Goal: Task Accomplishment & Management: Complete application form

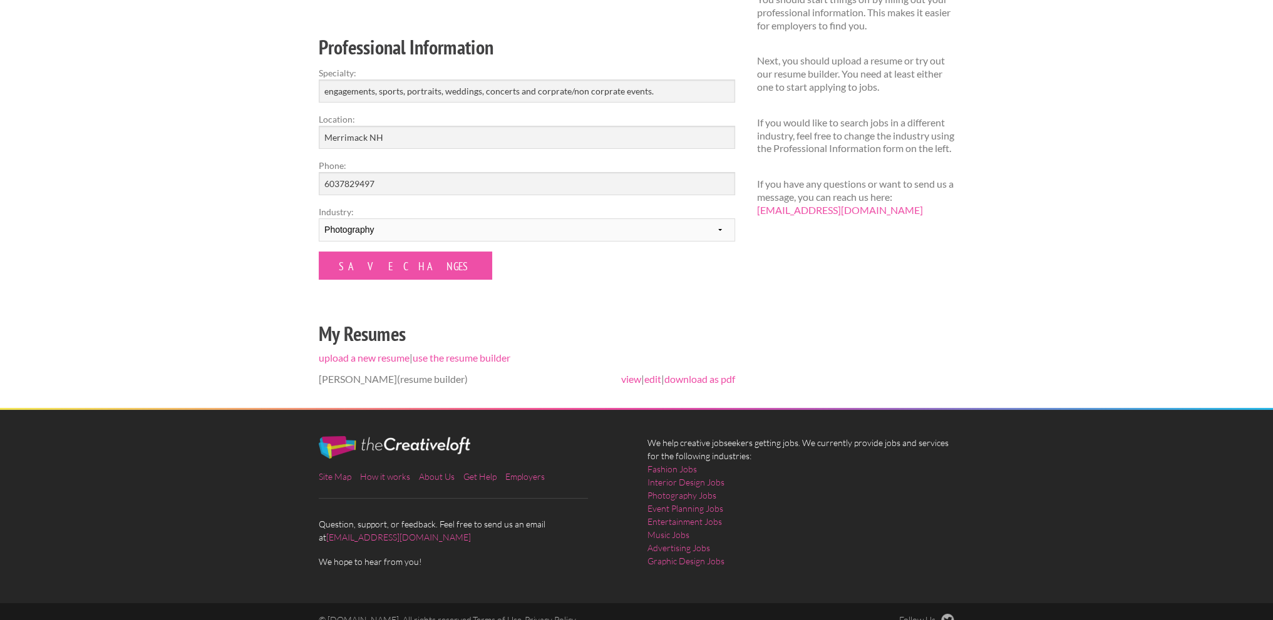
scroll to position [190, 0]
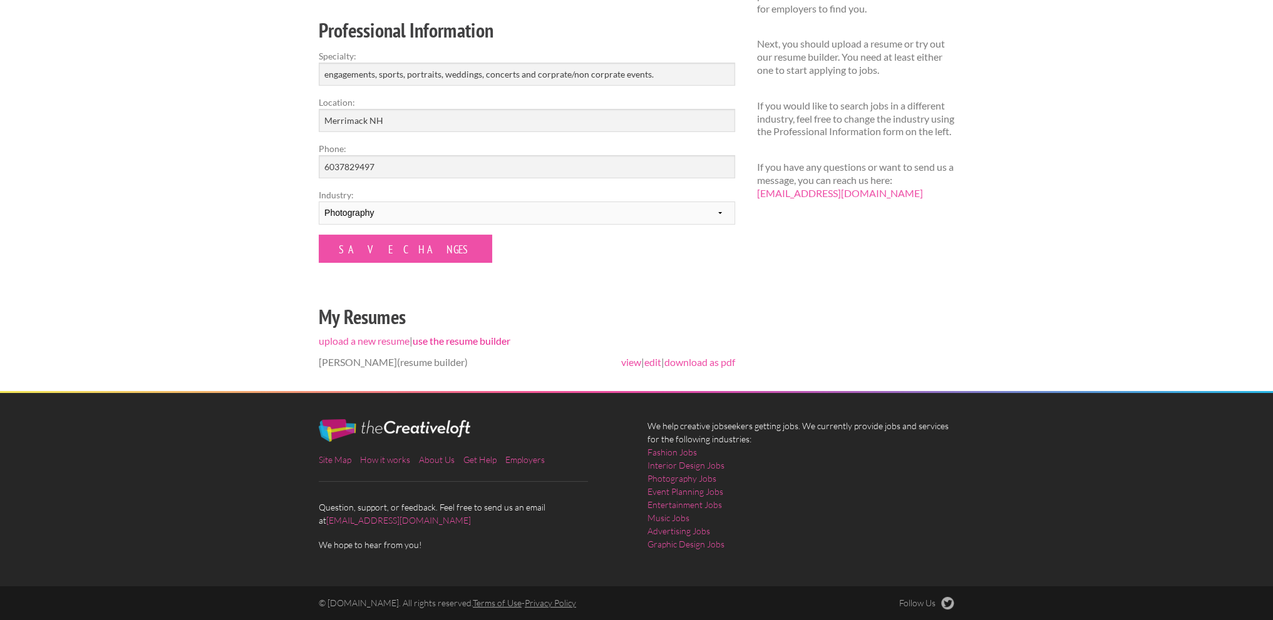
click at [458, 340] on link "use the resume builder" at bounding box center [462, 341] width 98 height 12
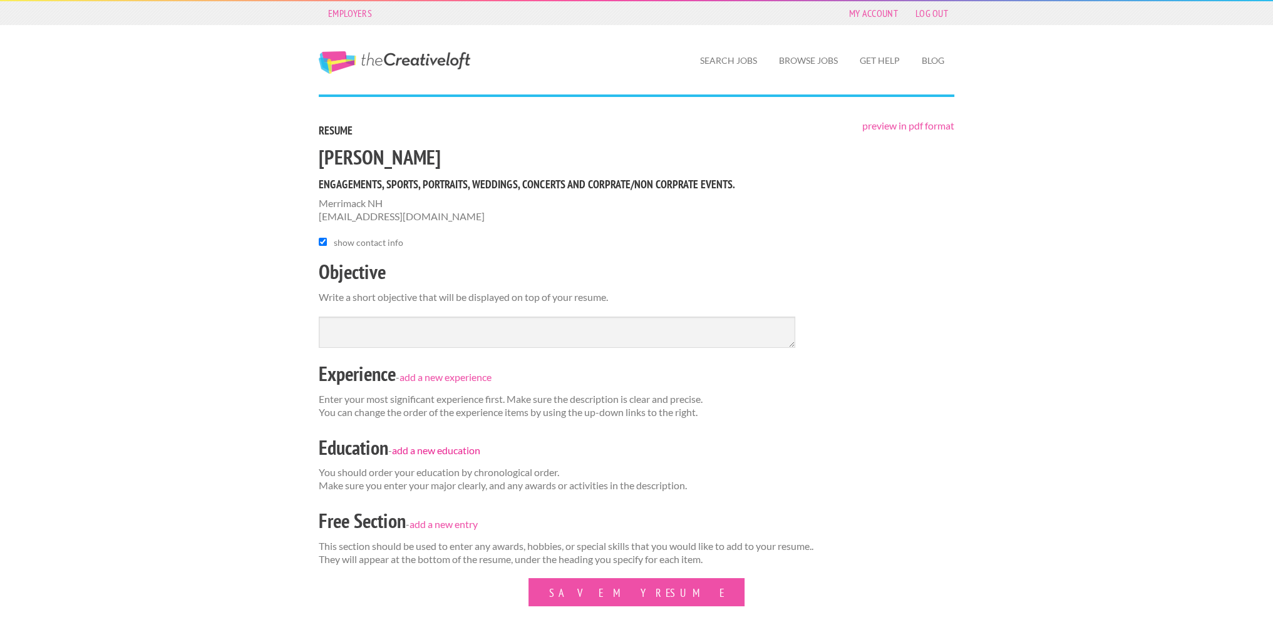
click at [451, 448] on link "add a new education" at bounding box center [436, 451] width 88 height 12
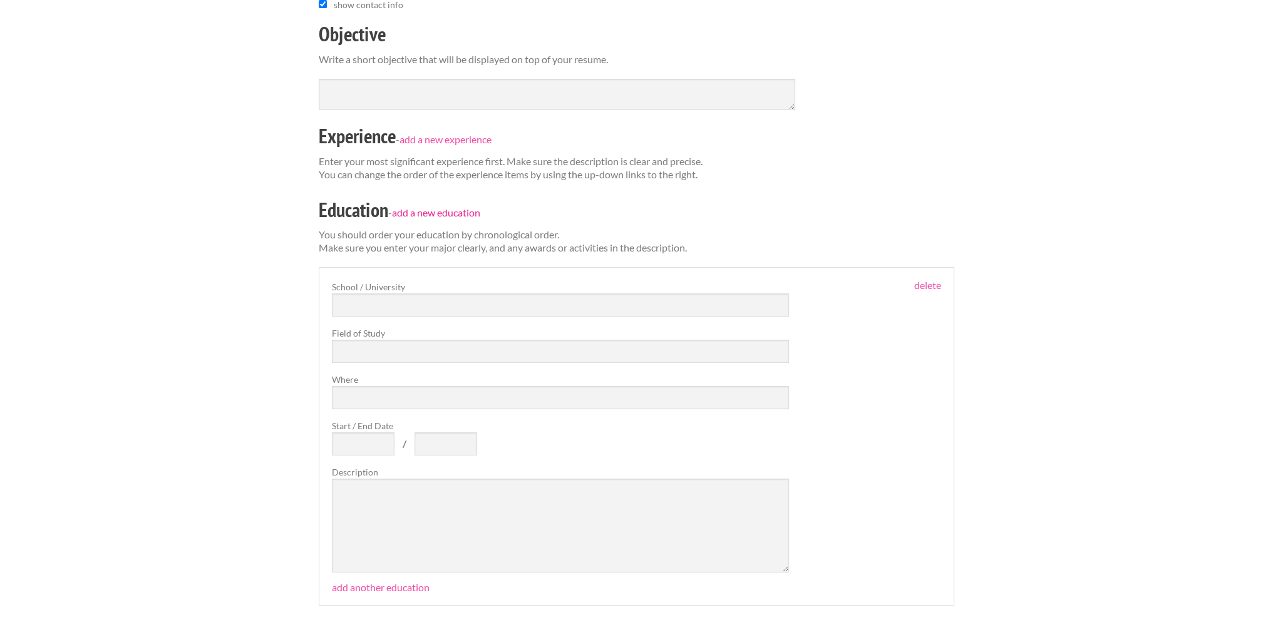
scroll to position [250, 0]
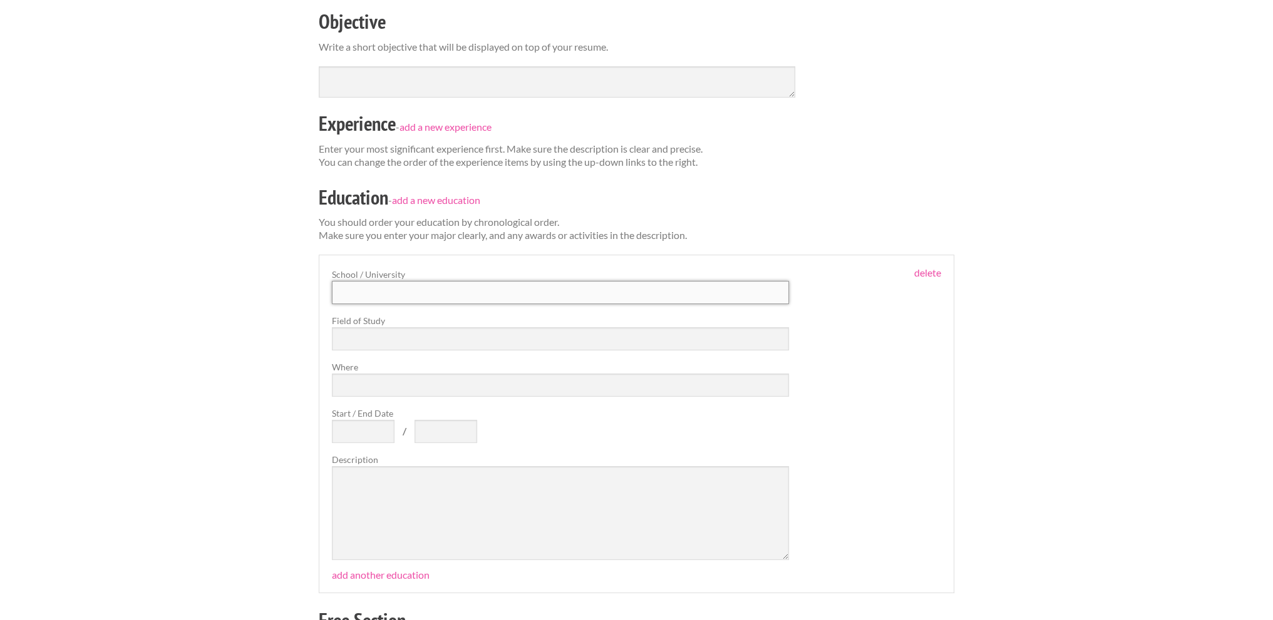
click at [422, 292] on input "text" at bounding box center [560, 292] width 457 height 23
type input "Franklin Pierce University"
click at [456, 330] on input "text" at bounding box center [560, 338] width 457 height 23
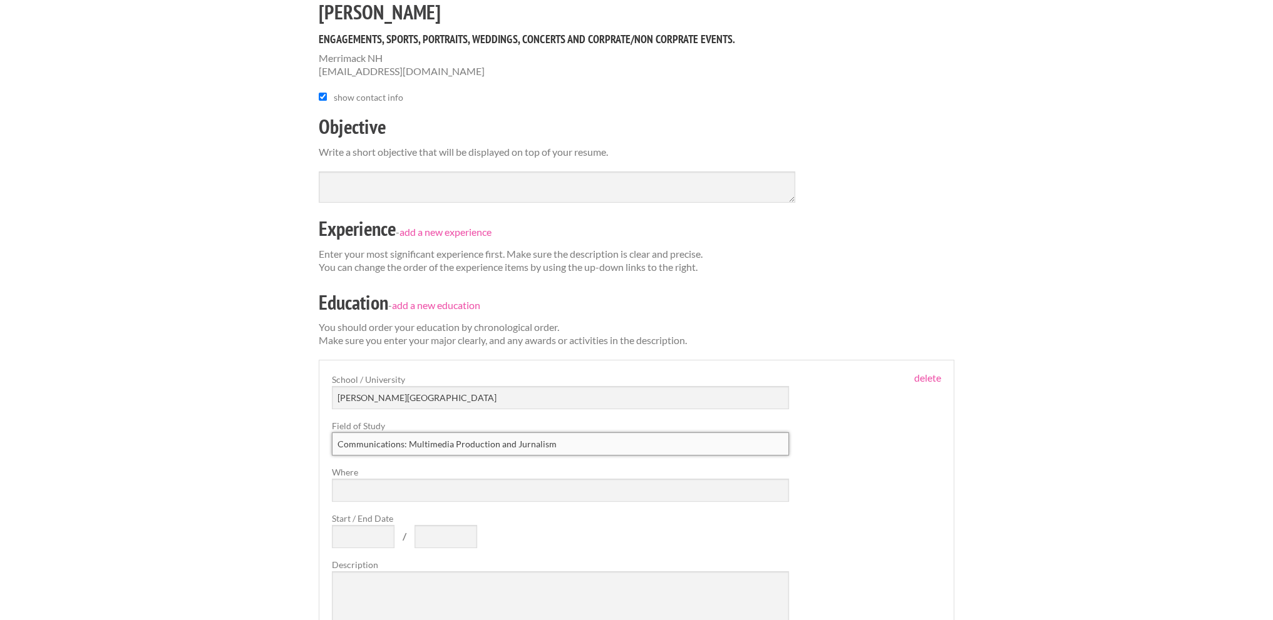
scroll to position [125, 0]
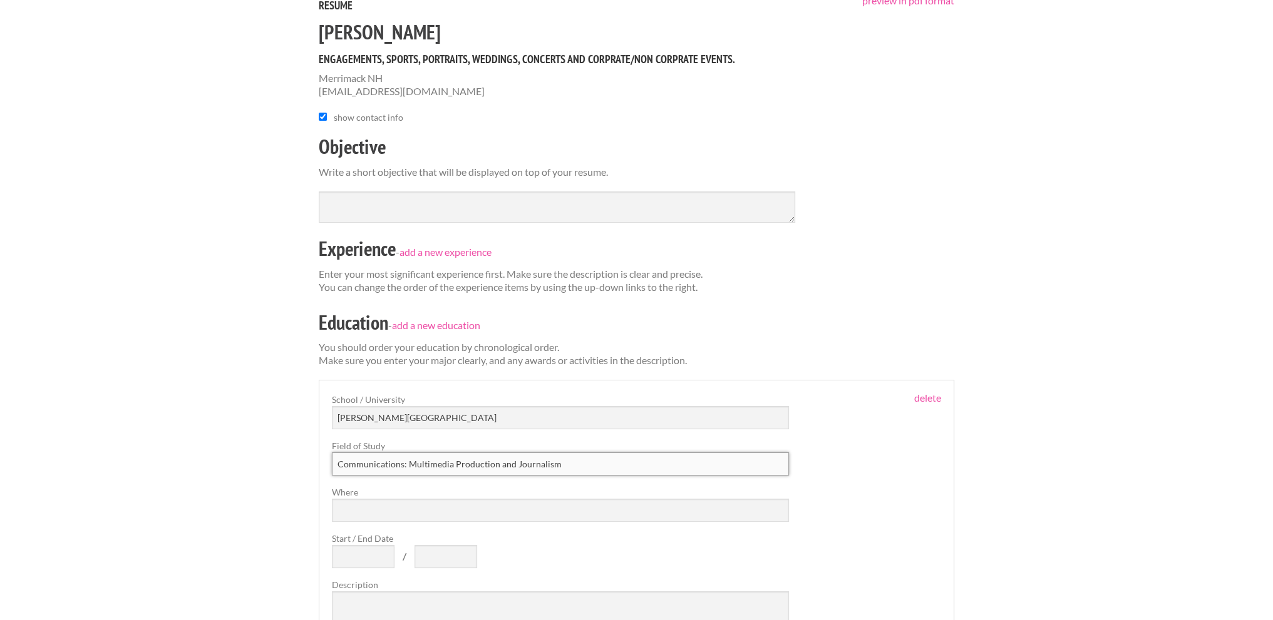
type input "Communications: Multimedia Production and Journalism"
click at [421, 517] on input "Where" at bounding box center [560, 510] width 457 height 23
type input "Rindge NH"
click at [380, 555] on input "Start / End Date" at bounding box center [363, 556] width 63 height 23
type input "2016"
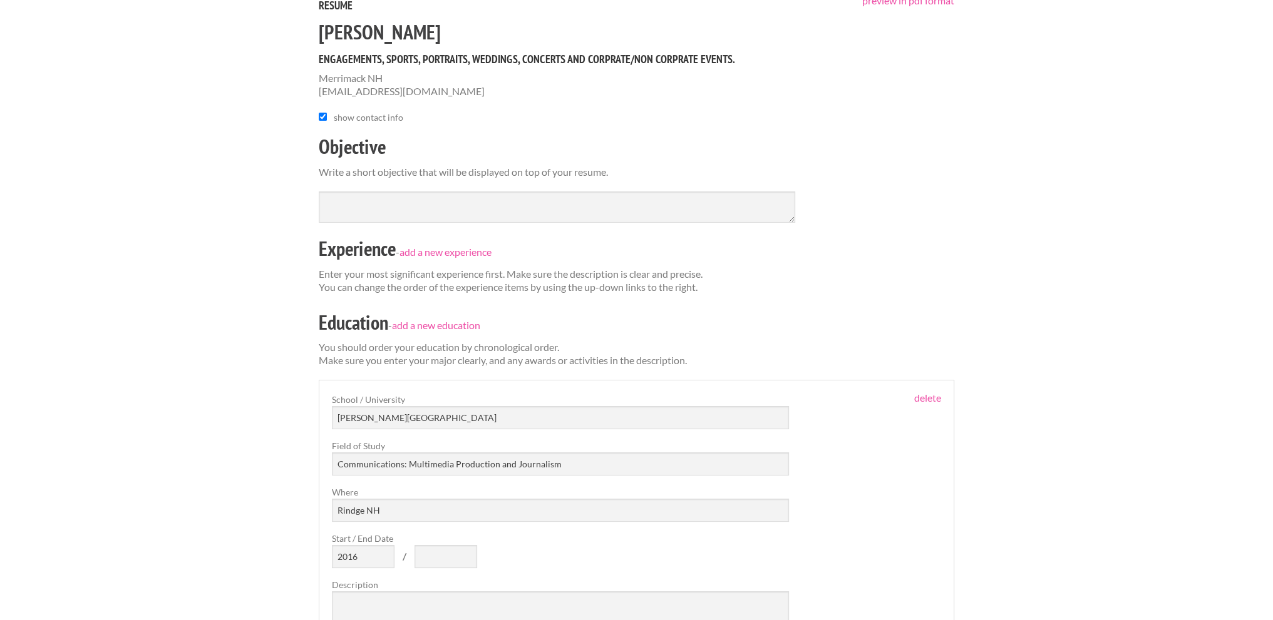
click at [436, 569] on div "School / University Franklin Pierce University Field of Study Communications: M…" at bounding box center [560, 539] width 457 height 292
click at [435, 548] on input "text" at bounding box center [445, 556] width 63 height 23
type input "2020"
click at [1014, 475] on div "Employers My Account Log Out The Creative Loft Search Jobs Browse Jobs Get Help…" at bounding box center [636, 483] width 1273 height 1216
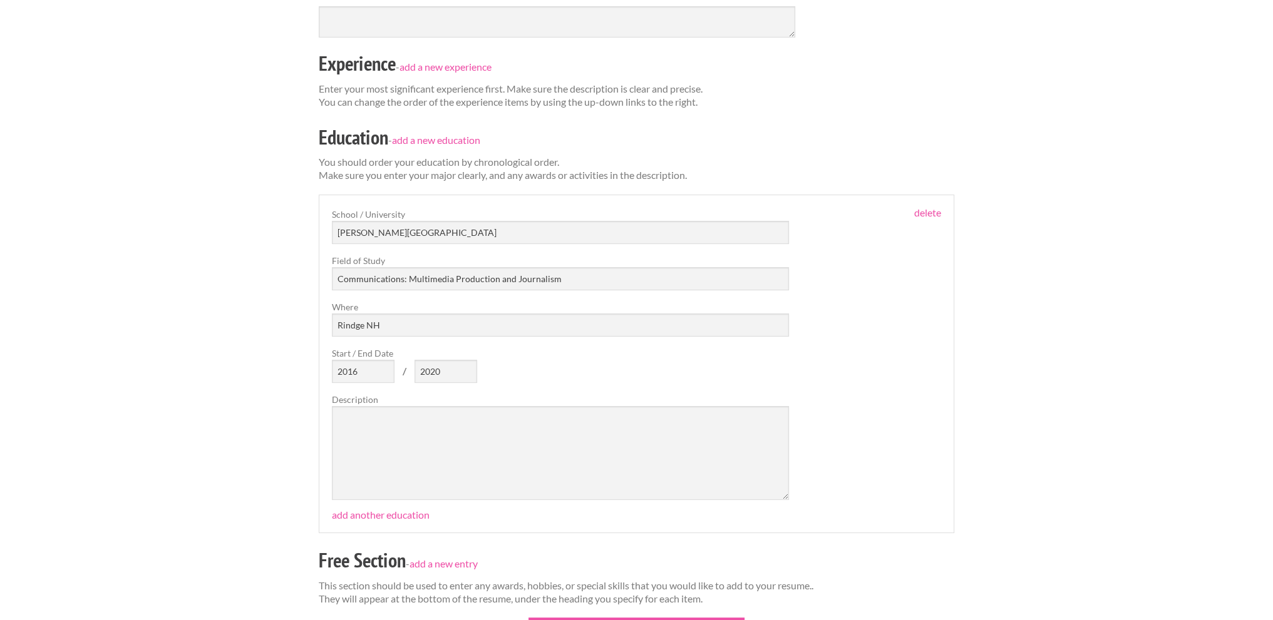
scroll to position [438, 0]
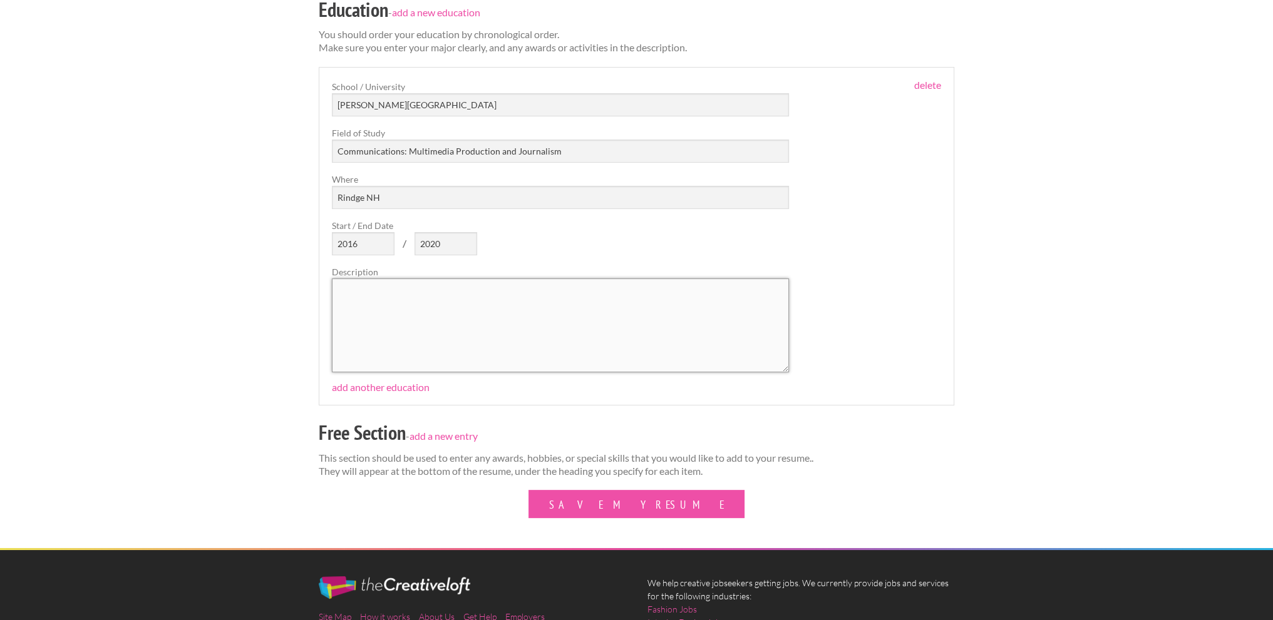
click at [471, 327] on textarea at bounding box center [560, 326] width 457 height 94
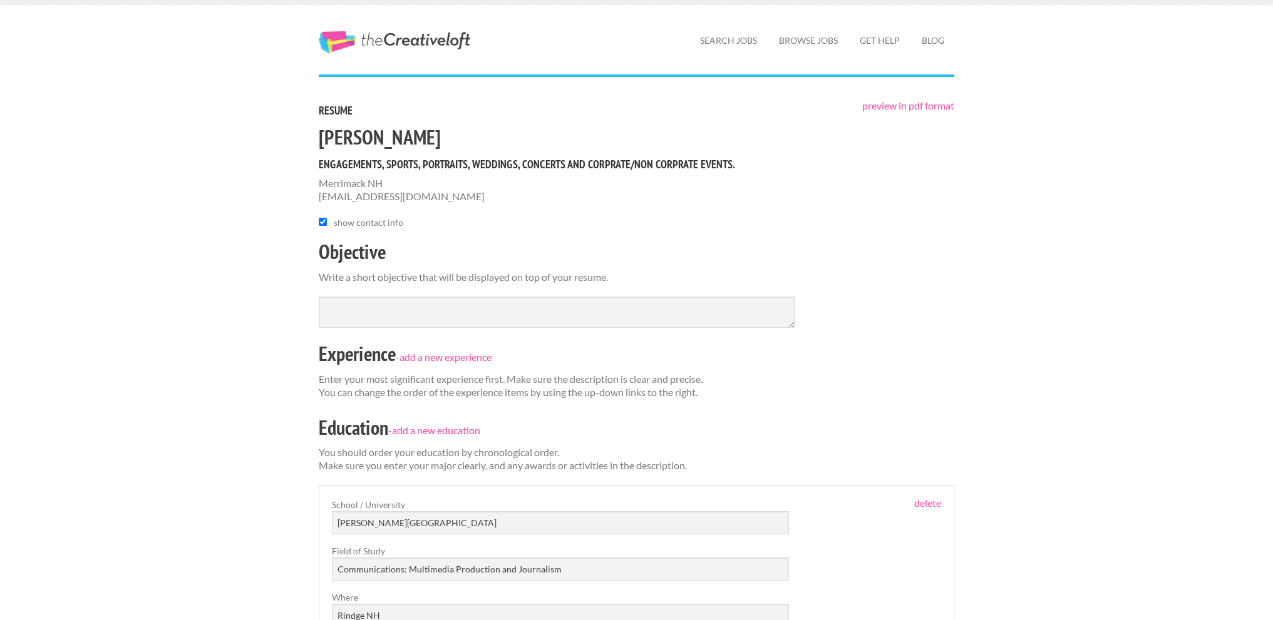
scroll to position [0, 0]
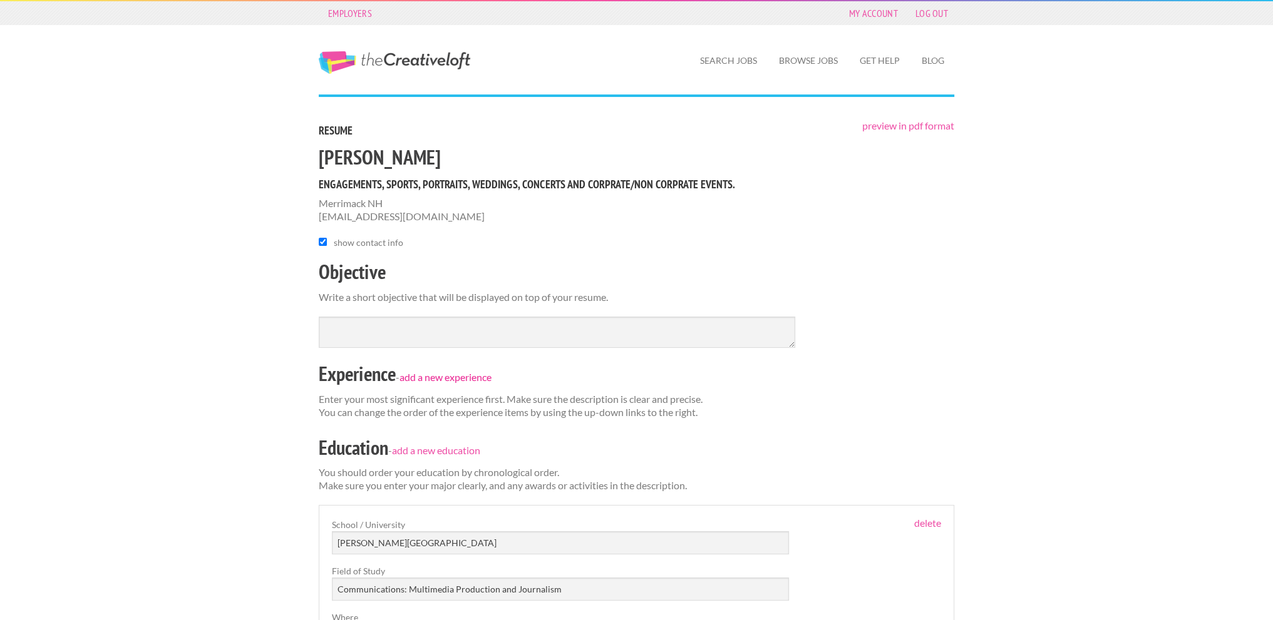
type textarea "Bachelor of Arts"
click at [448, 371] on link "add a new experience" at bounding box center [445, 377] width 92 height 12
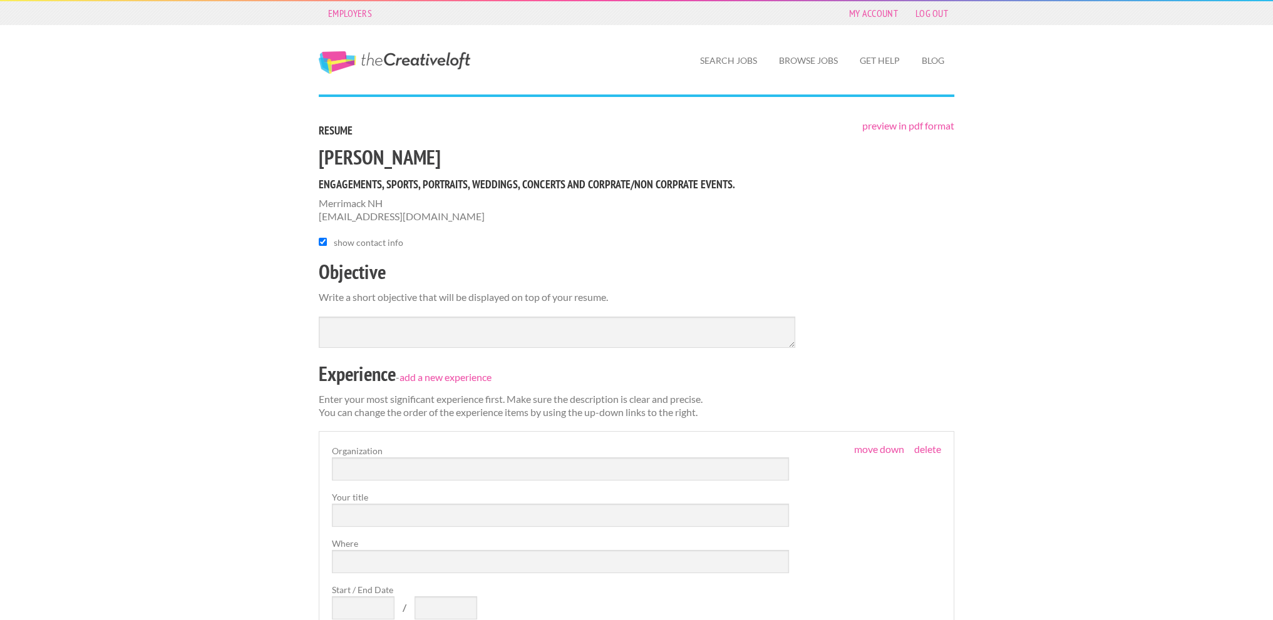
click at [388, 456] on label "Organization" at bounding box center [560, 451] width 457 height 13
click at [386, 467] on input "text" at bounding box center [560, 469] width 457 height 23
type input "Dynamic Shot Lab LLC"
click at [408, 516] on input "text" at bounding box center [560, 515] width 457 height 23
type input "Photographer"
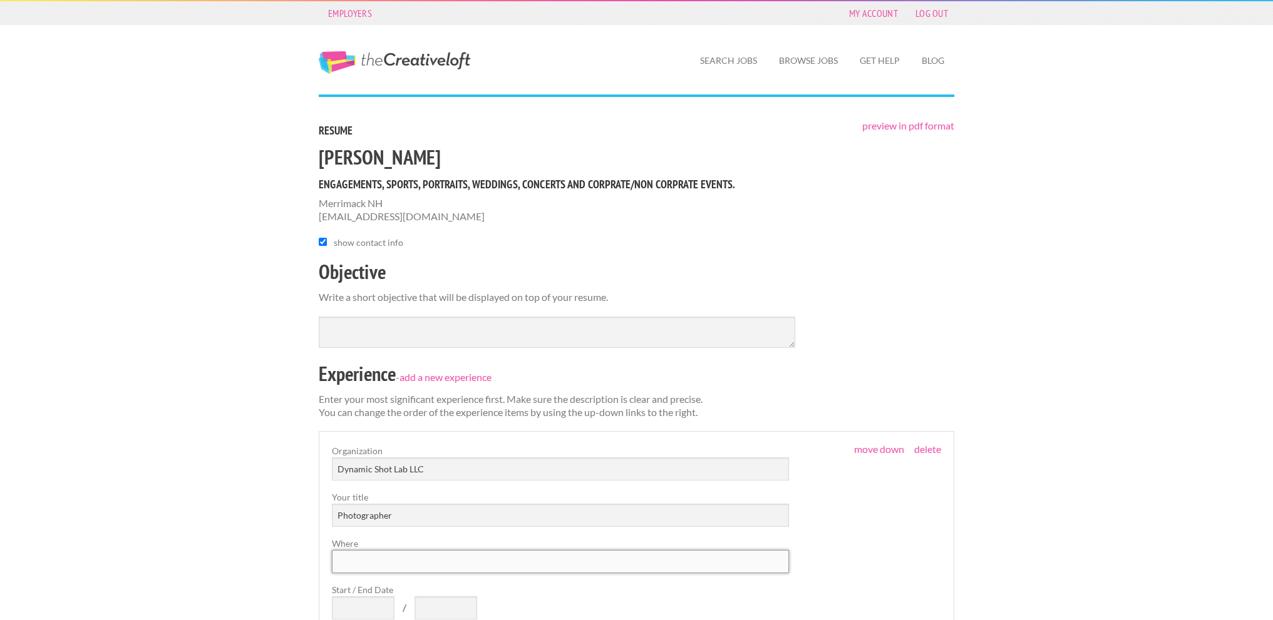
click at [403, 563] on input "Where" at bounding box center [560, 561] width 457 height 23
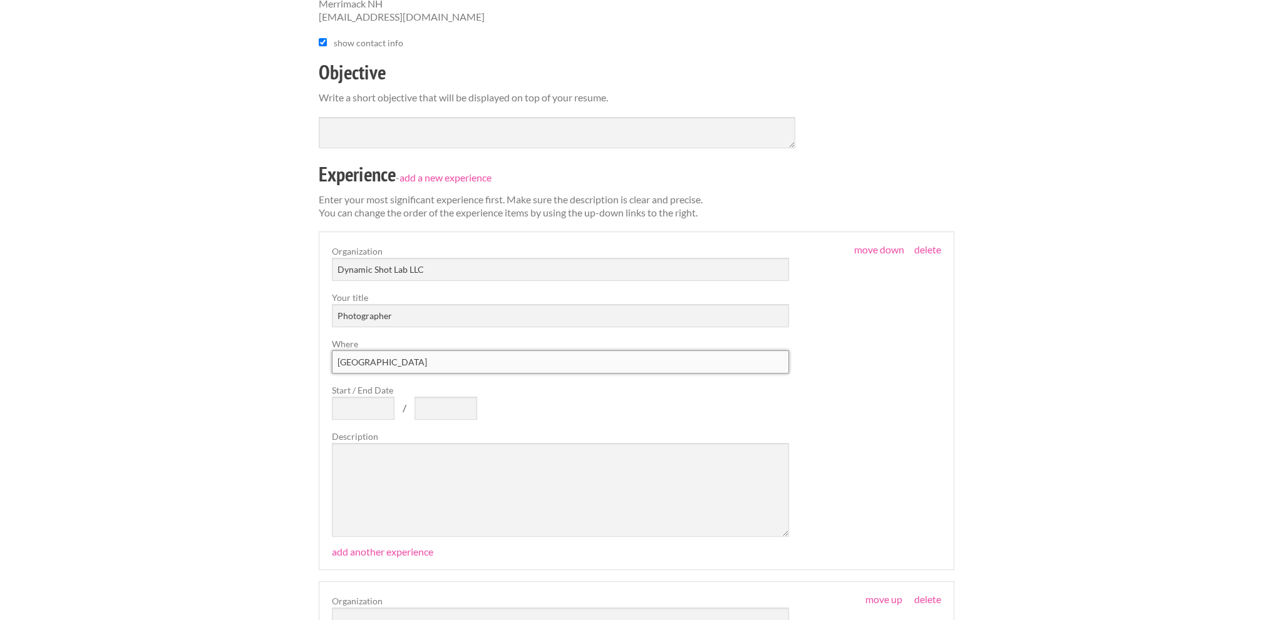
scroll to position [250, 0]
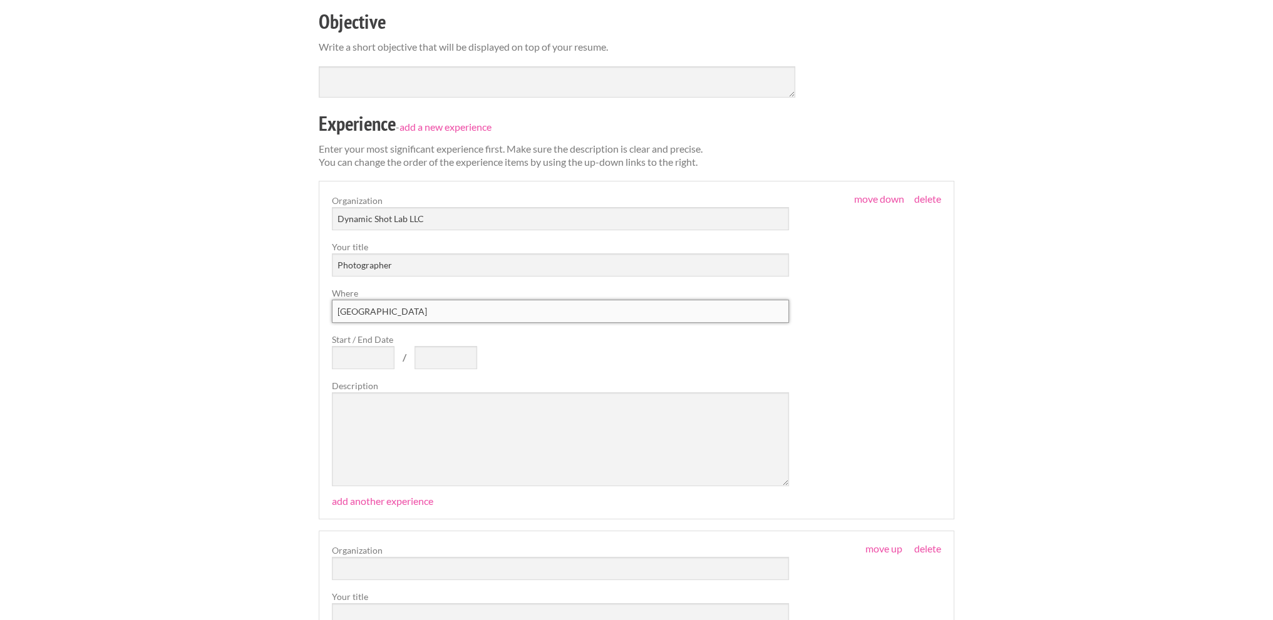
type input "[GEOGRAPHIC_DATA]"
click at [367, 350] on input "Start / End Date" at bounding box center [363, 357] width 63 height 23
type input "10/01/23"
click at [479, 345] on label "Start / End Date" at bounding box center [560, 339] width 457 height 13
click at [394, 346] on input "10/01/23" at bounding box center [363, 357] width 63 height 23
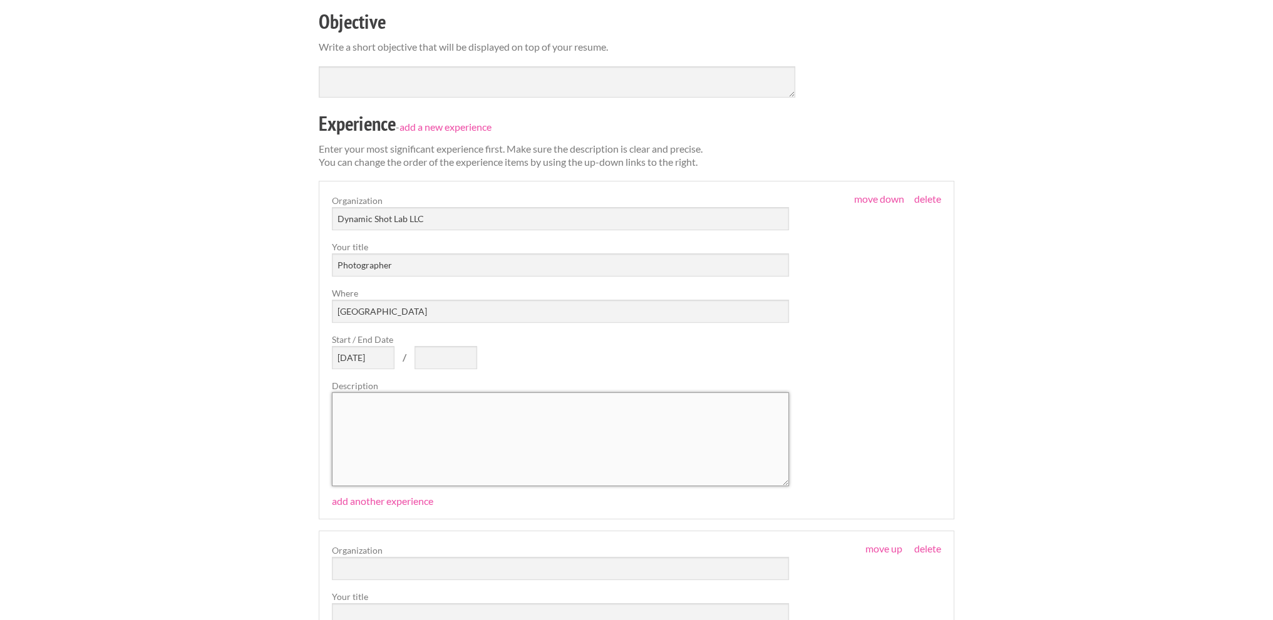
click at [431, 430] on textarea at bounding box center [560, 440] width 457 height 94
click at [518, 403] on textarea "Multi Talented Photographer covering portraits, events" at bounding box center [560, 440] width 457 height 94
type textarea "Multi Talented Photographer covering portraits and events of all kind."
click at [379, 501] on link "add another experience" at bounding box center [382, 501] width 101 height 12
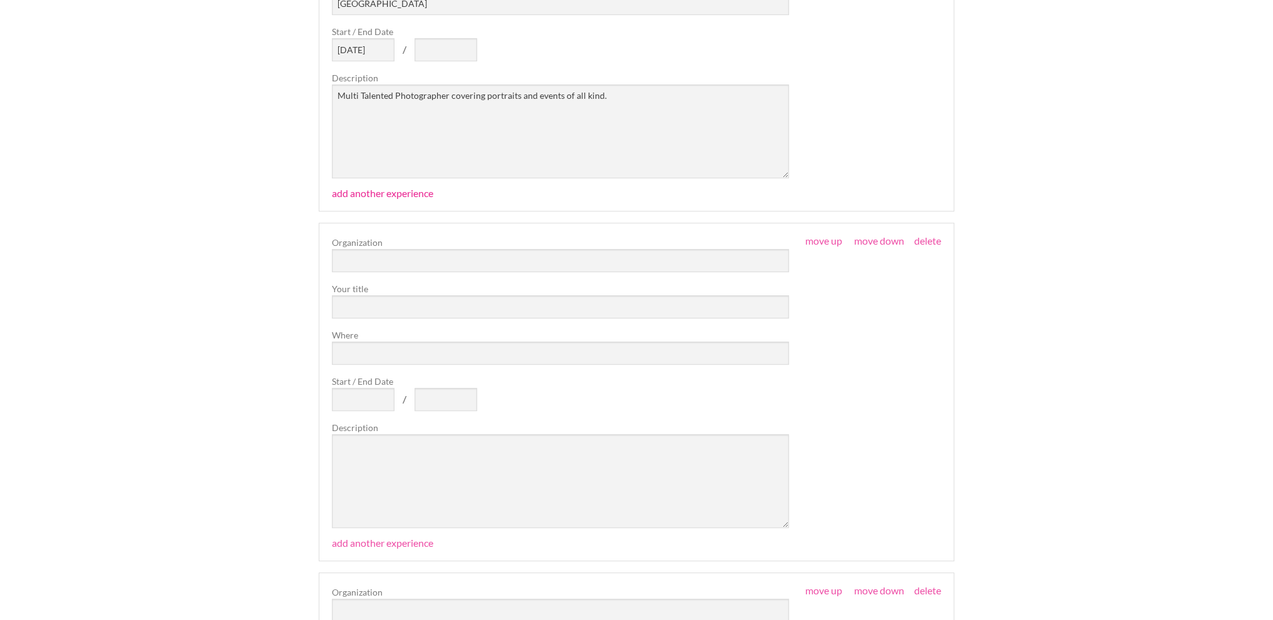
scroll to position [563, 0]
drag, startPoint x: 383, startPoint y: 247, endPoint x: 391, endPoint y: 260, distance: 14.9
click at [383, 249] on input "text" at bounding box center [560, 255] width 457 height 23
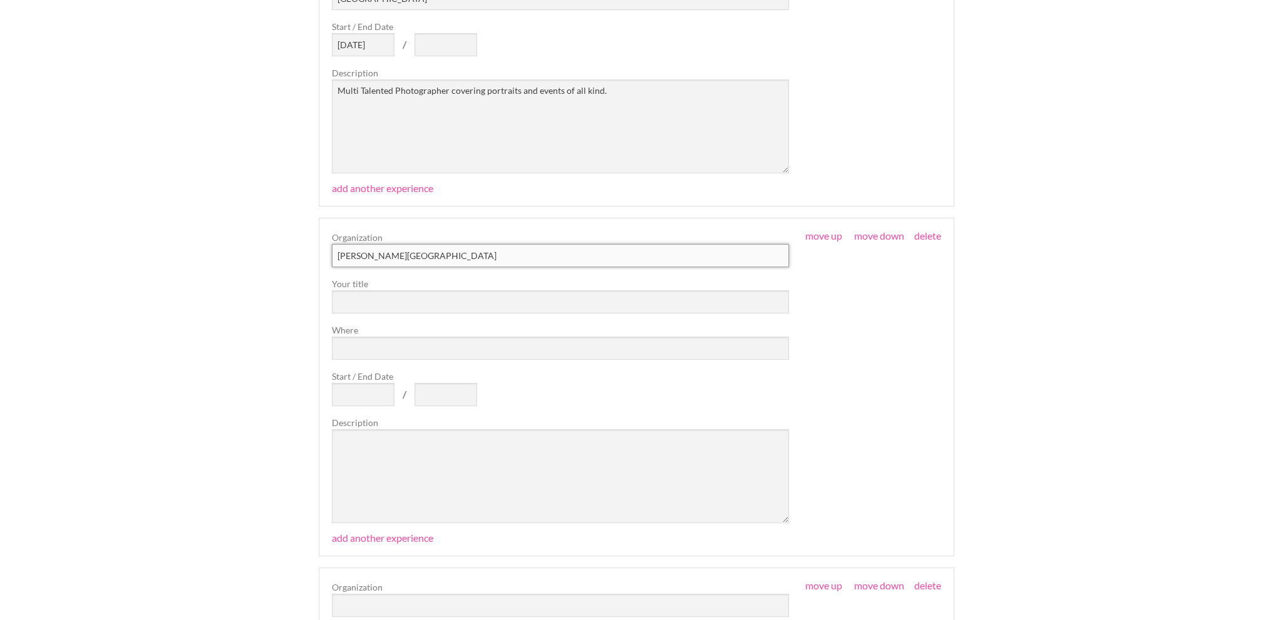
type input "Franklin Pierce University"
click at [397, 301] on input "text" at bounding box center [560, 301] width 457 height 23
type input "Student Photographer"
click at [406, 344] on input "Where" at bounding box center [560, 348] width 457 height 23
type input "Rindge NH"
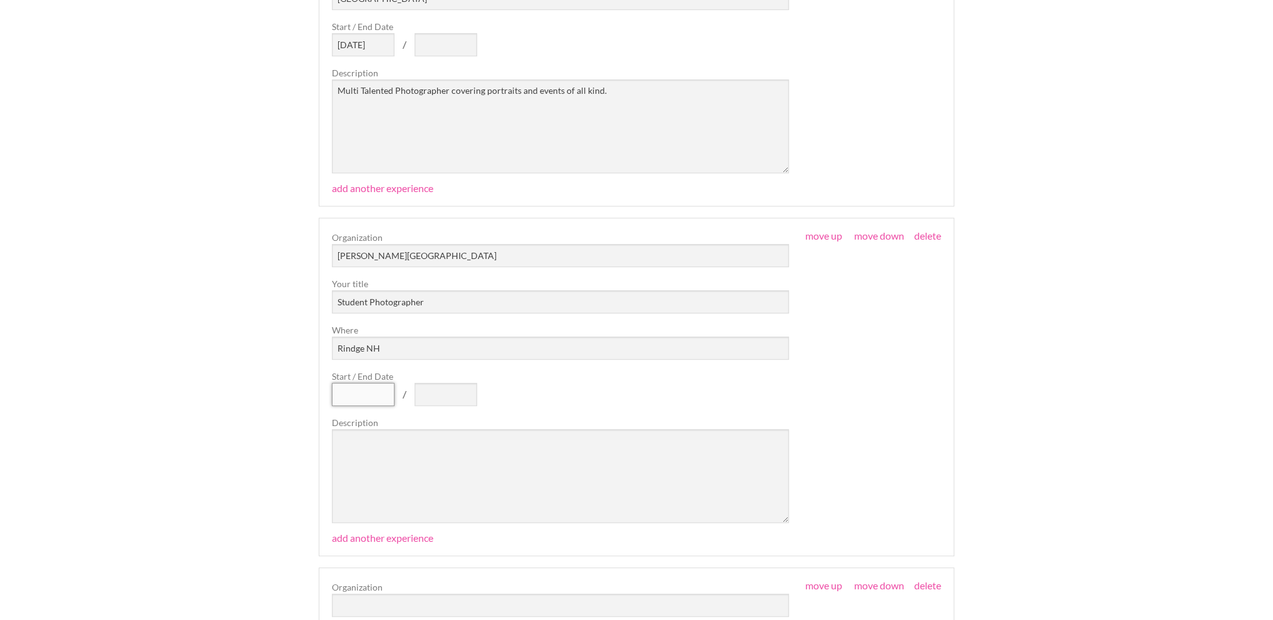
click at [377, 391] on input "Start / End Date" at bounding box center [363, 394] width 63 height 23
drag, startPoint x: 361, startPoint y: 37, endPoint x: 361, endPoint y: 49, distance: 12.5
click at [361, 49] on input "10/01/23" at bounding box center [363, 44] width 63 height 23
type input "10/23"
click at [356, 400] on input "Start / End Date" at bounding box center [363, 394] width 63 height 23
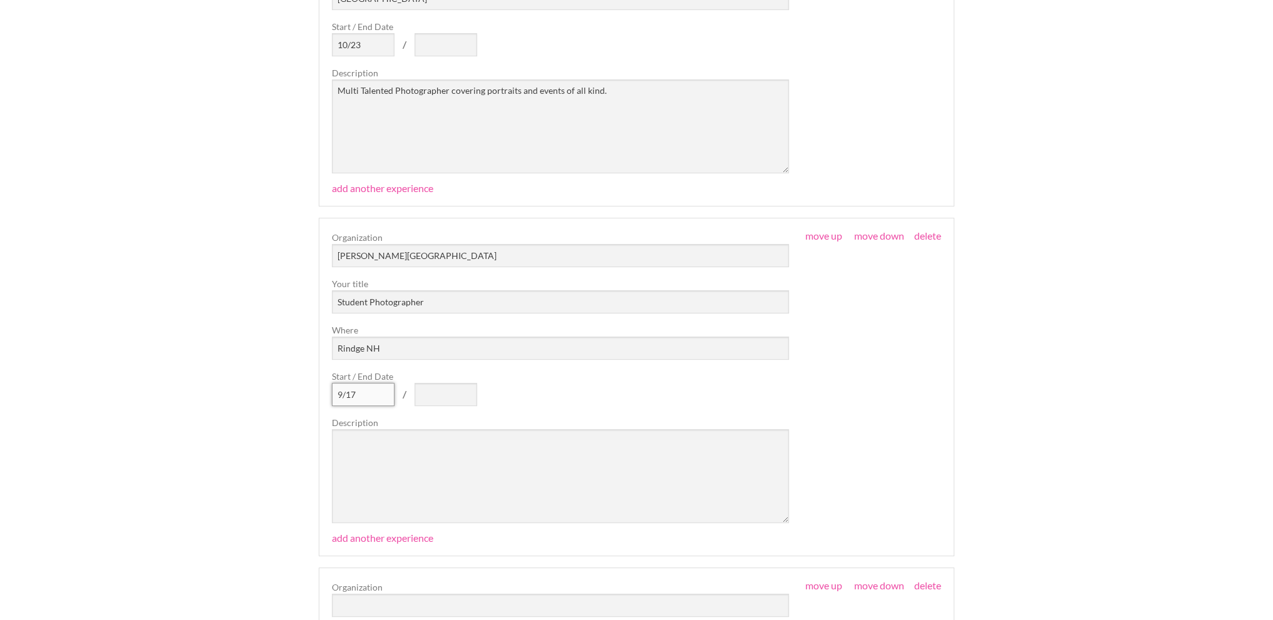
type input "9/17"
click at [433, 393] on input "text" at bounding box center [445, 394] width 63 height 23
type input "6/20"
click at [350, 390] on input "9/17" at bounding box center [363, 394] width 63 height 23
click at [346, 395] on input "9/17" at bounding box center [363, 394] width 63 height 23
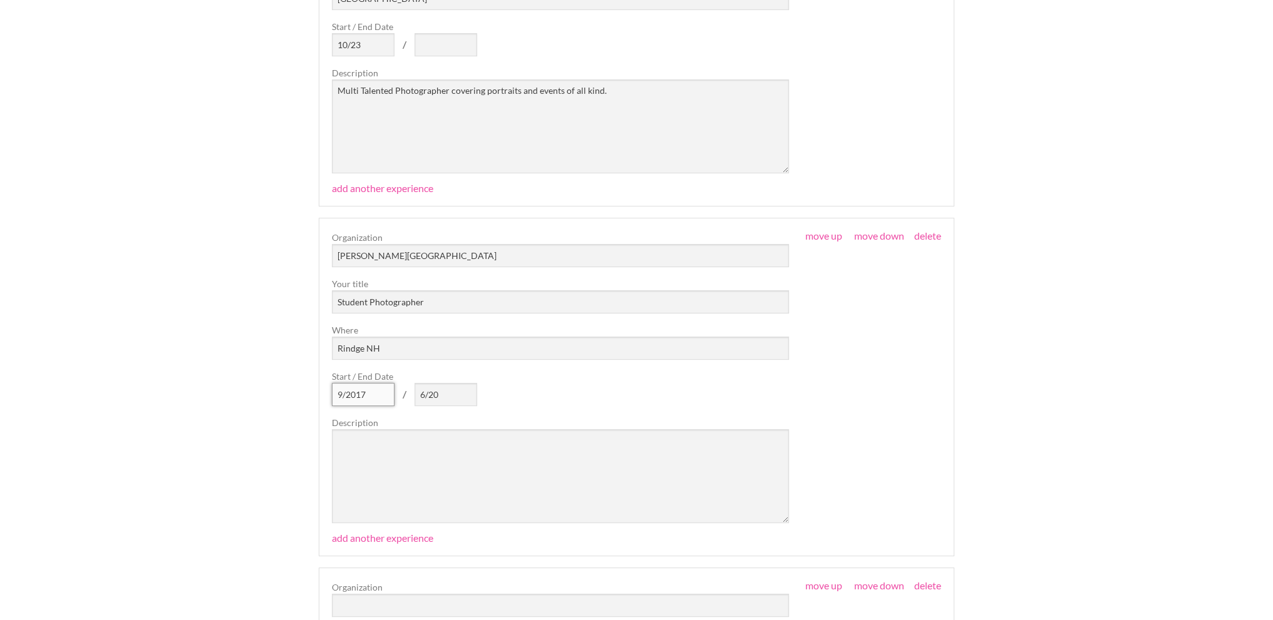
type input "9/2017"
click at [454, 387] on input "6/20" at bounding box center [445, 394] width 63 height 23
type input "6/2020"
click at [386, 447] on textarea at bounding box center [560, 476] width 457 height 94
paste textarea "University Marketing- Franklin Pierce University, Rindge, NH 03461 9/2018-5/202…"
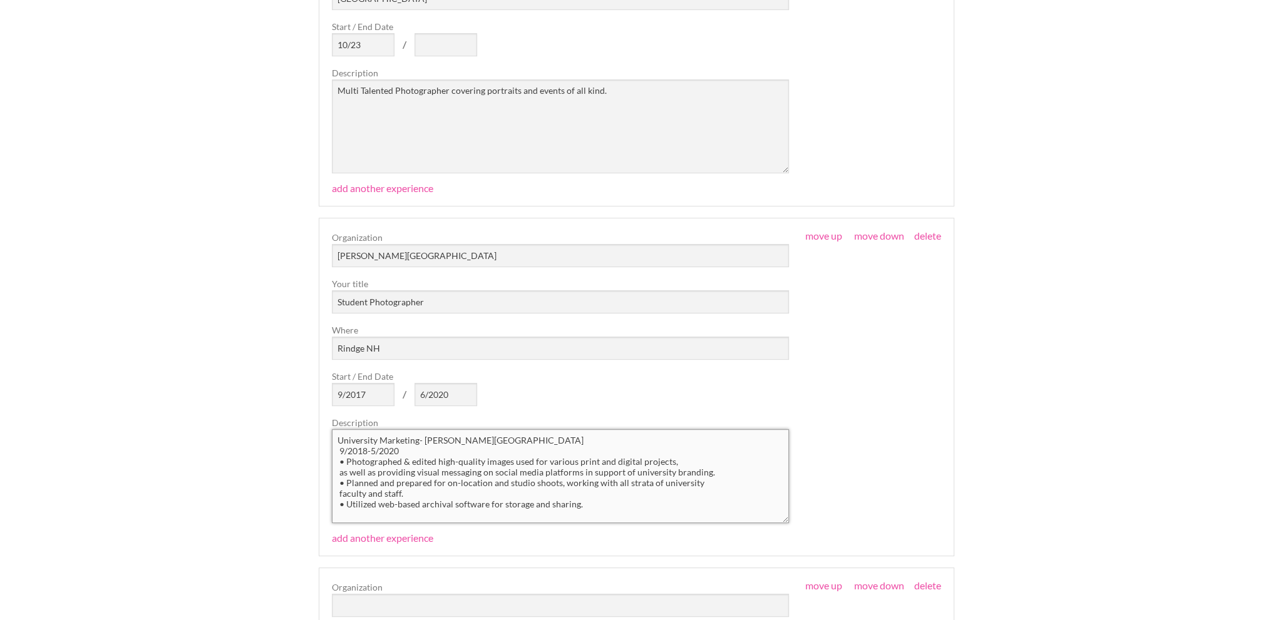
type textarea "University Marketing- Franklin Pierce University, Rindge, NH 03461 9/2018-5/202…"
click at [373, 394] on input "9/2017" at bounding box center [363, 394] width 63 height 23
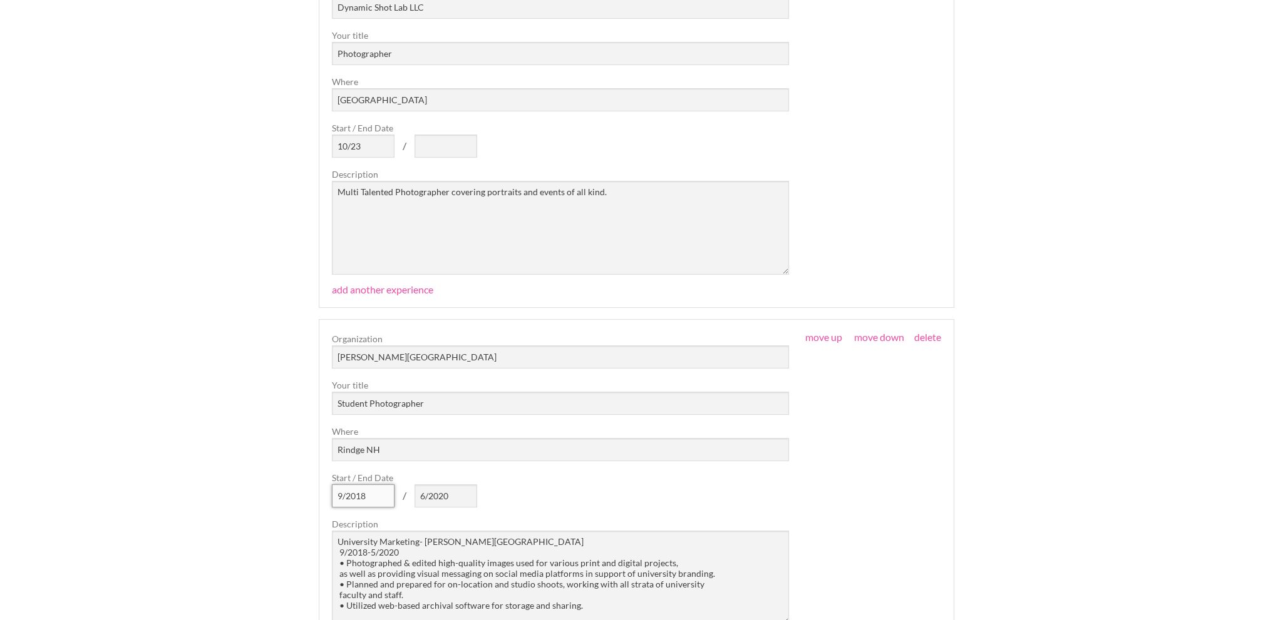
scroll to position [501, 0]
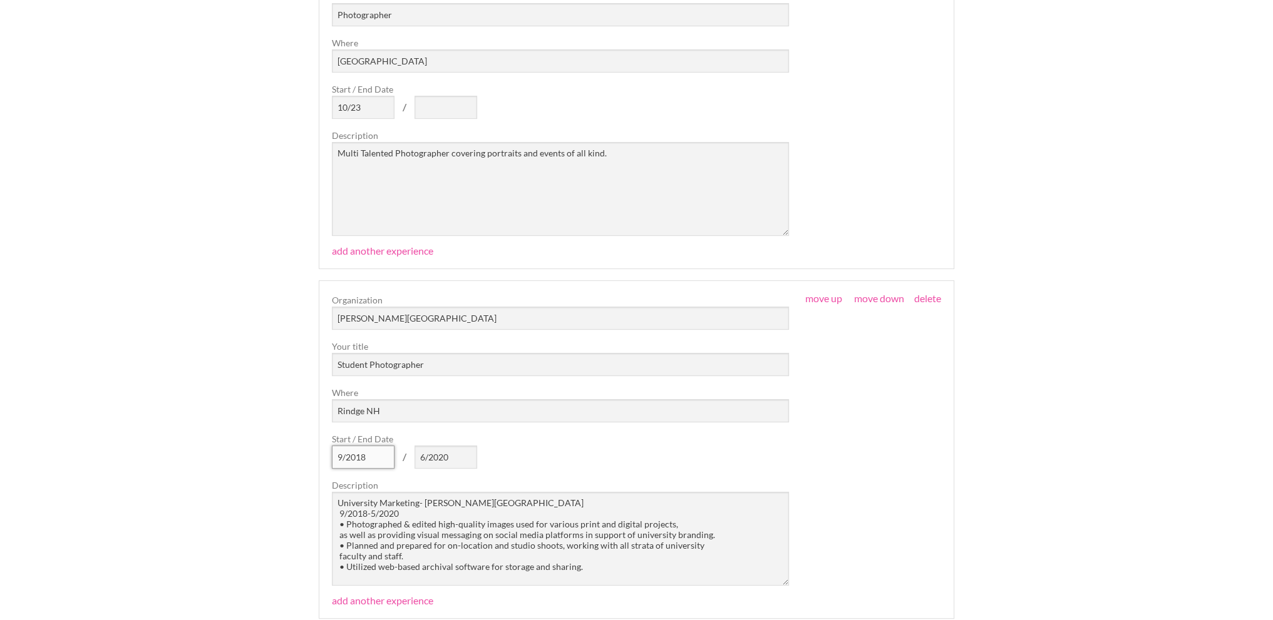
type input "9/2018"
drag, startPoint x: 591, startPoint y: 567, endPoint x: 295, endPoint y: 450, distance: 318.4
click at [503, 218] on textarea "Multi Talented Photographer covering portraits and events of all kind." at bounding box center [560, 189] width 457 height 94
click at [503, 217] on textarea "Multi Talented Photographer covering portraits and events of all kind." at bounding box center [560, 189] width 457 height 94
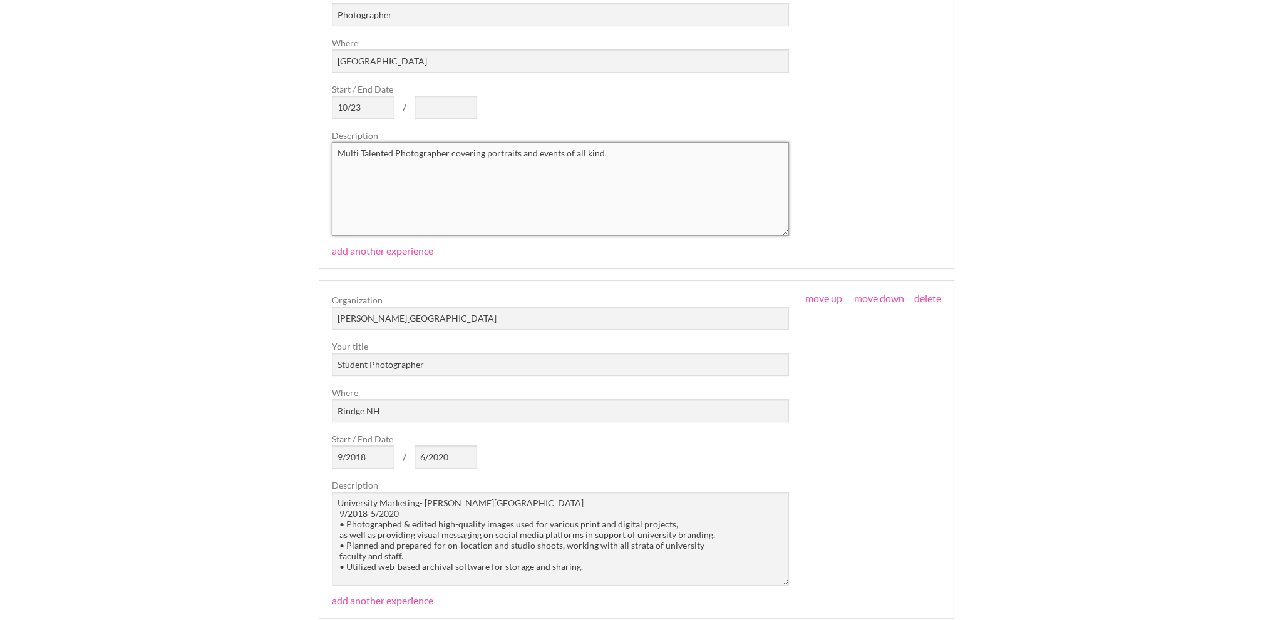
click at [503, 217] on textarea "Multi Talented Photographer covering portraits and events of all kind." at bounding box center [560, 189] width 457 height 94
paste textarea "University Marketing- Franklin Pierce University, Rindge, NH 03461 9/2018-5/202…"
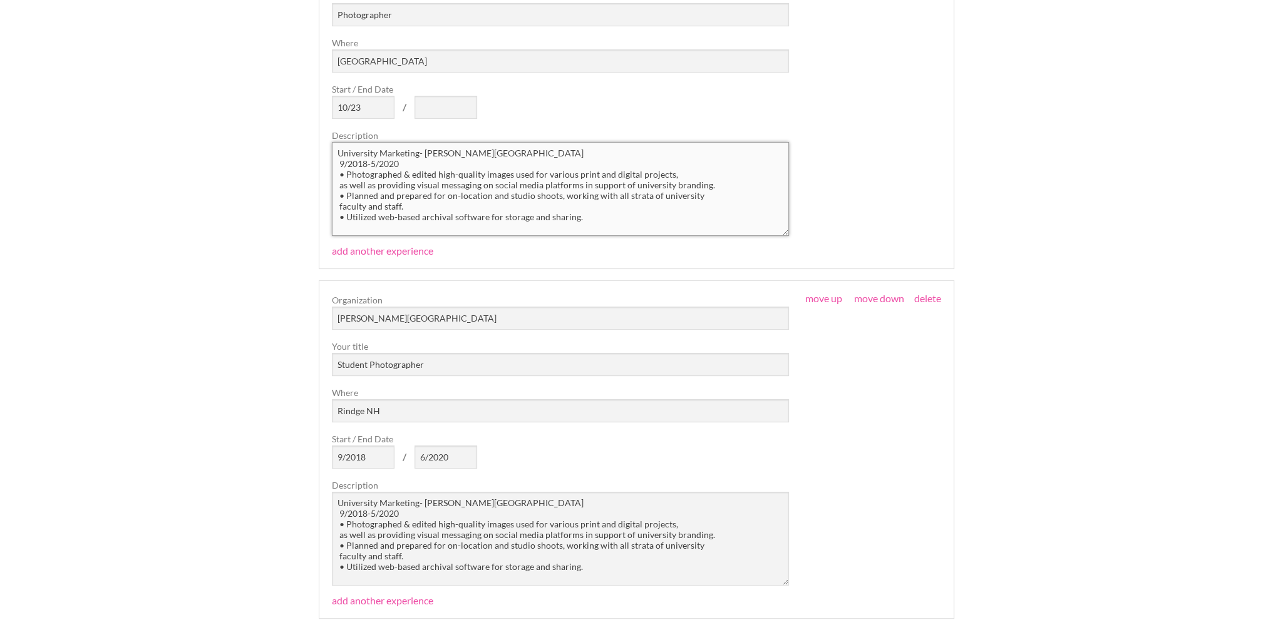
drag, startPoint x: 418, startPoint y: 155, endPoint x: 323, endPoint y: 157, distance: 95.2
click at [323, 157] on fieldset "move up move down delete Organization Dynamic Shot Lab LLC Your title Photograp…" at bounding box center [636, 100] width 635 height 339
drag, startPoint x: 607, startPoint y: 153, endPoint x: 331, endPoint y: 157, distance: 275.5
click at [332, 157] on textarea "University Marketing- Franklin Pierce University, Rindge, NH 03461 9/2018-5/202…" at bounding box center [560, 189] width 457 height 94
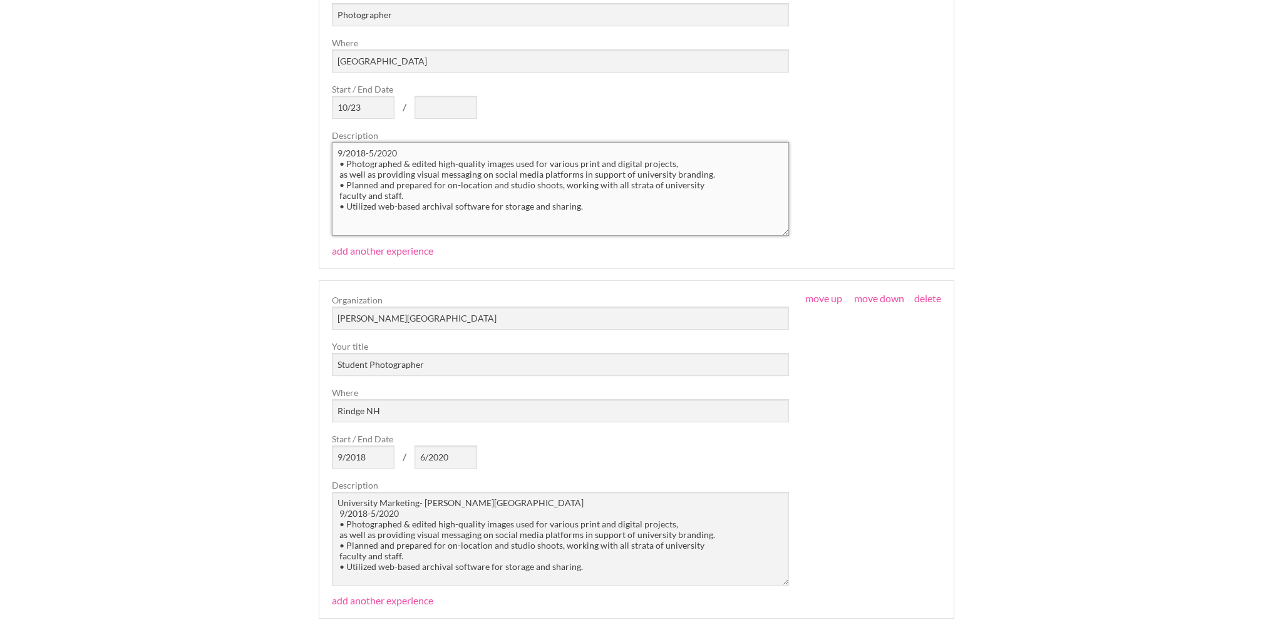
type textarea "9/2018-5/2020 • Photographed & edited high-quality images used for various prin…"
drag, startPoint x: 411, startPoint y: 515, endPoint x: 321, endPoint y: 495, distance: 92.4
click at [321, 495] on fieldset "move up move down delete Organization Franklin Pierce University Your title Stu…" at bounding box center [636, 449] width 635 height 339
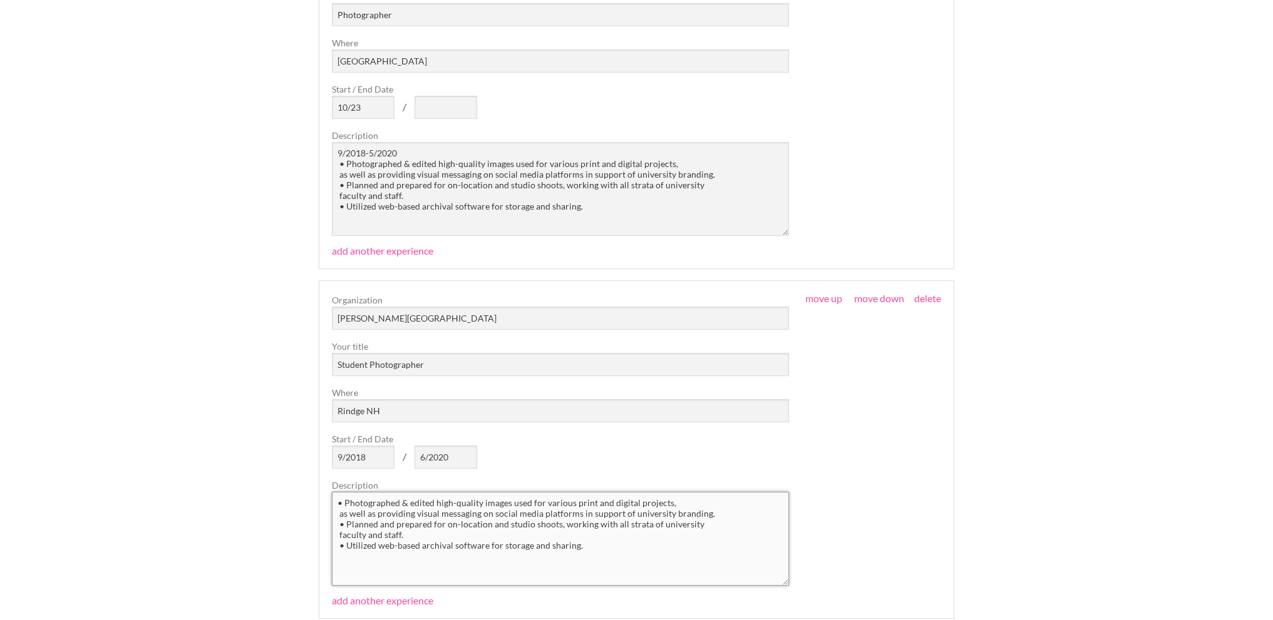
type textarea "• Photographed & edited high-quality images used for various print and digital …"
click at [334, 170] on textarea "9/2018-5/2020 • Photographed & edited high-quality images used for various prin…" at bounding box center [560, 189] width 457 height 94
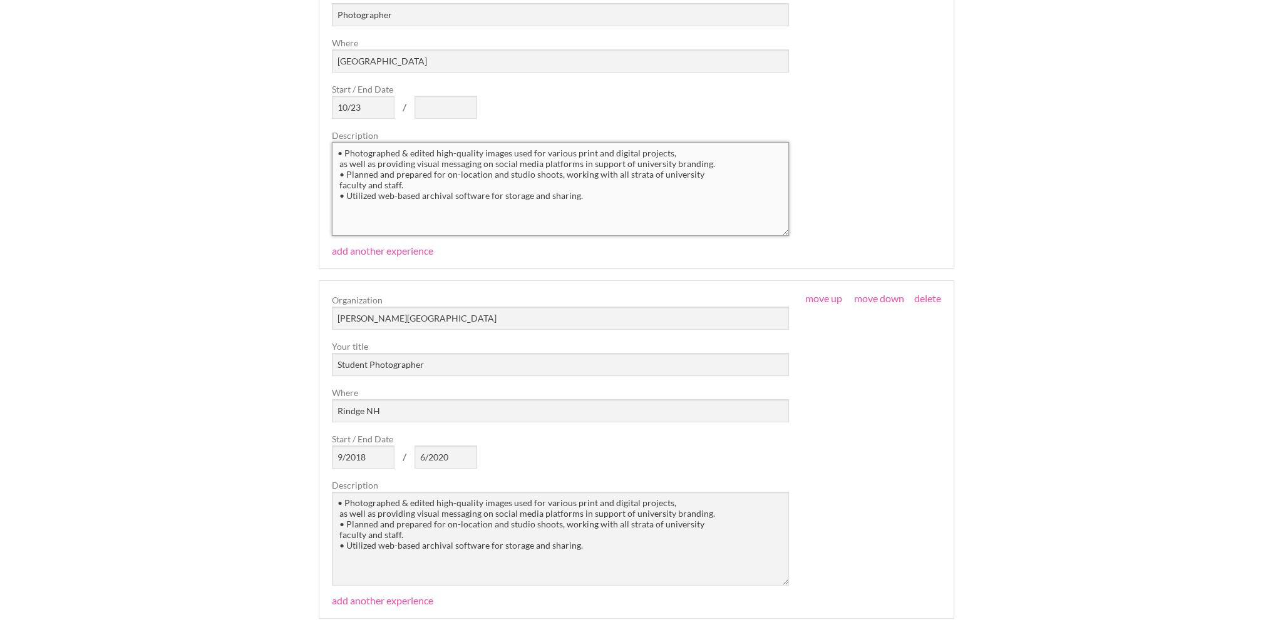
click at [575, 153] on textarea "• Photographed & edited high-quality images used for various print and digital …" at bounding box center [560, 189] width 457 height 94
click at [666, 154] on textarea "• Photographed & edited high-quality images used for various print and digital …" at bounding box center [560, 189] width 457 height 94
click at [664, 163] on textarea "• Photographed & edited high-quality images used for various events and portrai…" at bounding box center [560, 189] width 457 height 94
drag, startPoint x: 622, startPoint y: 173, endPoint x: 409, endPoint y: 179, distance: 212.3
click at [409, 179] on textarea "• Photographed & edited high-quality images used for various events and portrai…" at bounding box center [560, 189] width 457 height 94
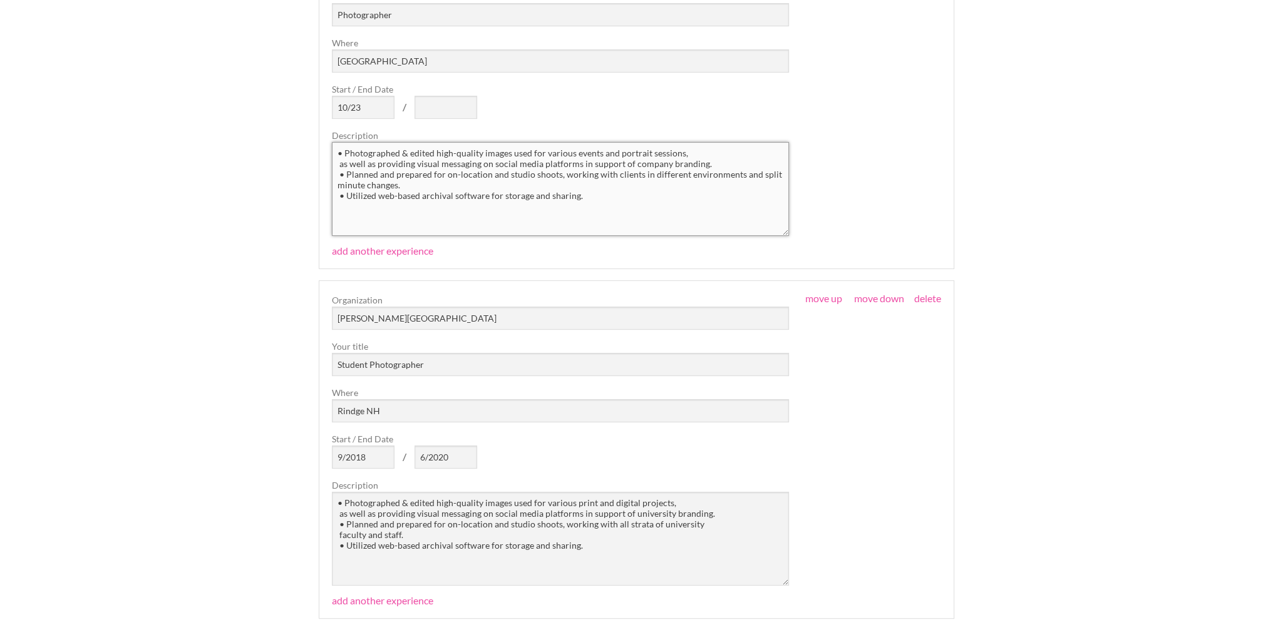
click at [347, 180] on textarea "• Photographed & edited high-quality images used for various events and portrai…" at bounding box center [560, 189] width 457 height 94
drag, startPoint x: 596, startPoint y: 197, endPoint x: 582, endPoint y: 202, distance: 15.2
click at [582, 202] on textarea "• Photographed & edited high-quality images used for various events and portrai…" at bounding box center [560, 189] width 457 height 94
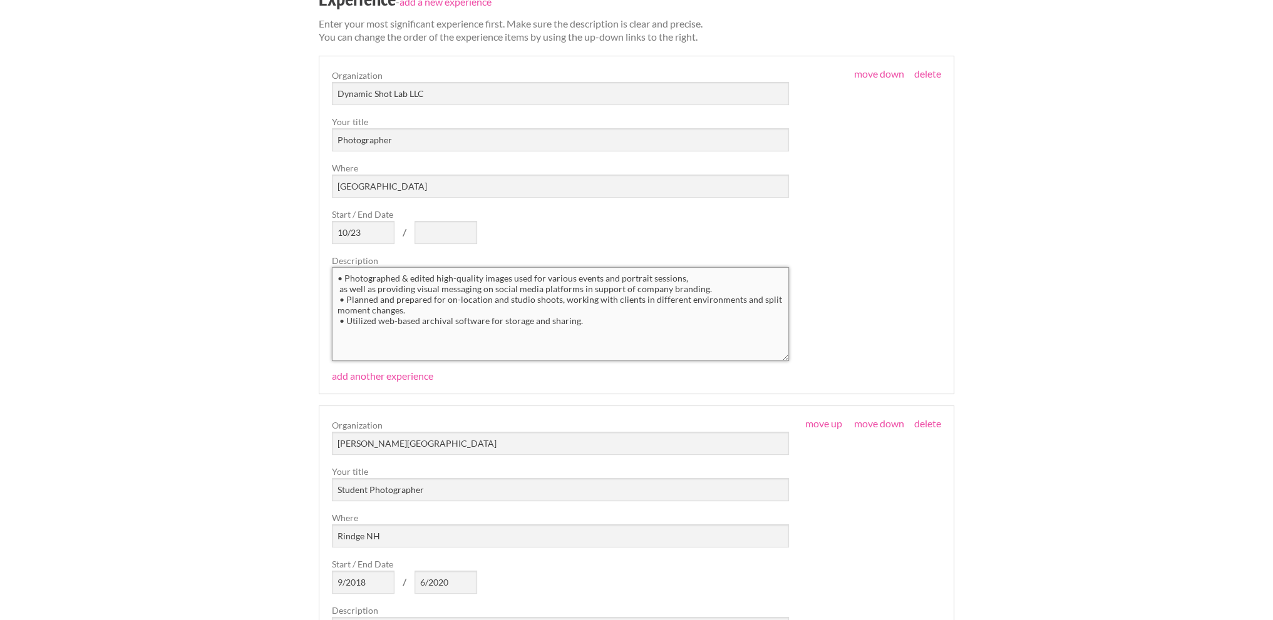
scroll to position [438, 0]
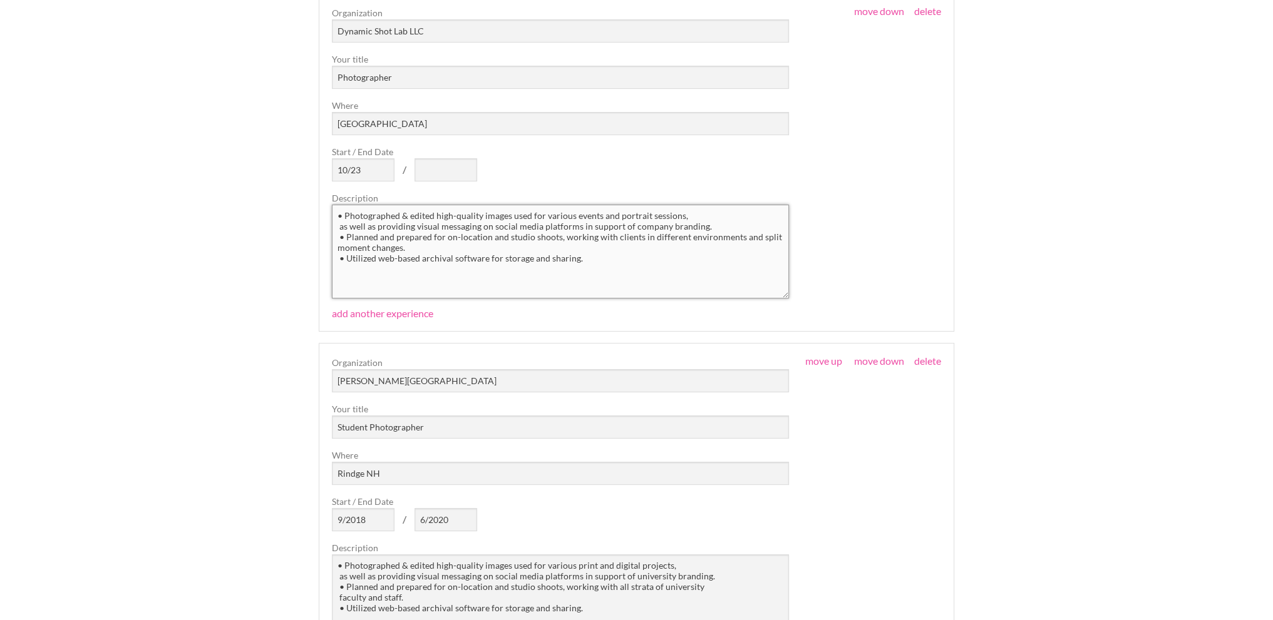
type textarea "• Photographed & edited high-quality images used for various events and portrai…"
click at [446, 159] on input "text" at bounding box center [445, 169] width 63 height 23
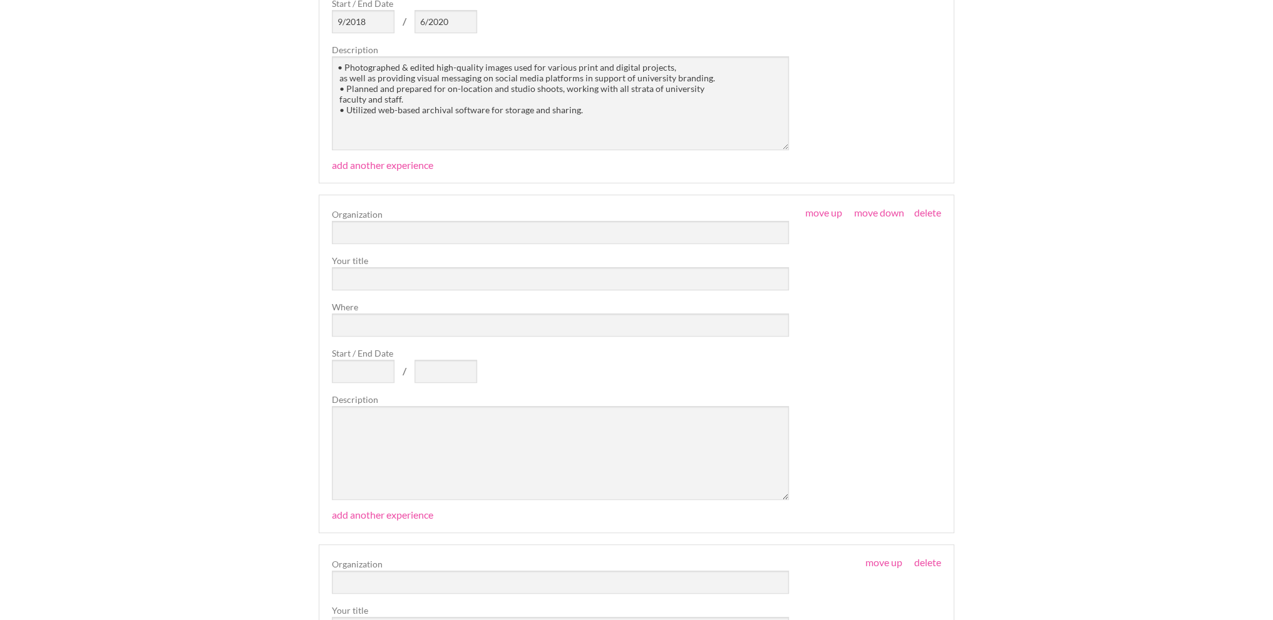
scroll to position [939, 0]
type input "current"
drag, startPoint x: 357, startPoint y: 230, endPoint x: 351, endPoint y: 230, distance: 6.3
click at [356, 230] on input "text" at bounding box center [560, 229] width 457 height 23
type input "Snappr"
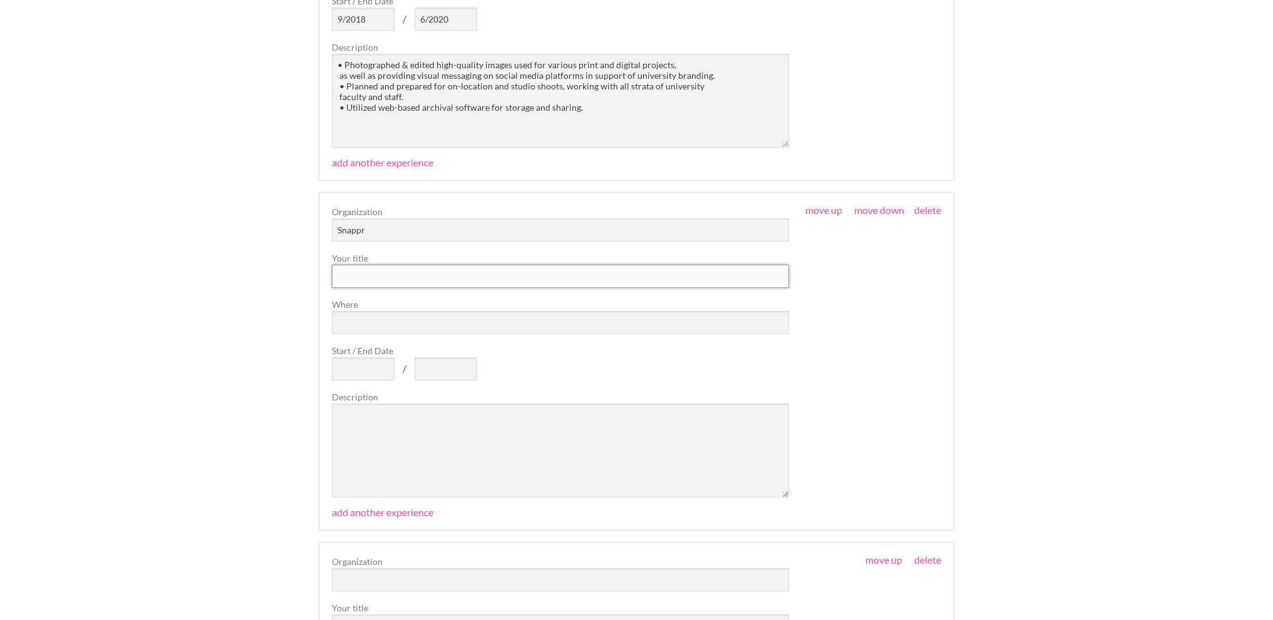
click at [423, 274] on input "text" at bounding box center [560, 276] width 457 height 23
type input "Photographer"
click at [382, 332] on input "Where" at bounding box center [560, 322] width 457 height 23
type input "New England Area"
click at [364, 365] on input "Start / End Date" at bounding box center [363, 368] width 63 height 23
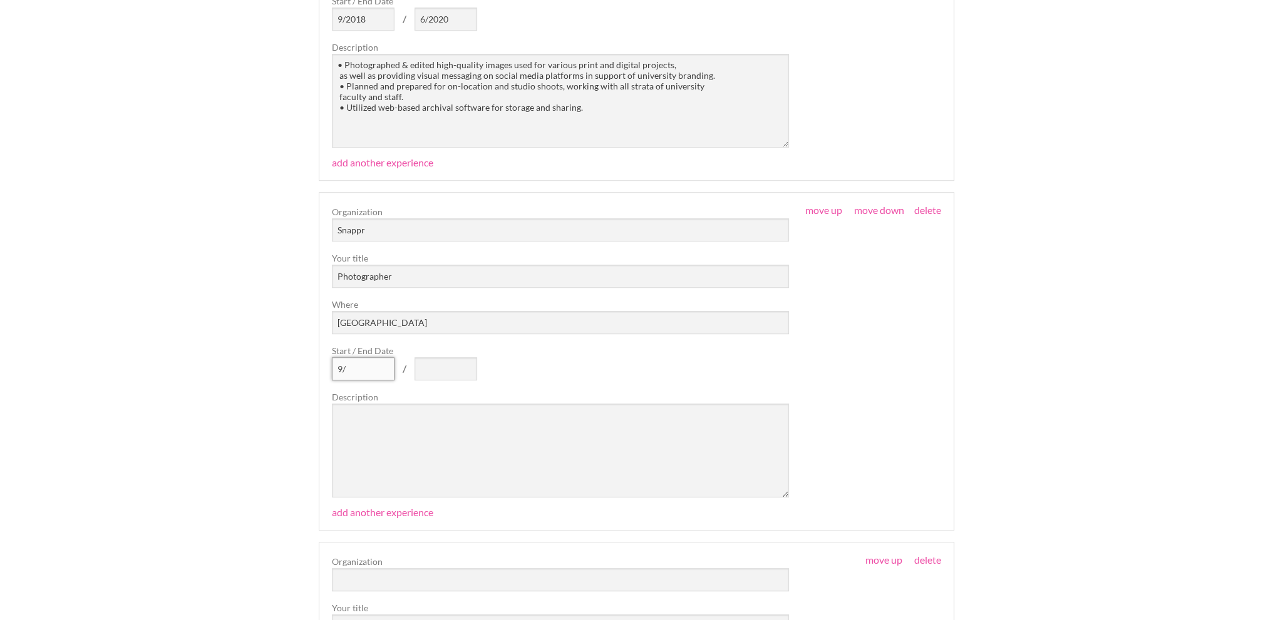
type input "9"
type input "10/2024"
click at [469, 368] on input "text" at bounding box center [445, 368] width 63 height 23
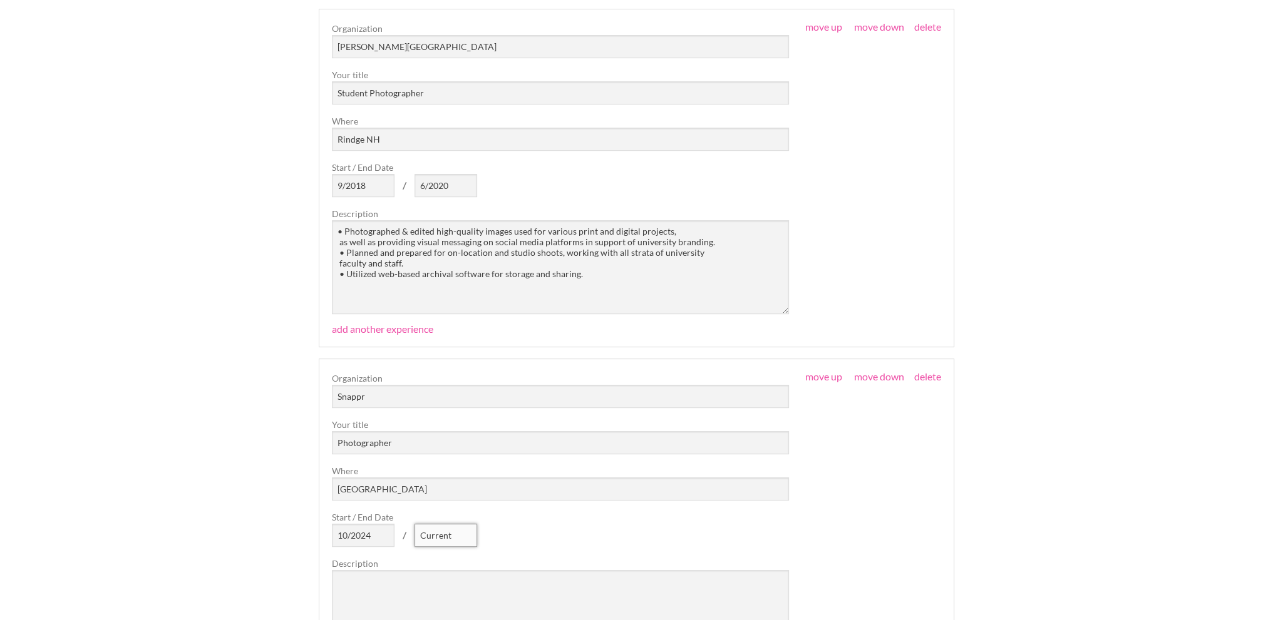
scroll to position [751, 0]
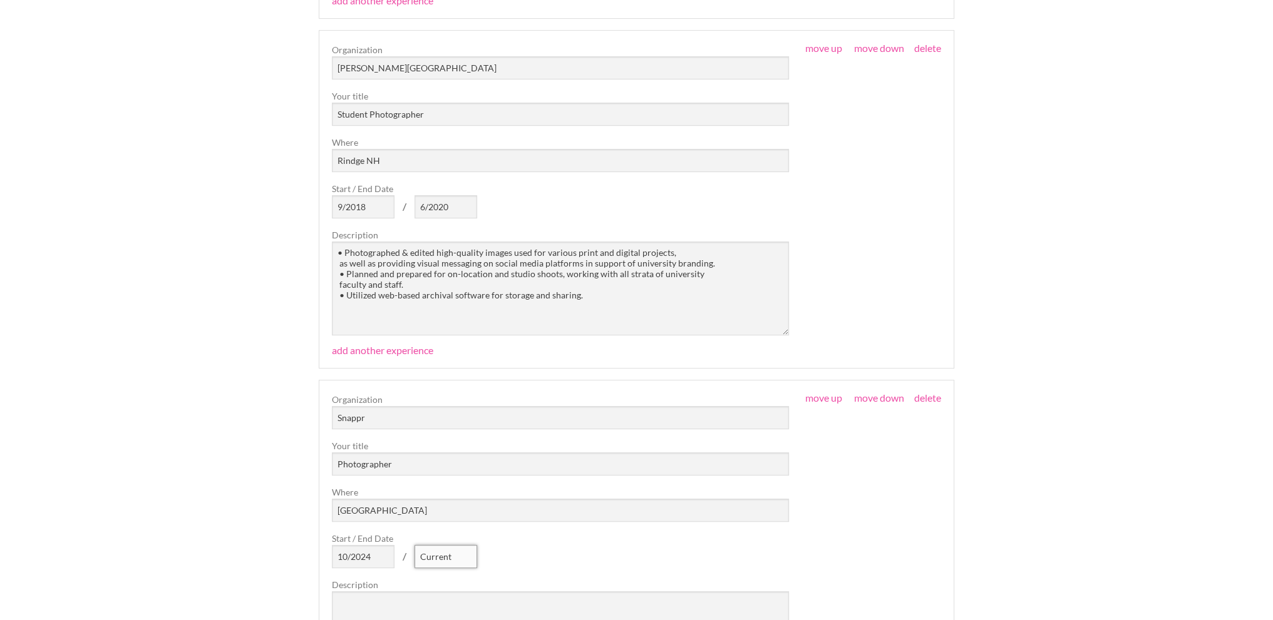
type input "Current"
drag, startPoint x: 592, startPoint y: 296, endPoint x: 100, endPoint y: 207, distance: 500.7
click at [100, 207] on div "Employers My Account Log Out The Creative Loft Search Jobs Browse Jobs Get Help…" at bounding box center [636, 557] width 1273 height 2616
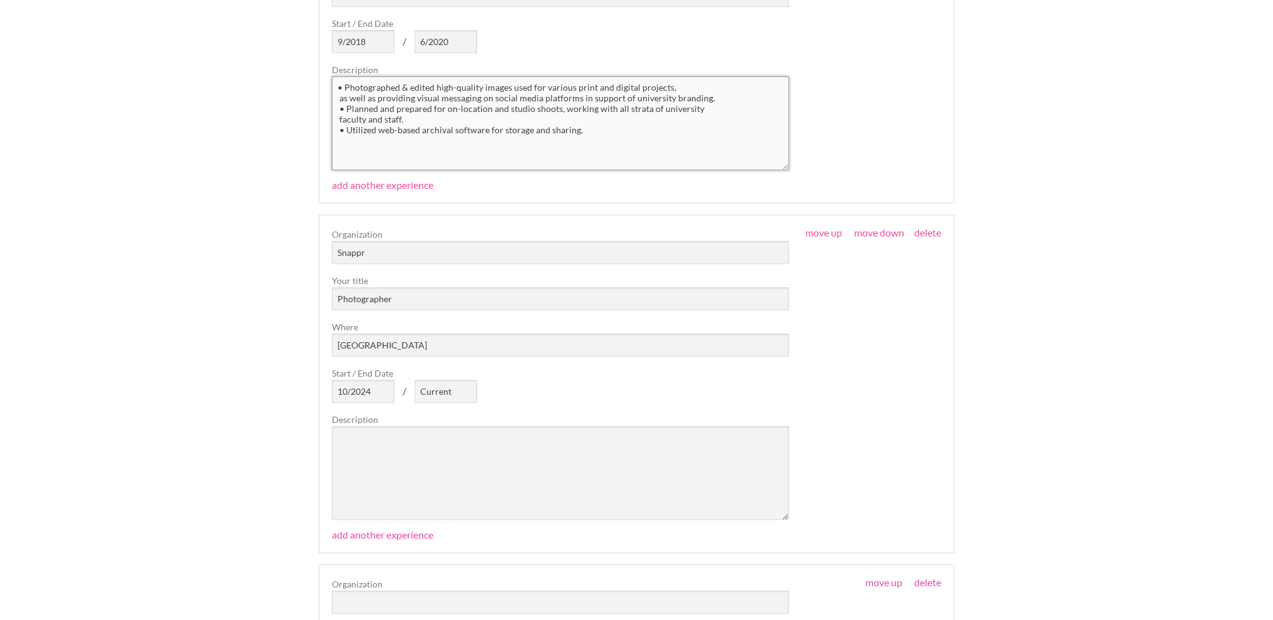
scroll to position [939, 0]
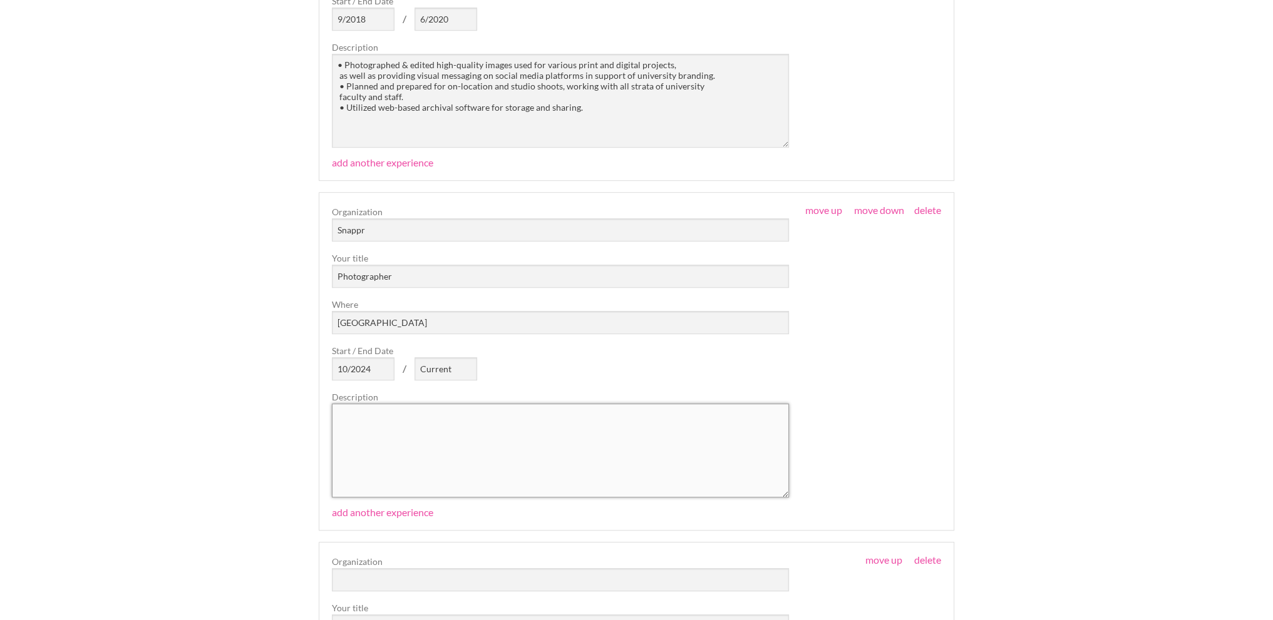
click at [378, 404] on textarea at bounding box center [560, 451] width 457 height 94
paste textarea "• Photographed & edited high-quality images used for various print and digital …"
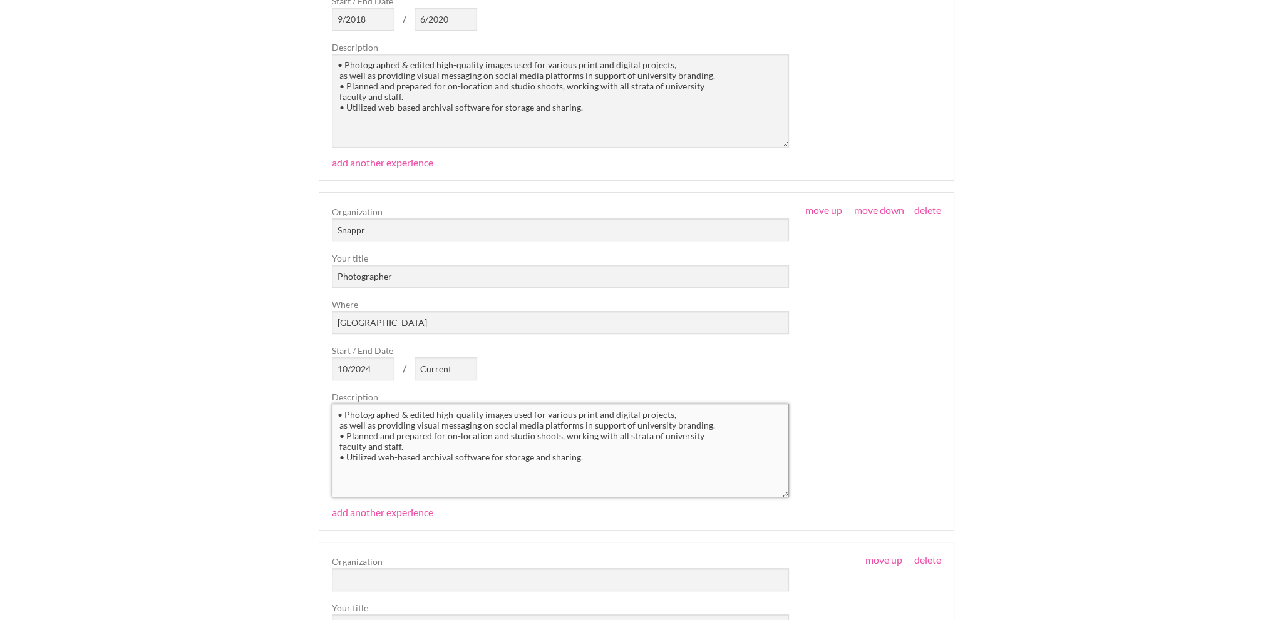
drag, startPoint x: 512, startPoint y: 412, endPoint x: 671, endPoint y: 412, distance: 159.0
click at [671, 412] on textarea "• Photographed & edited high-quality images used for various print and digital …" at bounding box center [560, 451] width 457 height 94
click at [435, 418] on textarea "• Photographed & edited high-quality images as well as providing visual messagi…" at bounding box center [560, 451] width 457 height 94
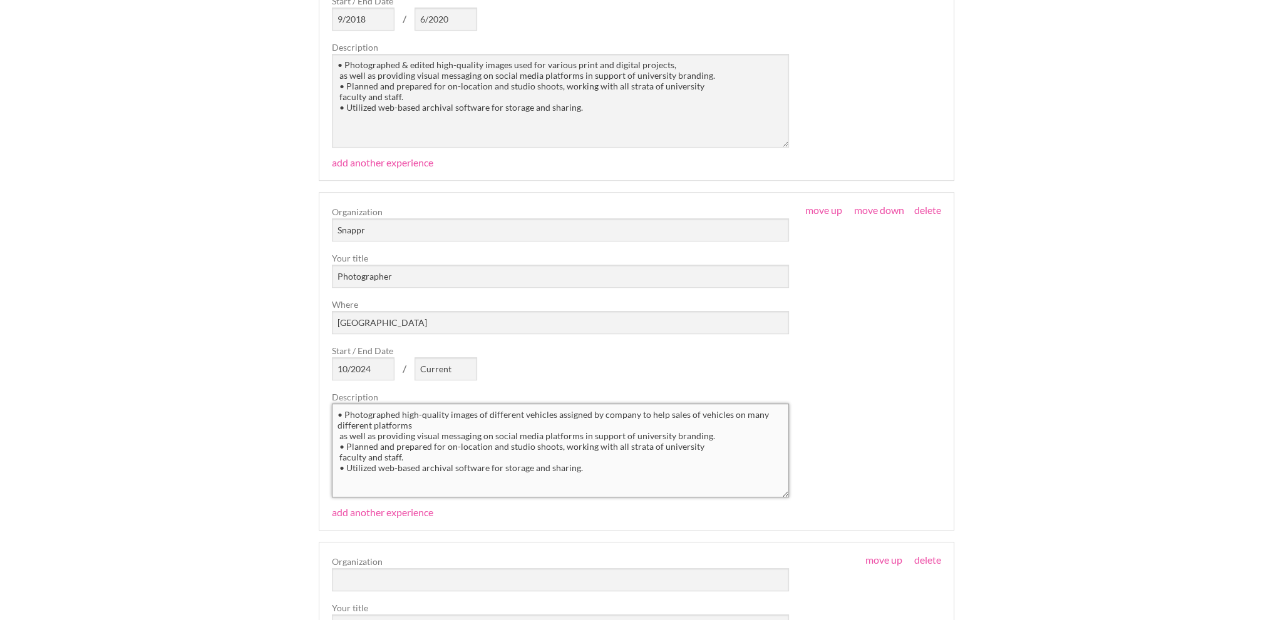
drag, startPoint x: 489, startPoint y: 445, endPoint x: 530, endPoint y: 450, distance: 40.9
click at [530, 450] on textarea "• Photographed high-quality images of different vehicles assigned by company to…" at bounding box center [560, 451] width 457 height 94
drag, startPoint x: 570, startPoint y: 443, endPoint x: 399, endPoint y: 458, distance: 171.5
click at [399, 458] on textarea "• Photographed high-quality images of different vehicles assigned by company to…" at bounding box center [560, 451] width 457 height 94
click at [667, 415] on textarea "• Photographed high-quality images of different vehicles assigned by company to…" at bounding box center [560, 451] width 457 height 94
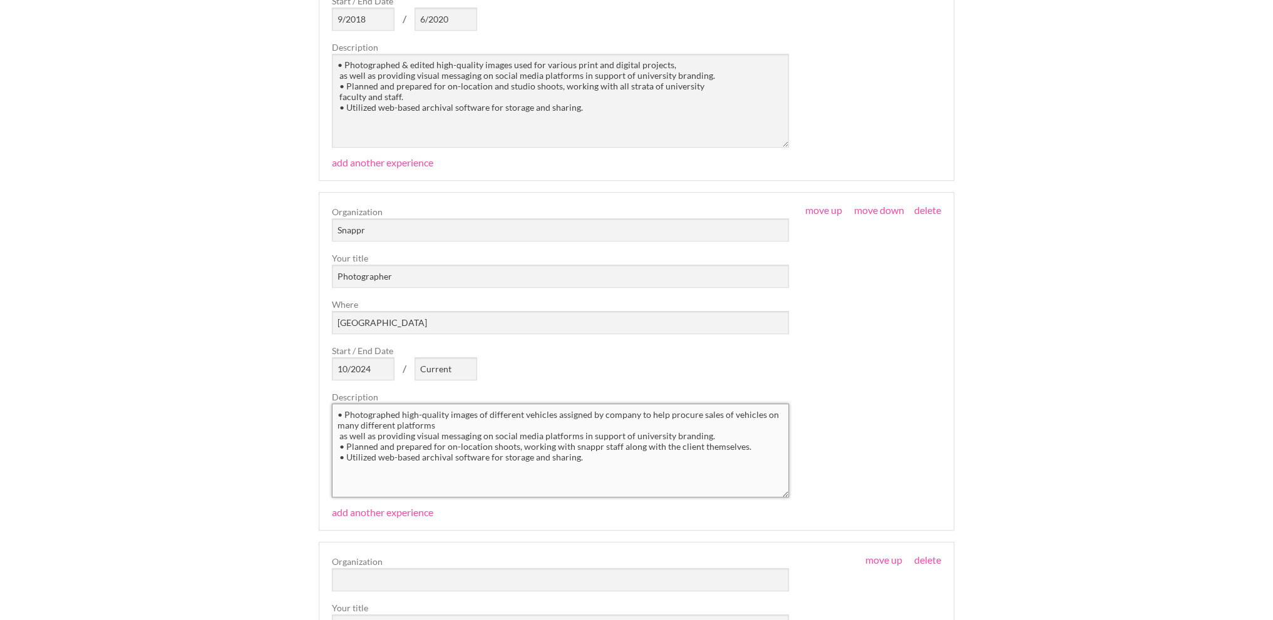
click at [729, 413] on textarea "• Photographed high-quality images of different vehicles assigned by company to…" at bounding box center [560, 451] width 457 height 94
drag, startPoint x: 478, startPoint y: 425, endPoint x: 495, endPoint y: 421, distance: 17.9
click at [480, 425] on textarea "• Photographed high-quality images of different vehicles assigned by company to…" at bounding box center [560, 451] width 457 height 94
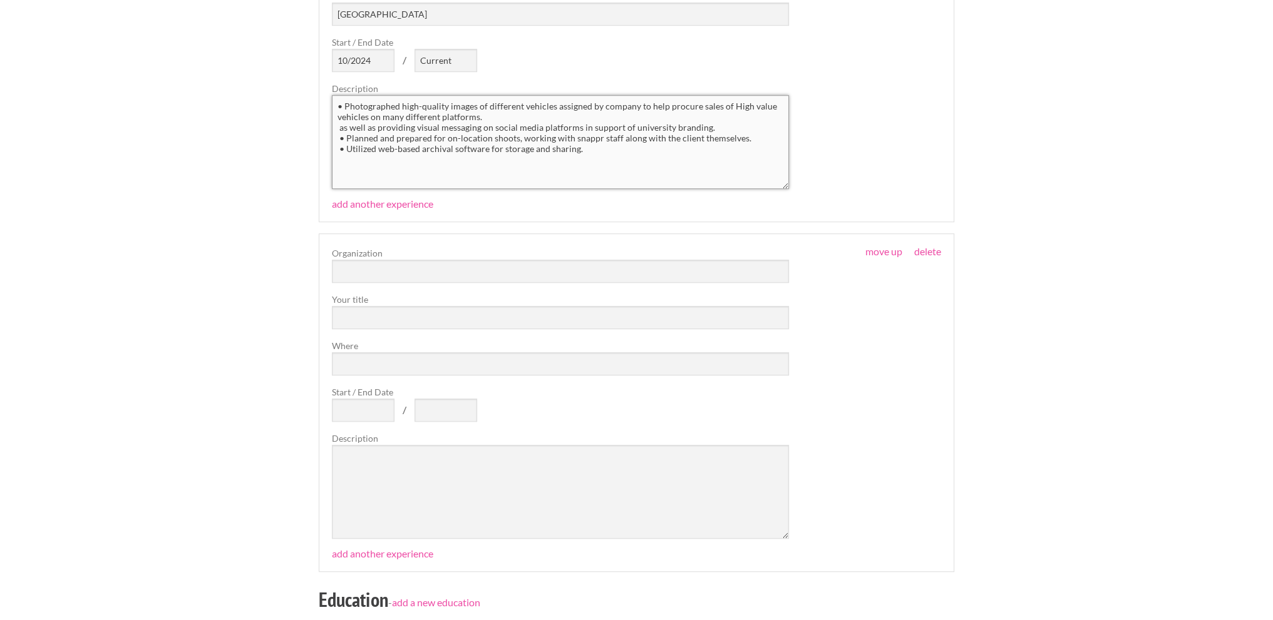
scroll to position [1252, 0]
type textarea "• Photographed high-quality images of different vehicles assigned by company to…"
click at [928, 247] on link "delete" at bounding box center [927, 247] width 27 height 12
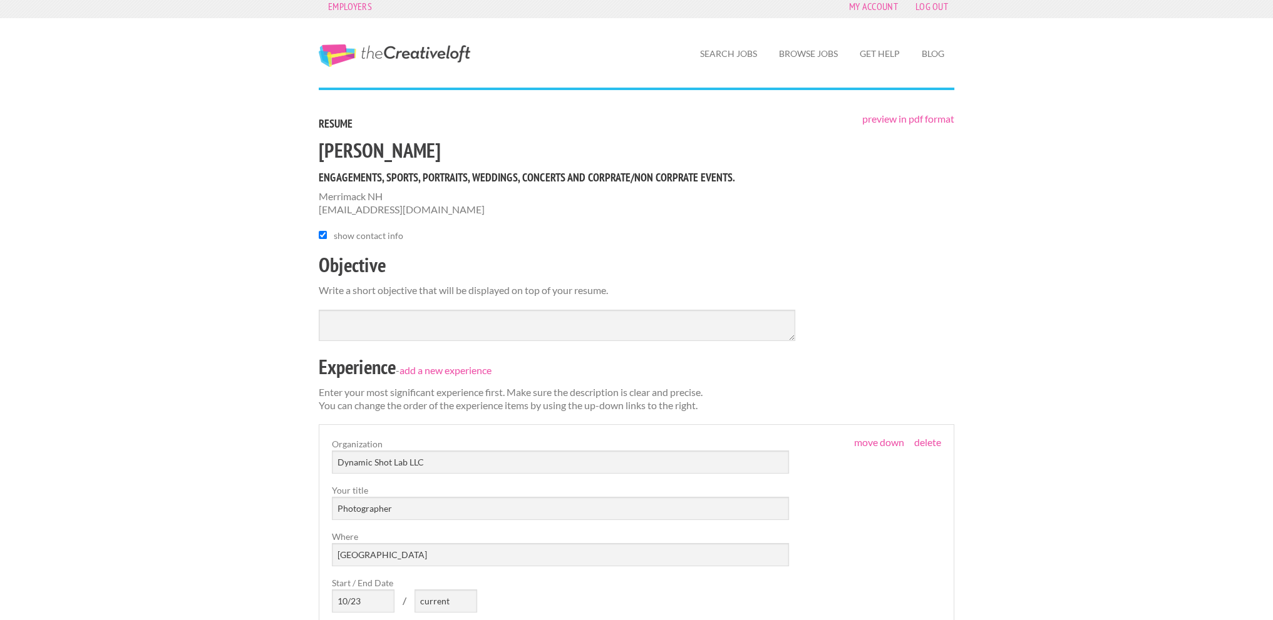
scroll to position [0, 0]
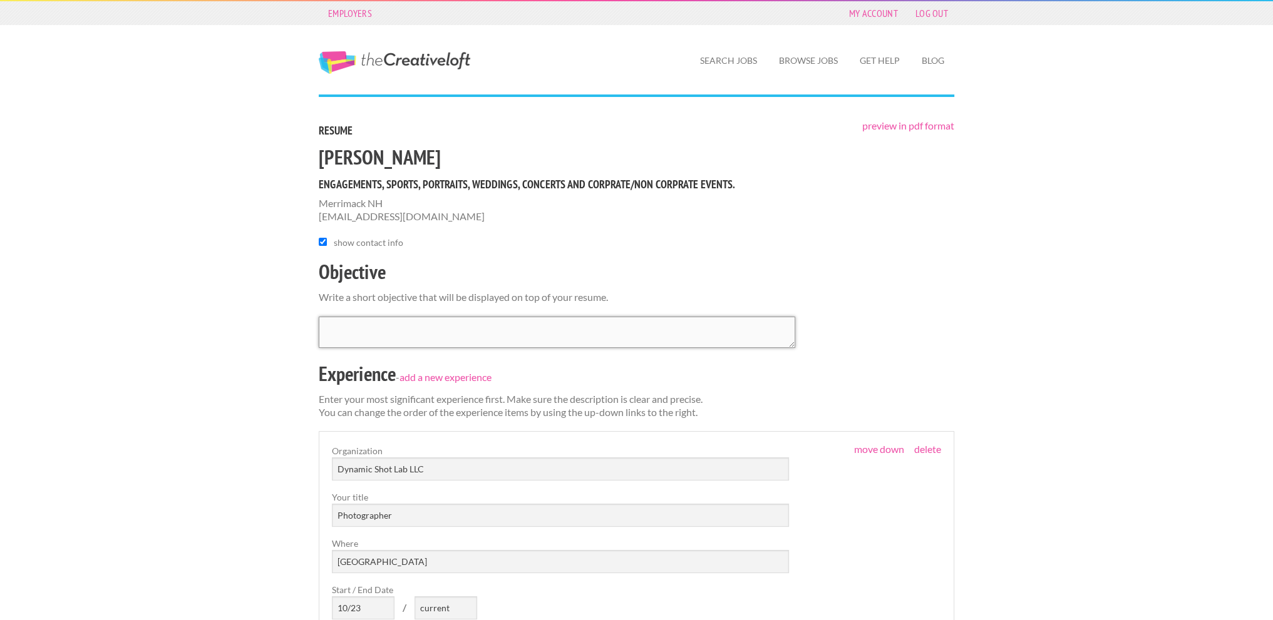
click at [382, 324] on textarea at bounding box center [557, 332] width 476 height 31
click at [342, 326] on textarea at bounding box center [557, 332] width 476 height 31
type textarea "T"
click at [913, 126] on link "preview in pdf format" at bounding box center [908, 126] width 92 height 12
click at [432, 330] on textarea at bounding box center [557, 332] width 476 height 31
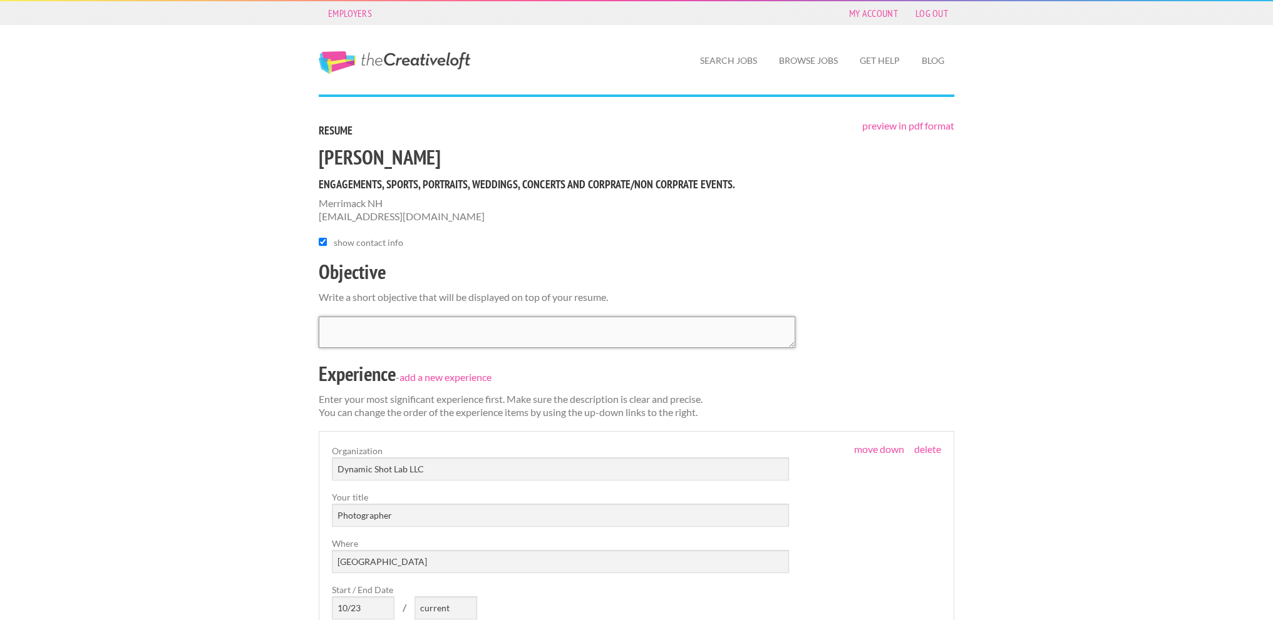
click at [518, 335] on textarea at bounding box center [557, 332] width 476 height 31
paste textarea "Skilled, creative and detail-oriented Creator driven to attain company goals by…"
drag, startPoint x: 463, startPoint y: 317, endPoint x: 492, endPoint y: 328, distance: 30.7
click at [492, 328] on textarea "Skilled, creative and detail-oriented Creator driven to attain company goals by…" at bounding box center [557, 332] width 476 height 31
drag, startPoint x: 577, startPoint y: 326, endPoint x: 646, endPoint y: 325, distance: 69.5
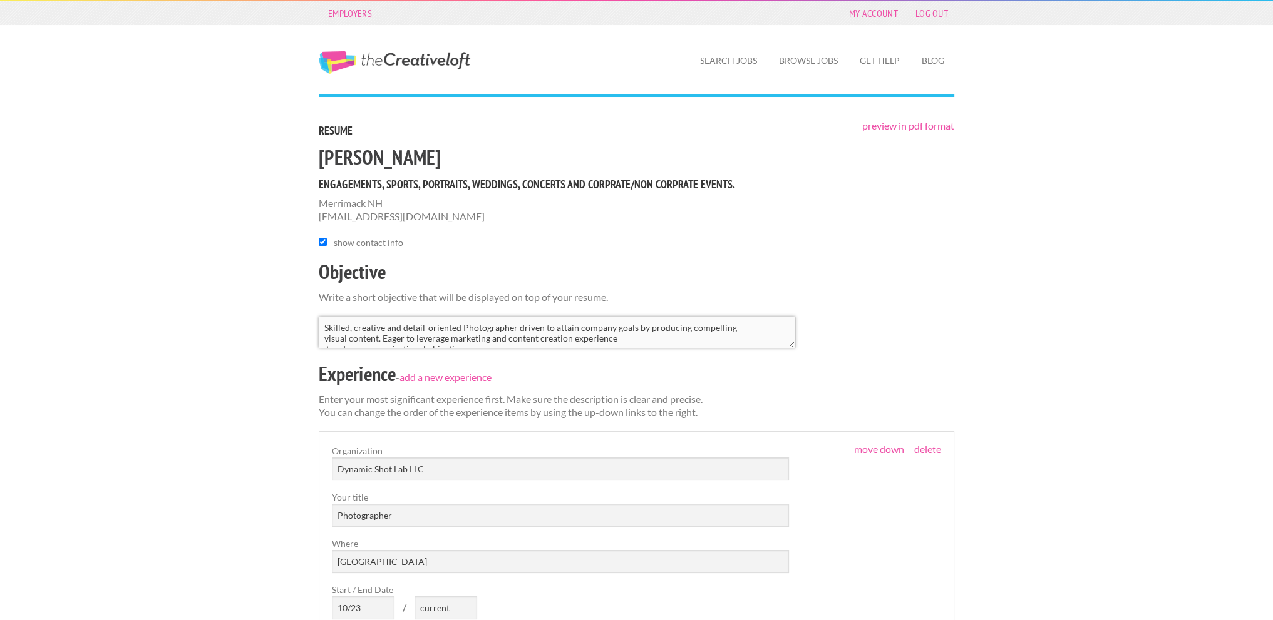
click at [646, 325] on textarea "Skilled, creative and detail-oriented Photographer driven to attain company goa…" at bounding box center [557, 332] width 476 height 31
click at [323, 326] on textarea "Skilled, creative and detail-oriented Photographer driven to attain the highest…" at bounding box center [557, 332] width 476 height 31
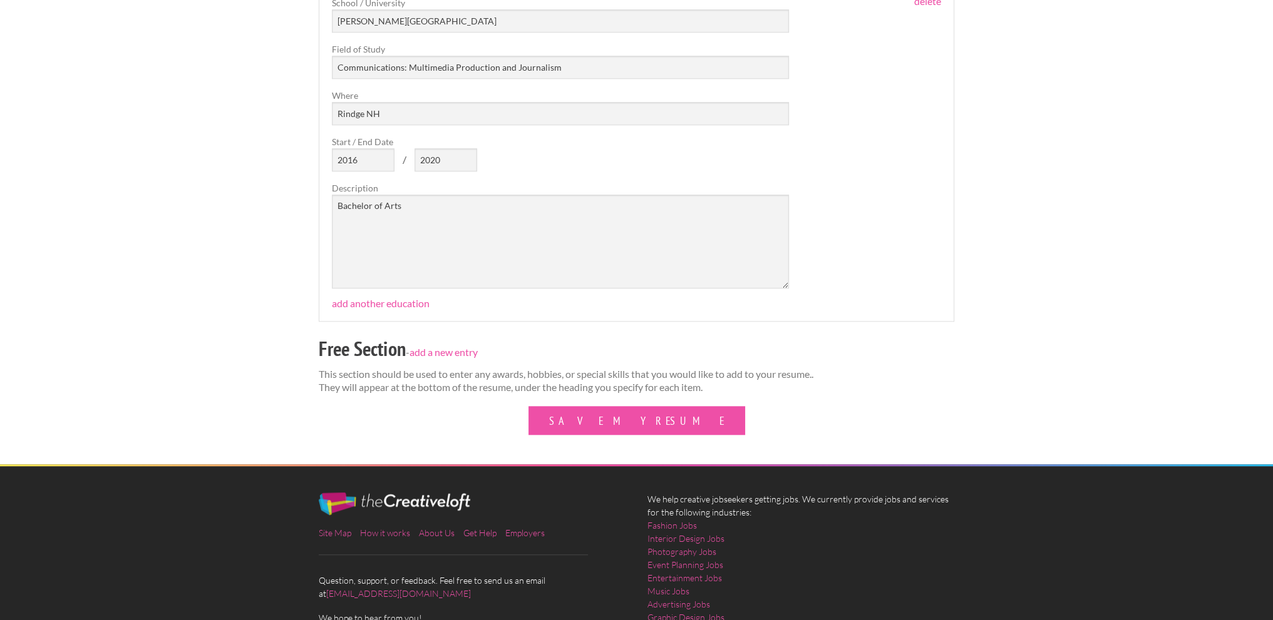
scroll to position [1519, 0]
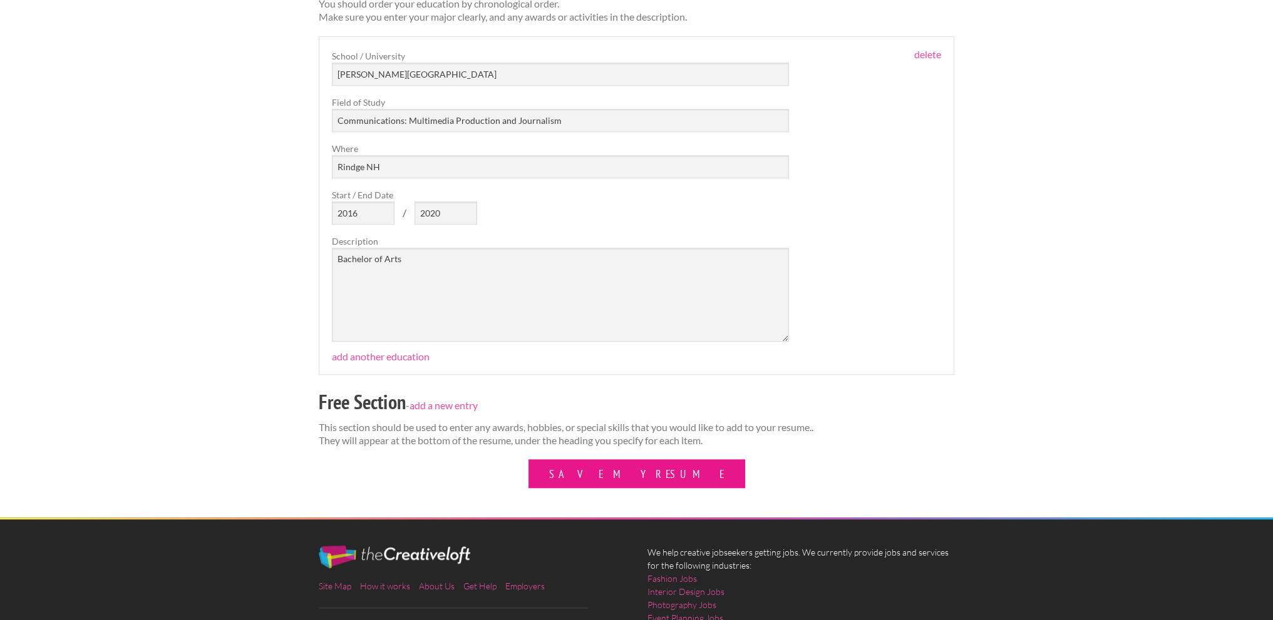
type textarea "Skilled, creative and detail-oriented Photographer driven to attain the highest…"
click at [635, 468] on button "Save My Resume" at bounding box center [635, 474] width 215 height 28
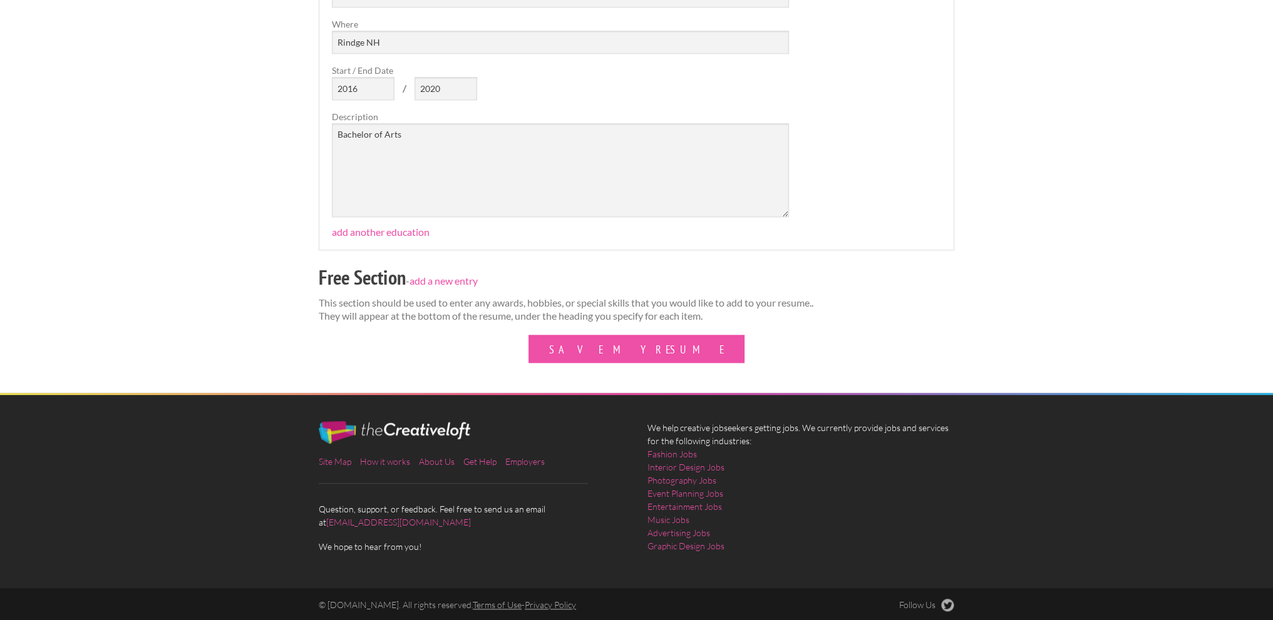
scroll to position [1683, 0]
click at [431, 275] on link "add a new entry" at bounding box center [443, 281] width 68 height 12
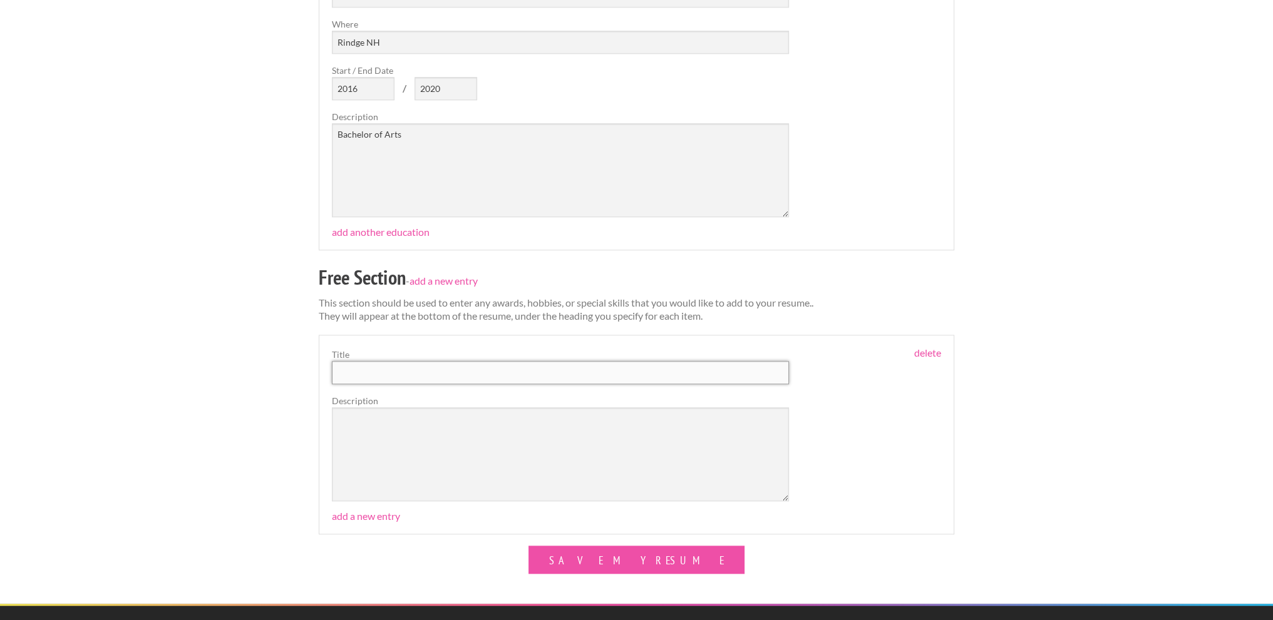
click at [384, 368] on input "text" at bounding box center [560, 372] width 457 height 23
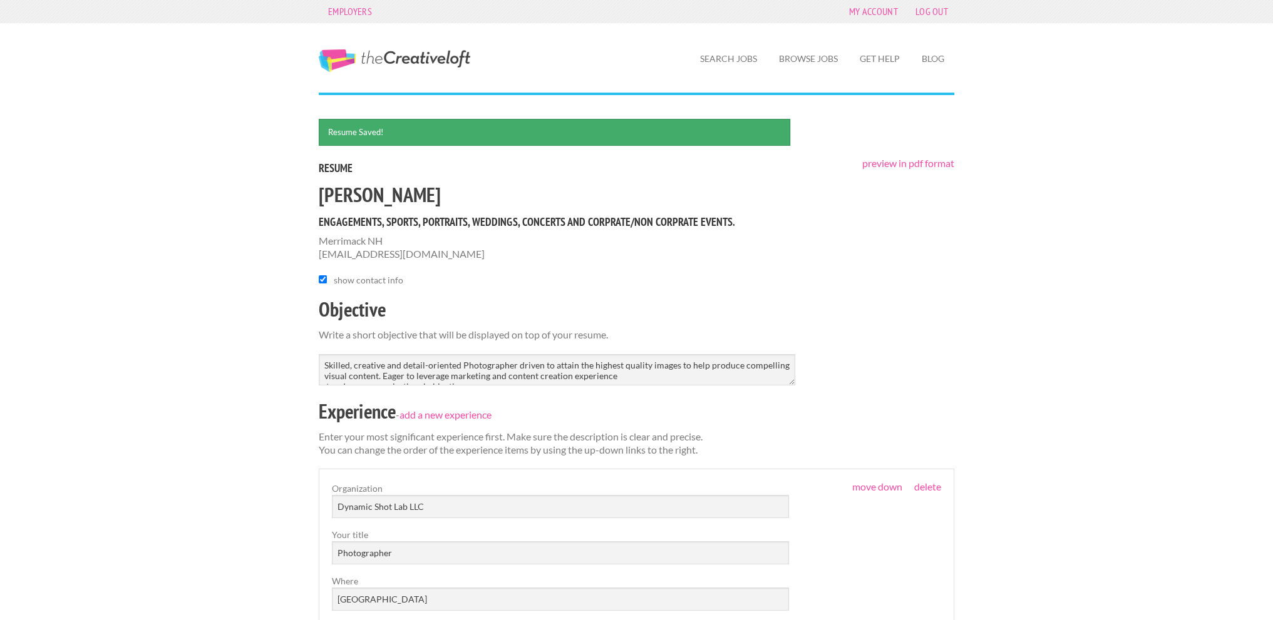
scroll to position [0, 0]
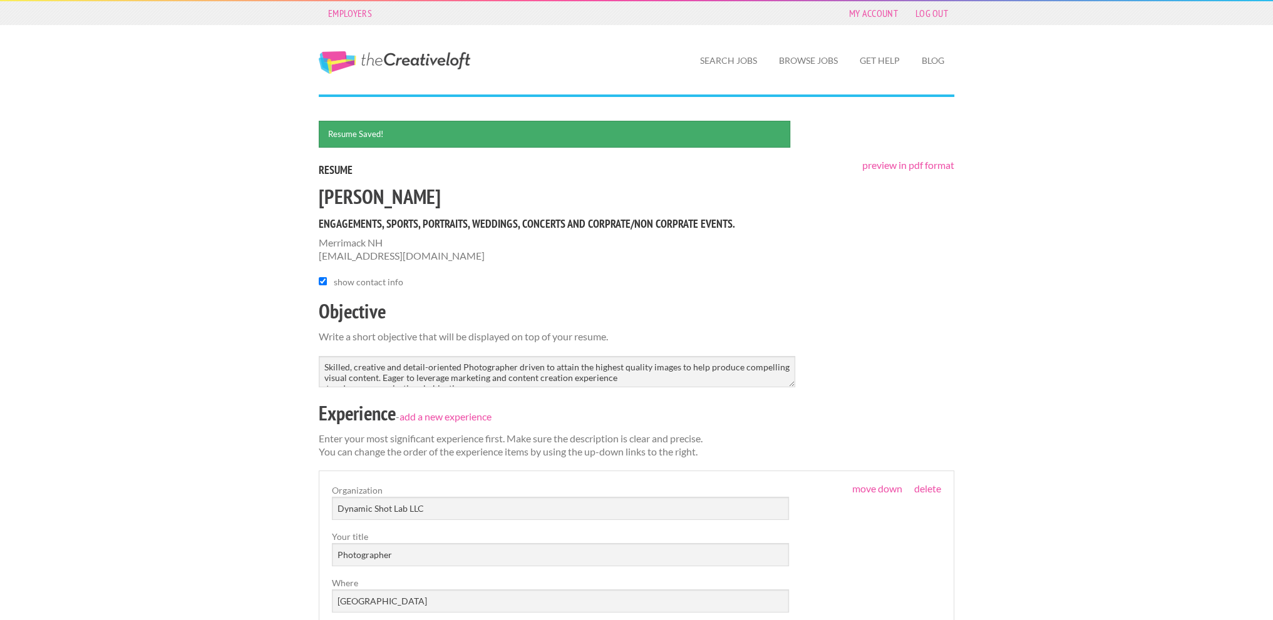
click at [910, 165] on link "preview in pdf format" at bounding box center [908, 165] width 92 height 12
click at [863, 14] on link "My Account" at bounding box center [873, 13] width 61 height 18
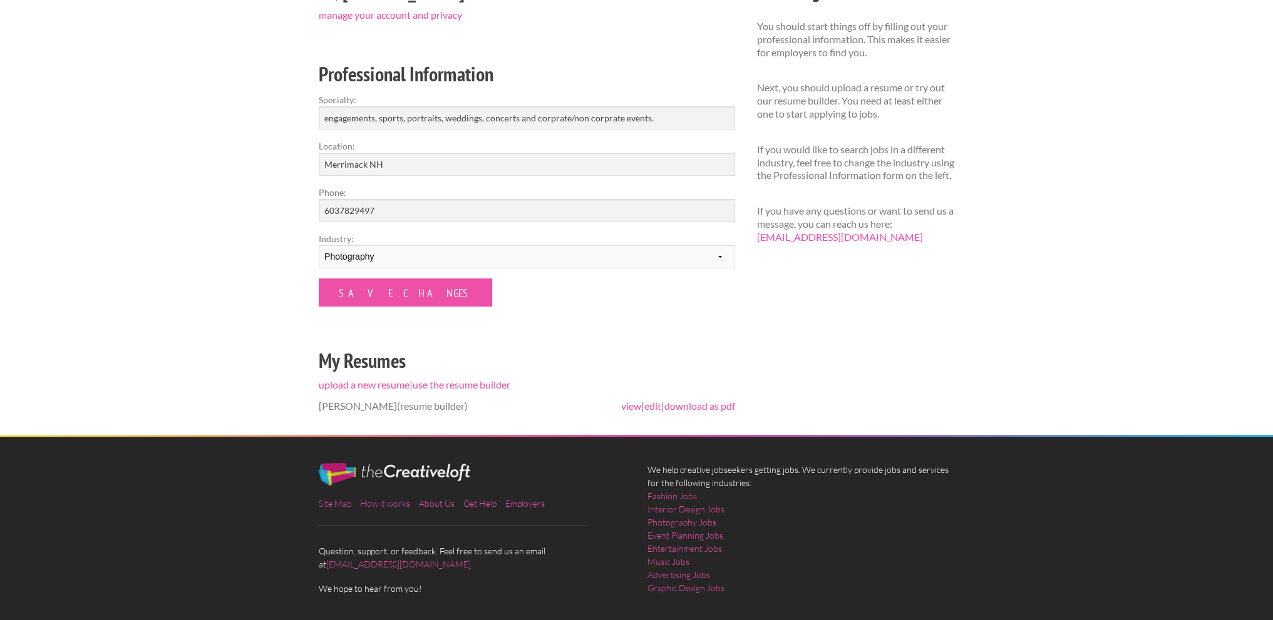
scroll to position [188, 0]
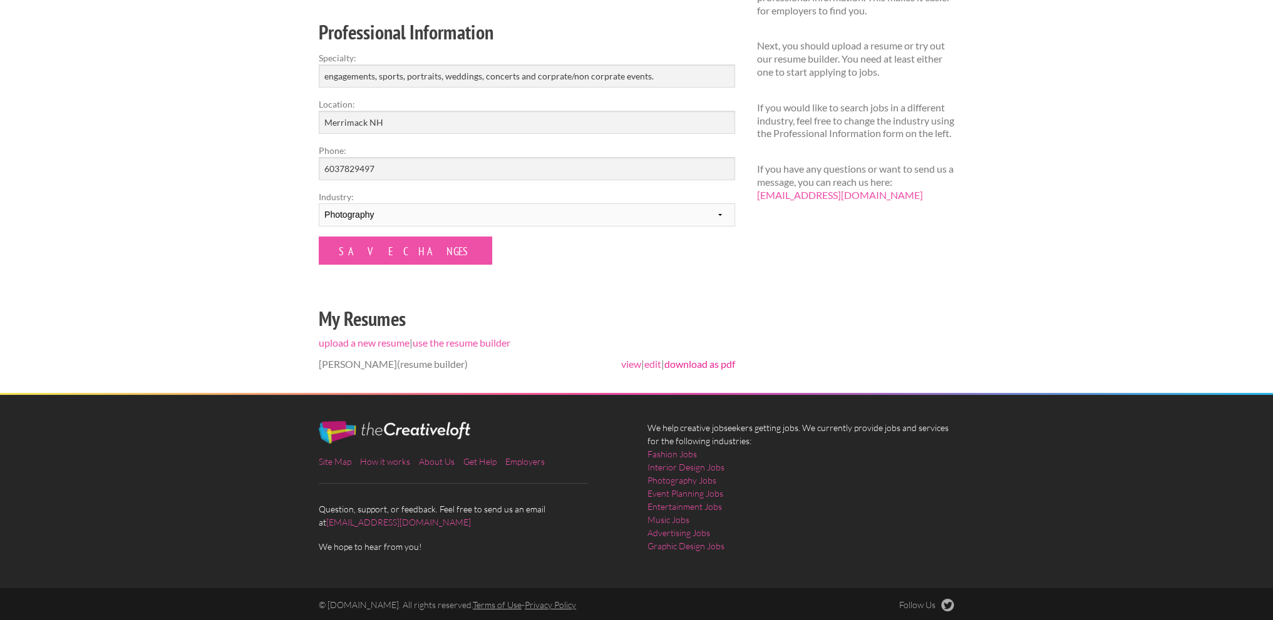
click at [708, 366] on link "download as pdf" at bounding box center [699, 364] width 71 height 12
drag, startPoint x: 563, startPoint y: 247, endPoint x: 555, endPoint y: 247, distance: 8.2
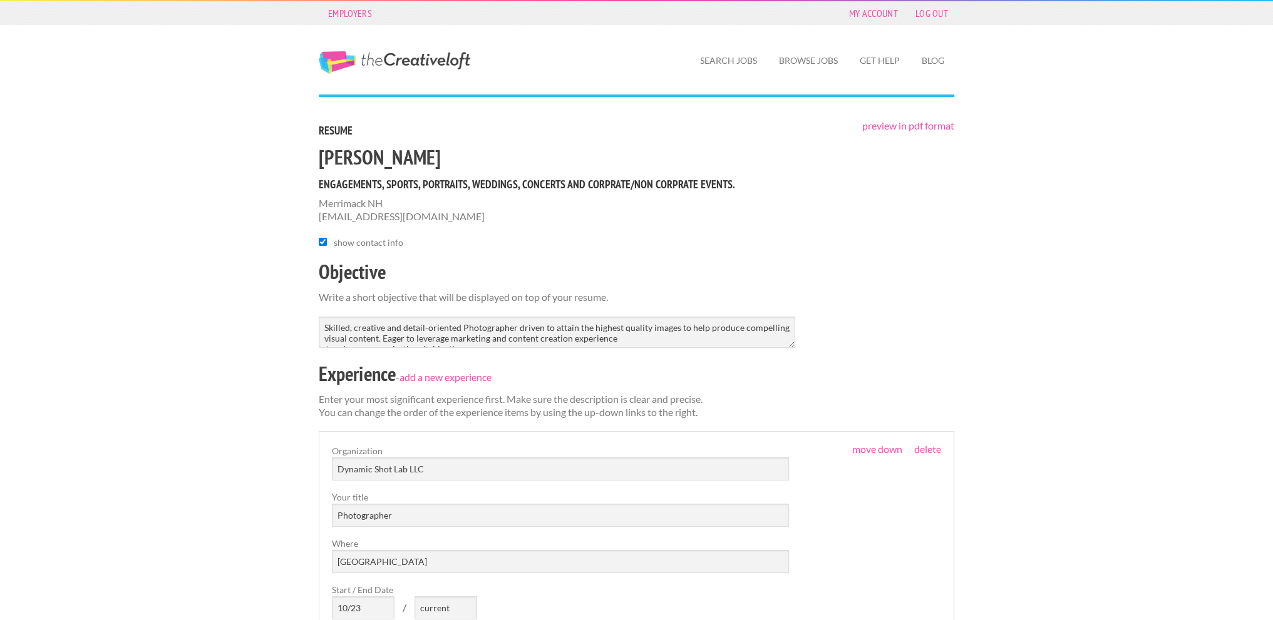
drag, startPoint x: 323, startPoint y: 156, endPoint x: 440, endPoint y: 168, distance: 117.1
click at [440, 168] on h2 "[PERSON_NAME]" at bounding box center [636, 157] width 635 height 28
click at [434, 157] on h2 "[PERSON_NAME]" at bounding box center [636, 157] width 635 height 28
drag, startPoint x: 133, startPoint y: 292, endPoint x: 974, endPoint y: 289, distance: 840.8
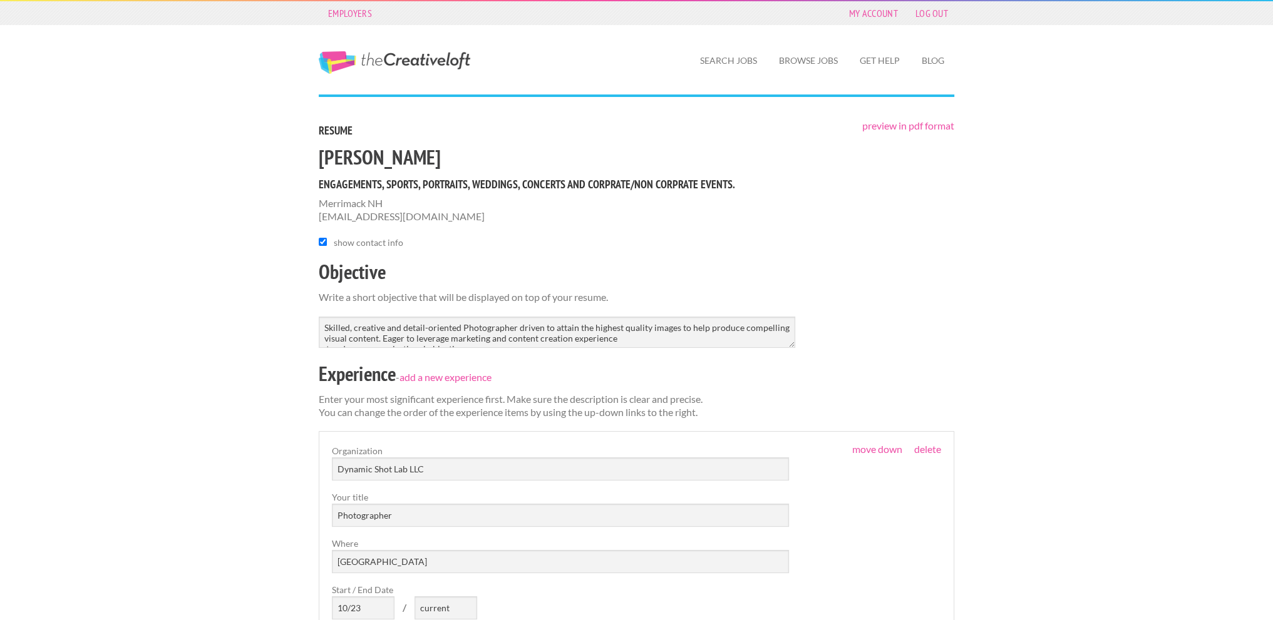
click at [1156, 44] on div "The Creative Loft Search Jobs Browse Jobs Get Help Blog" at bounding box center [636, 59] width 1273 height 69
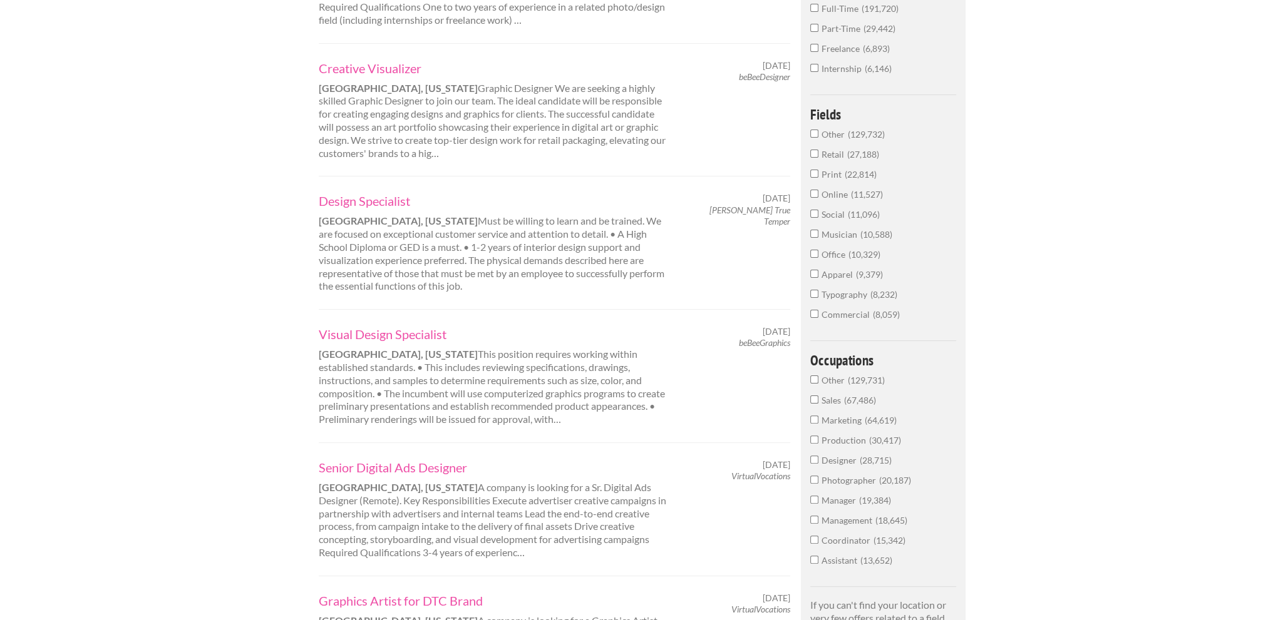
scroll to position [438, 0]
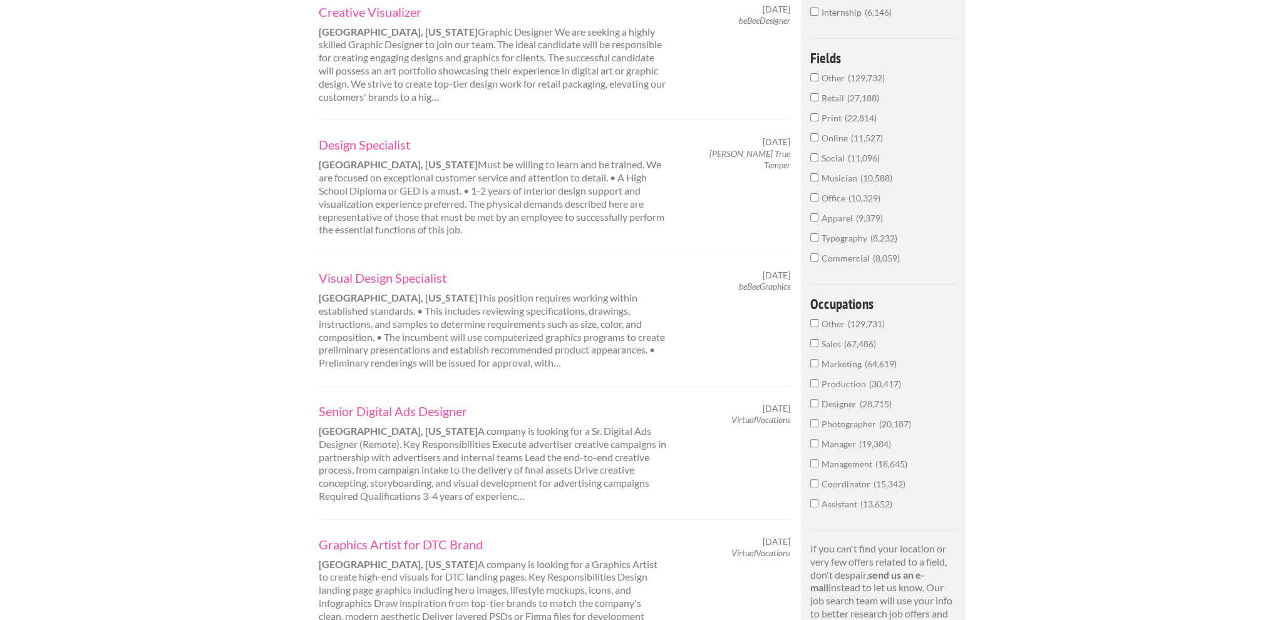
click at [814, 419] on input "Photographer 20,187" at bounding box center [814, 423] width 8 height 8
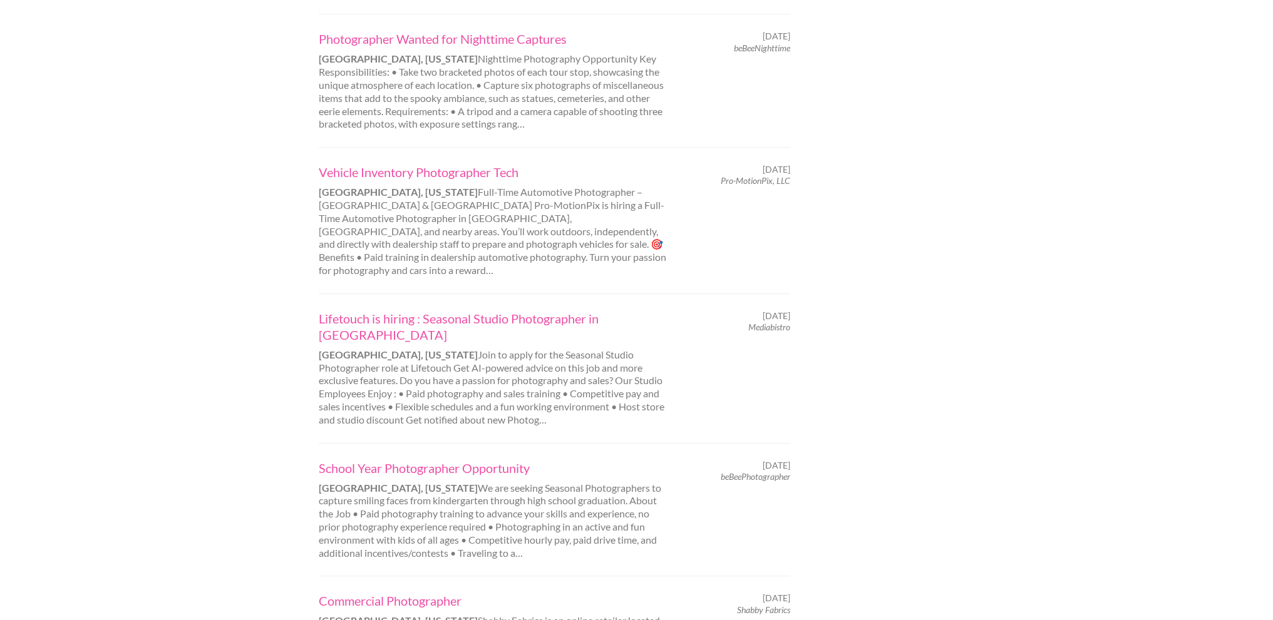
scroll to position [1295, 0]
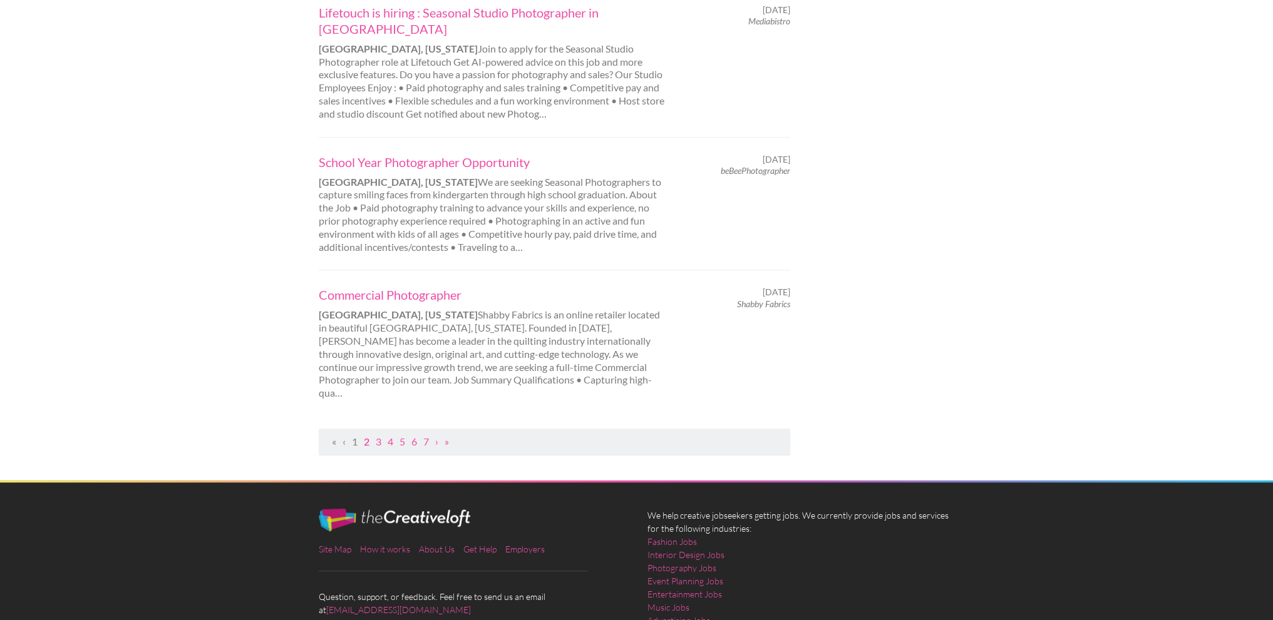
click at [368, 436] on link "2" at bounding box center [367, 442] width 6 height 12
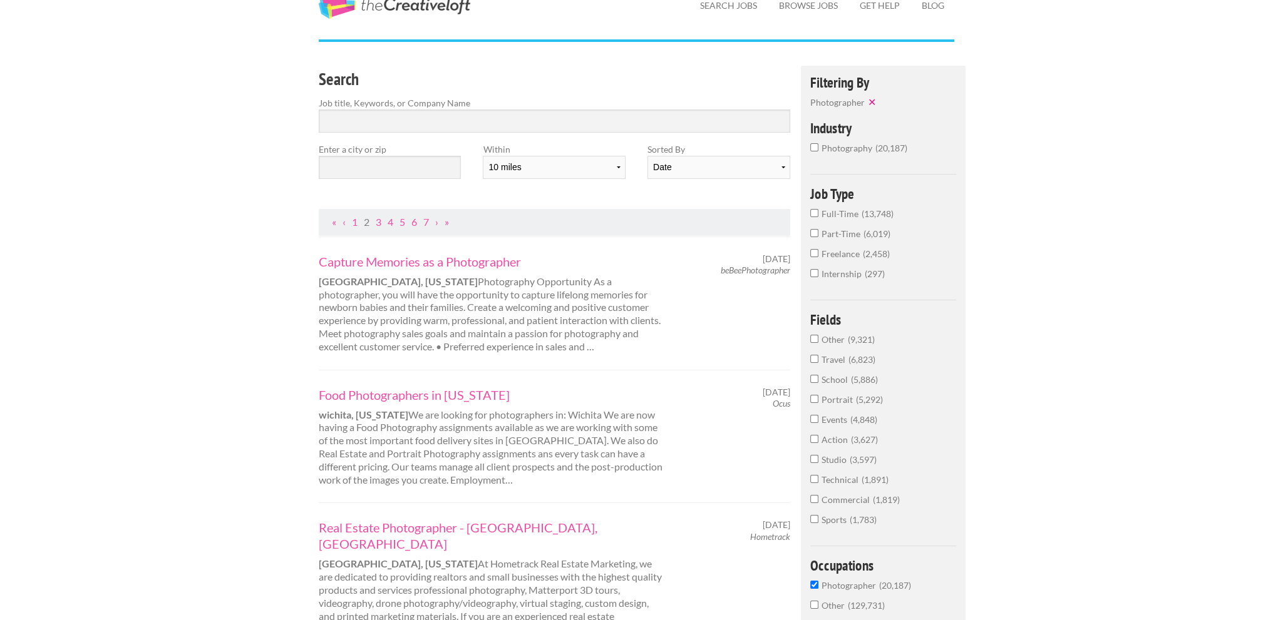
scroll to position [63, 0]
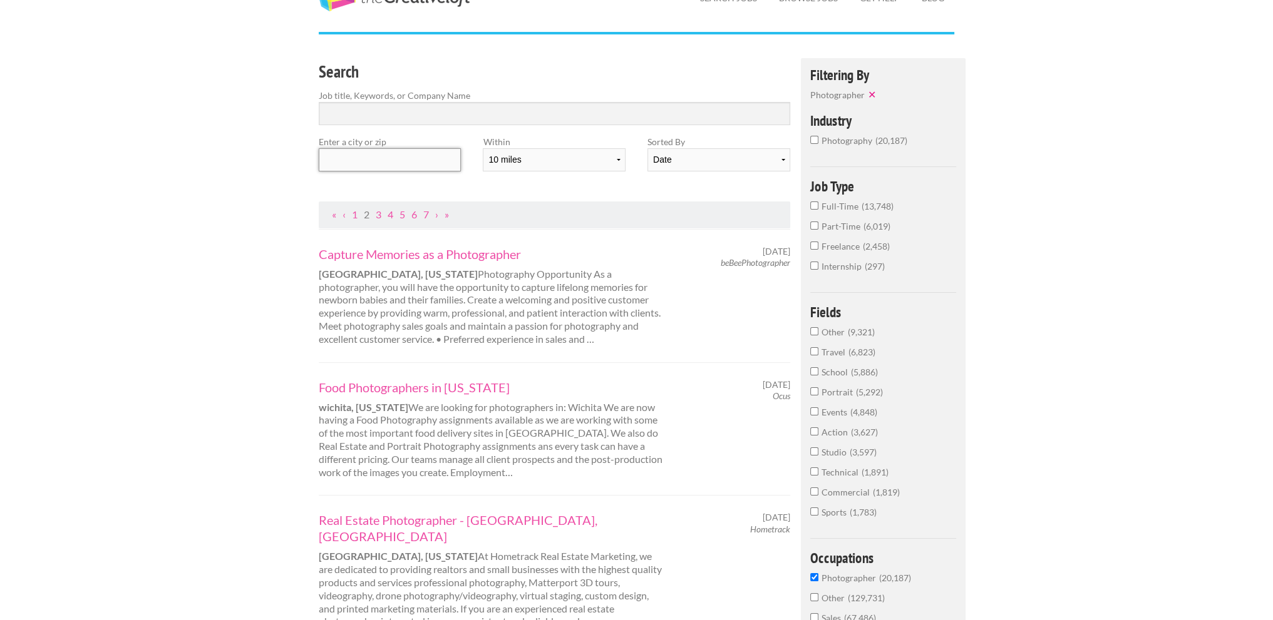
click at [356, 157] on input "text" at bounding box center [390, 159] width 142 height 23
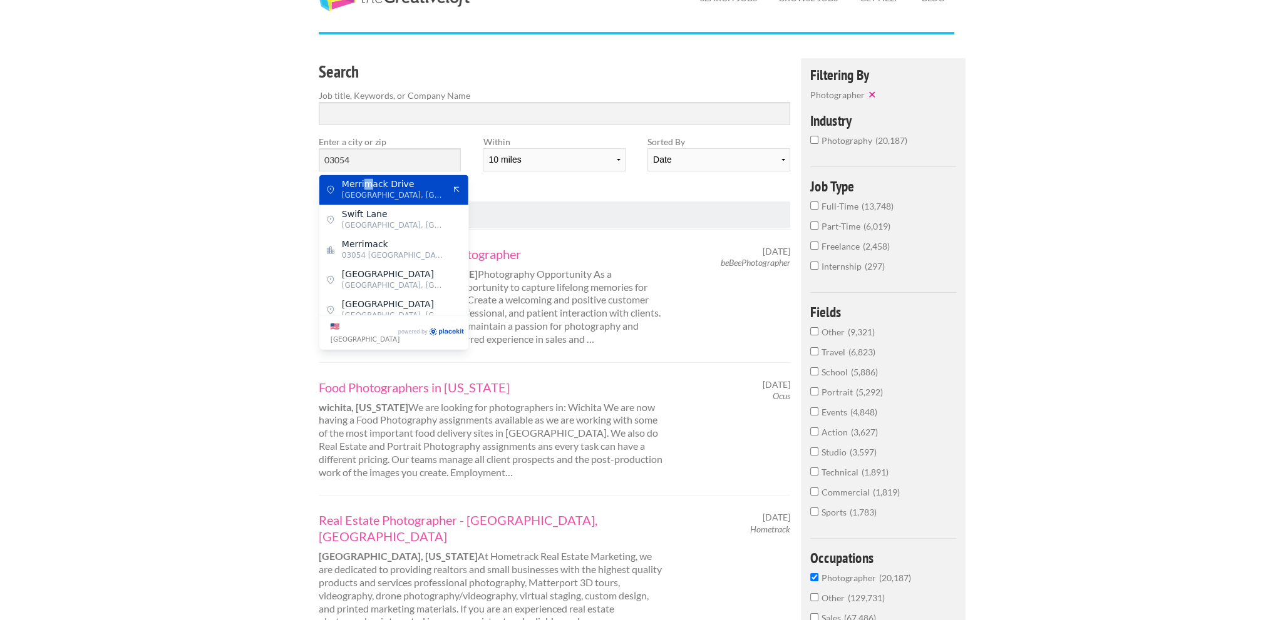
click at [366, 183] on span "Merrimack Drive" at bounding box center [393, 183] width 103 height 11
type input "Merrimack Drive"
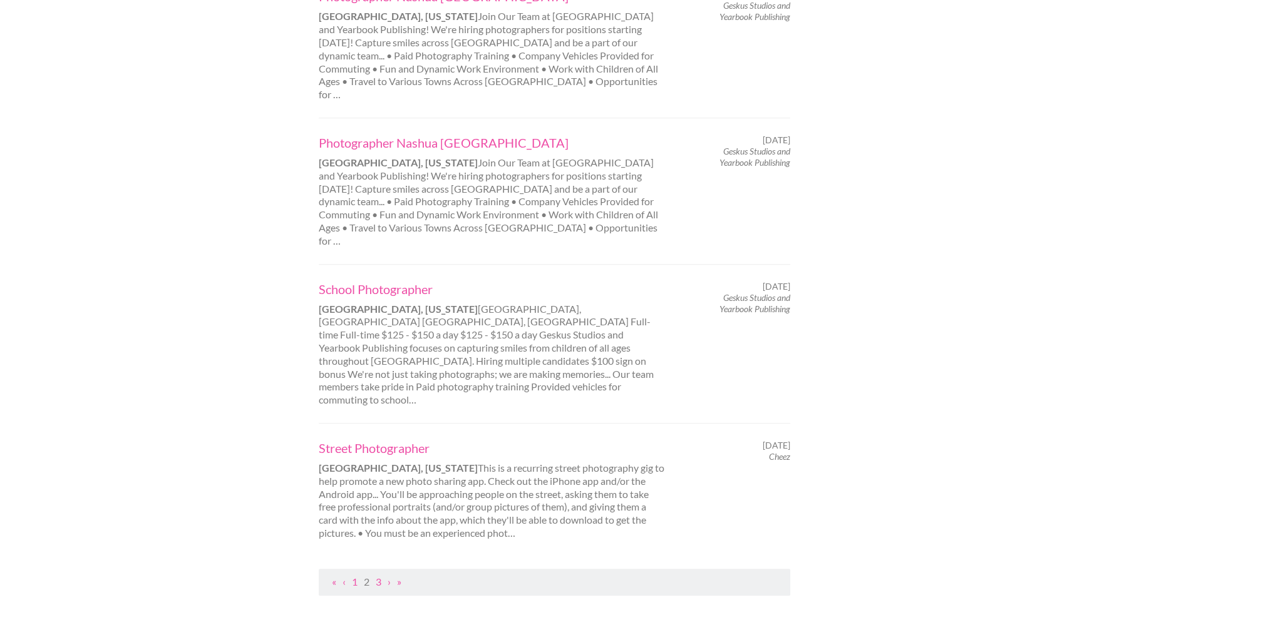
scroll to position [1127, 0]
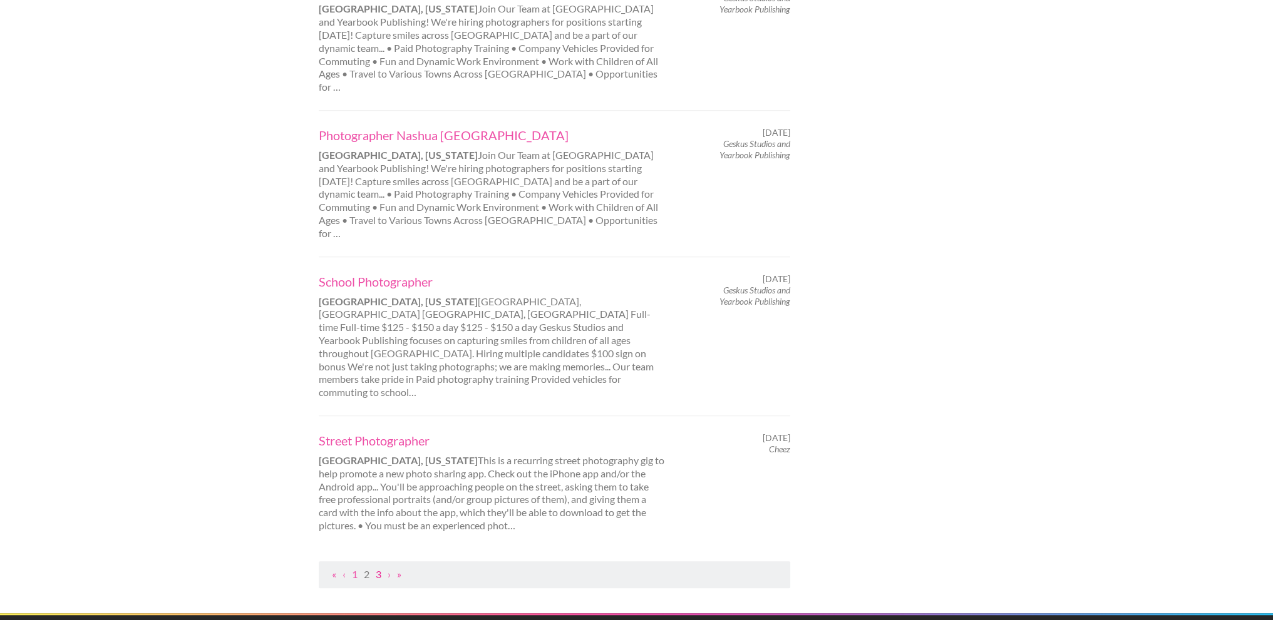
click at [379, 568] on link "3" at bounding box center [379, 574] width 6 height 12
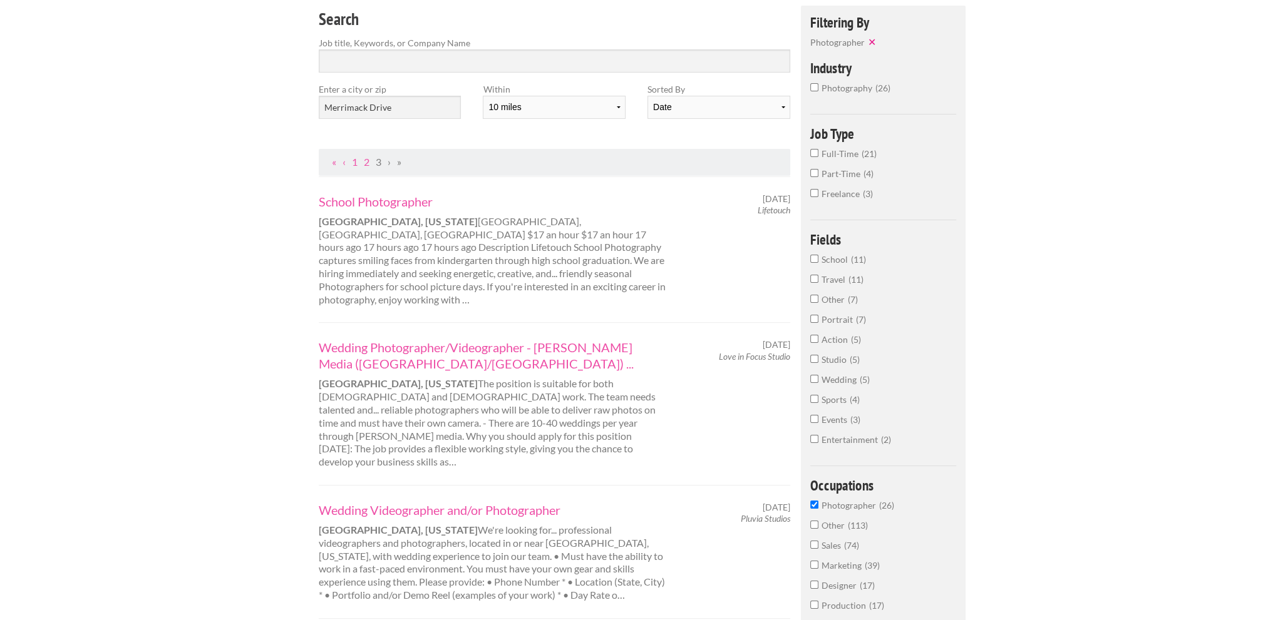
scroll to position [125, 0]
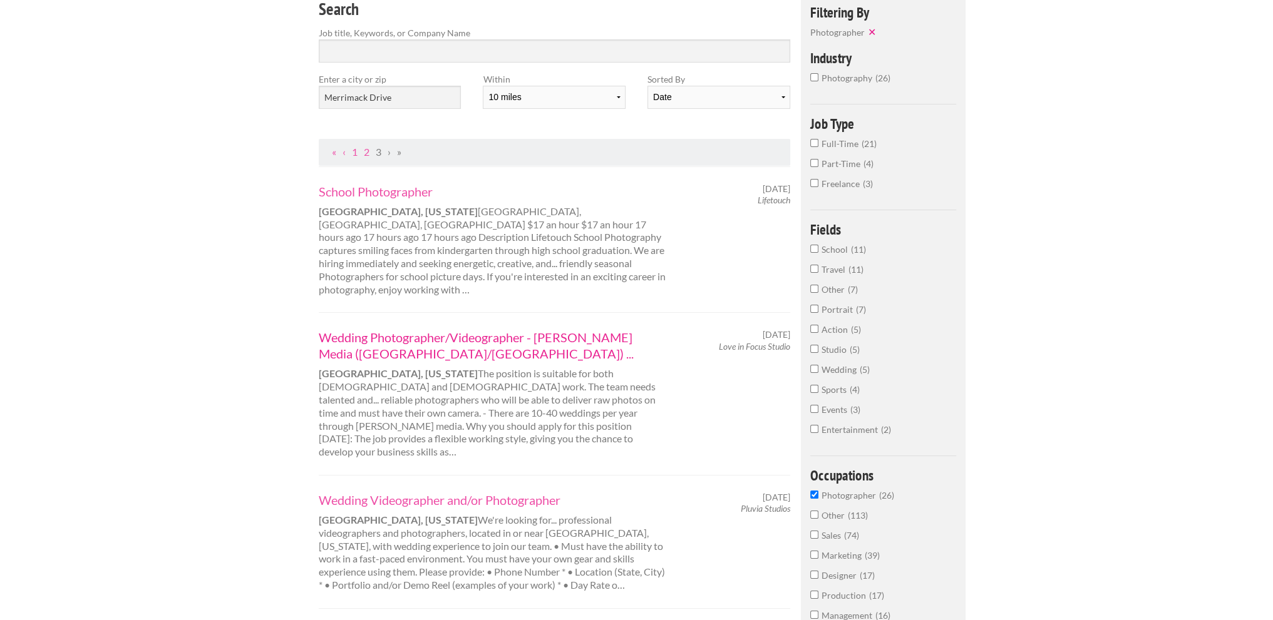
click at [594, 329] on link "Wedding Photographer/Videographer - Tolman Media (VT/NH) ..." at bounding box center [493, 345] width 348 height 33
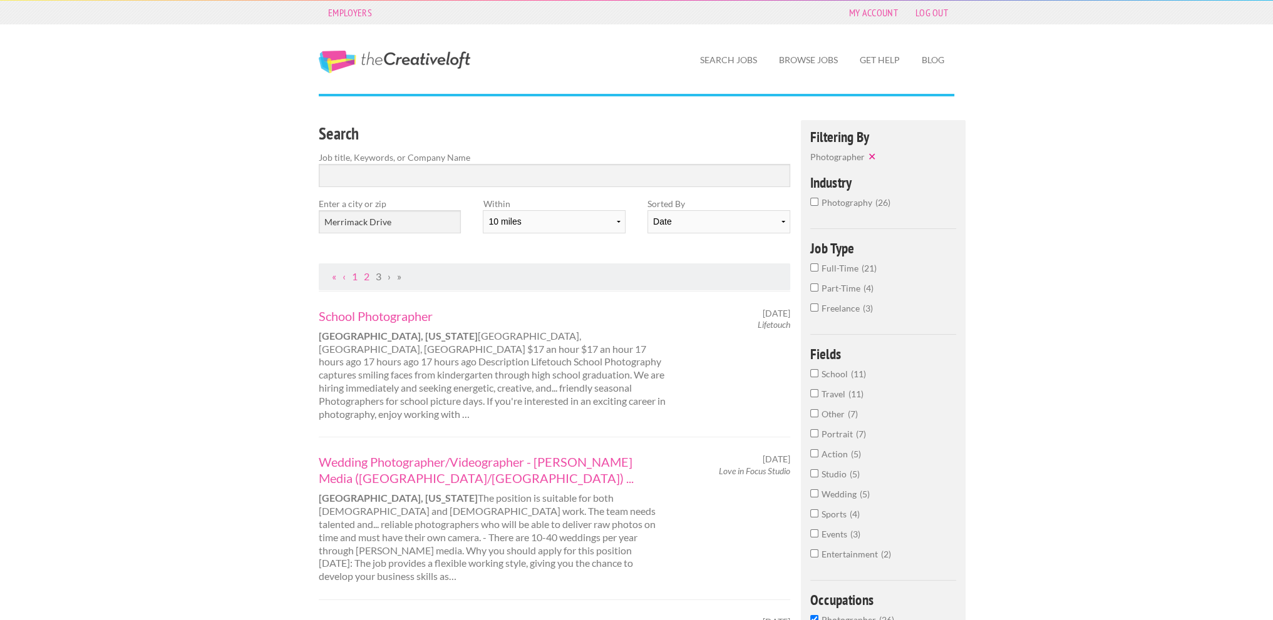
scroll to position [0, 0]
click at [681, 222] on select "Date Relevance" at bounding box center [718, 222] width 142 height 23
select select "jobs"
click at [647, 211] on select "Date Relevance" at bounding box center [718, 222] width 142 height 23
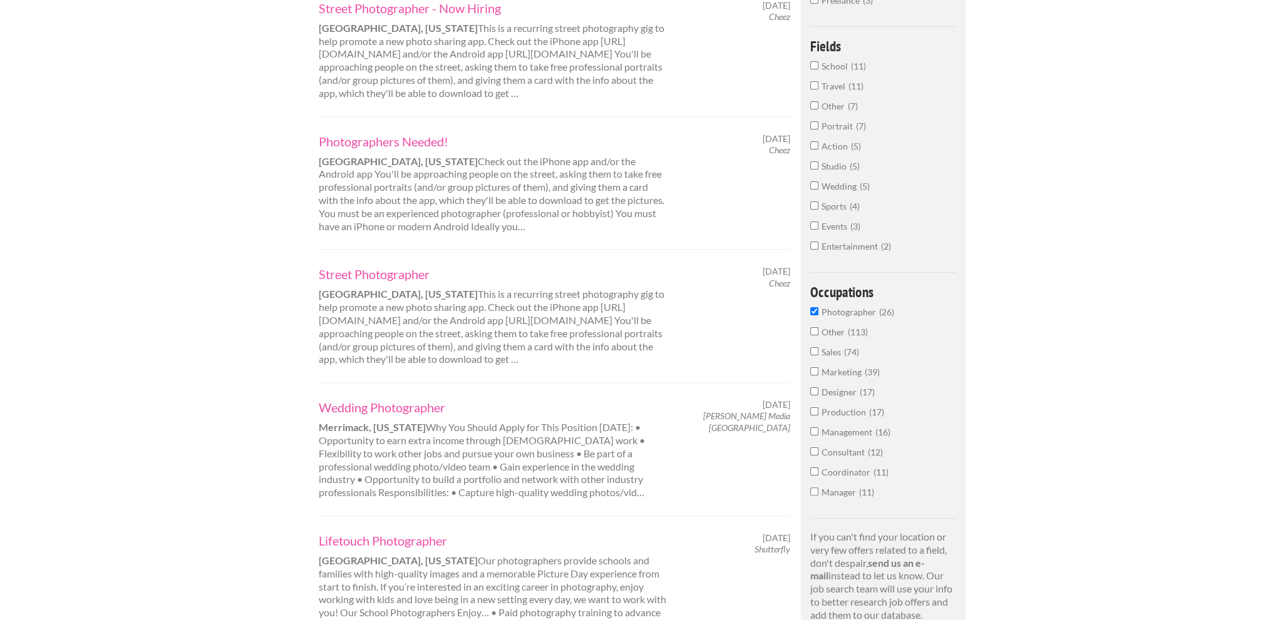
scroll to position [313, 0]
click at [381, 405] on link "Wedding Photographer" at bounding box center [493, 403] width 348 height 16
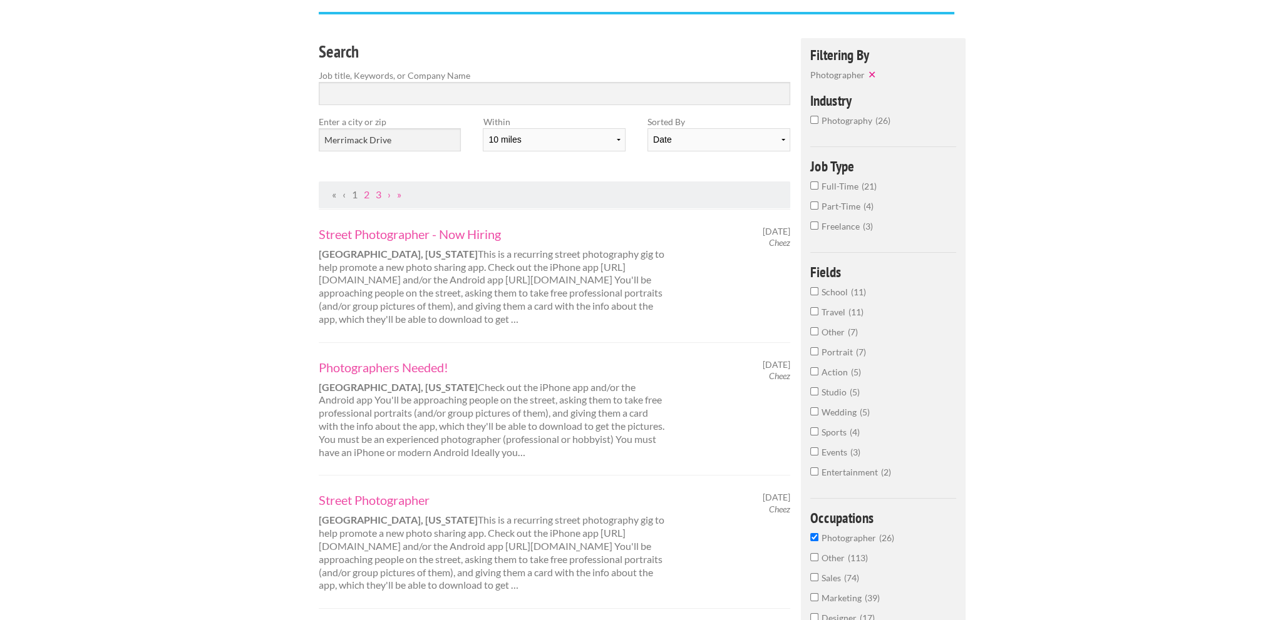
scroll to position [0, 0]
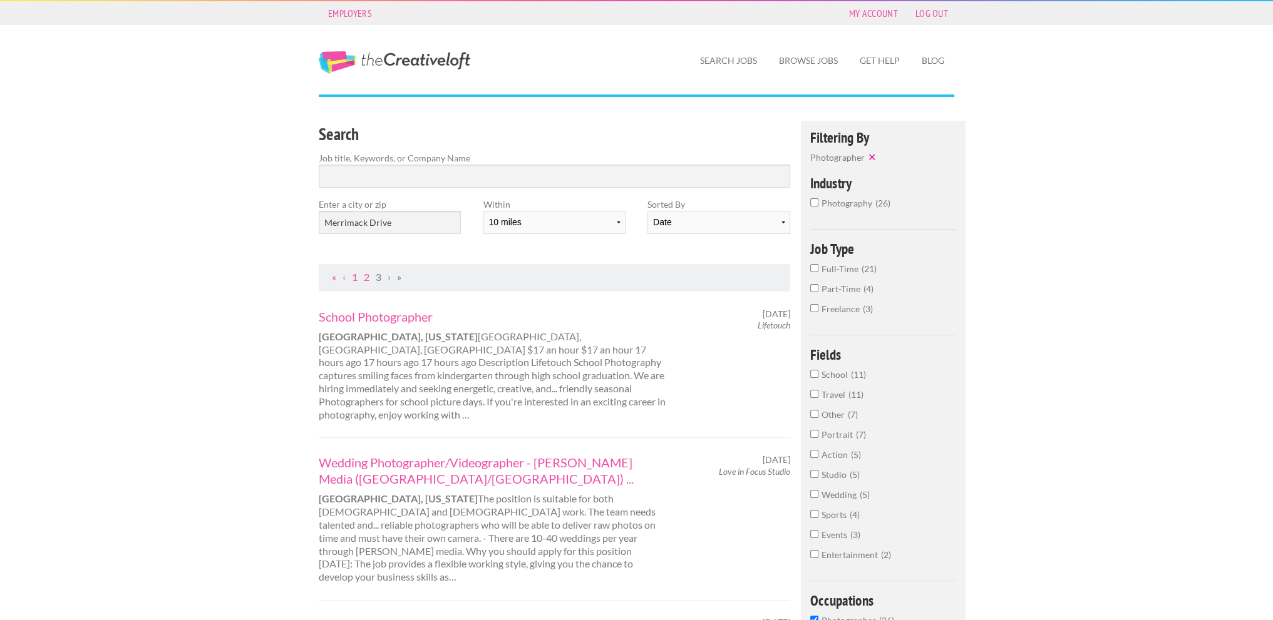
click at [869, 158] on button "✕" at bounding box center [874, 157] width 18 height 13
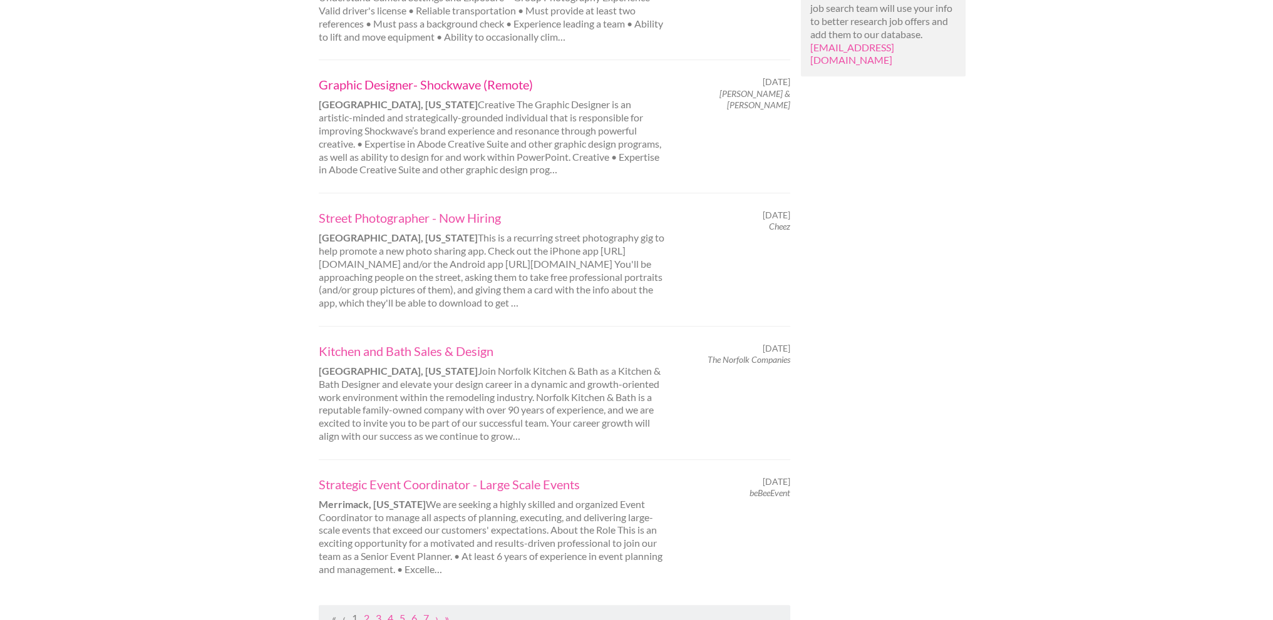
scroll to position [1064, 0]
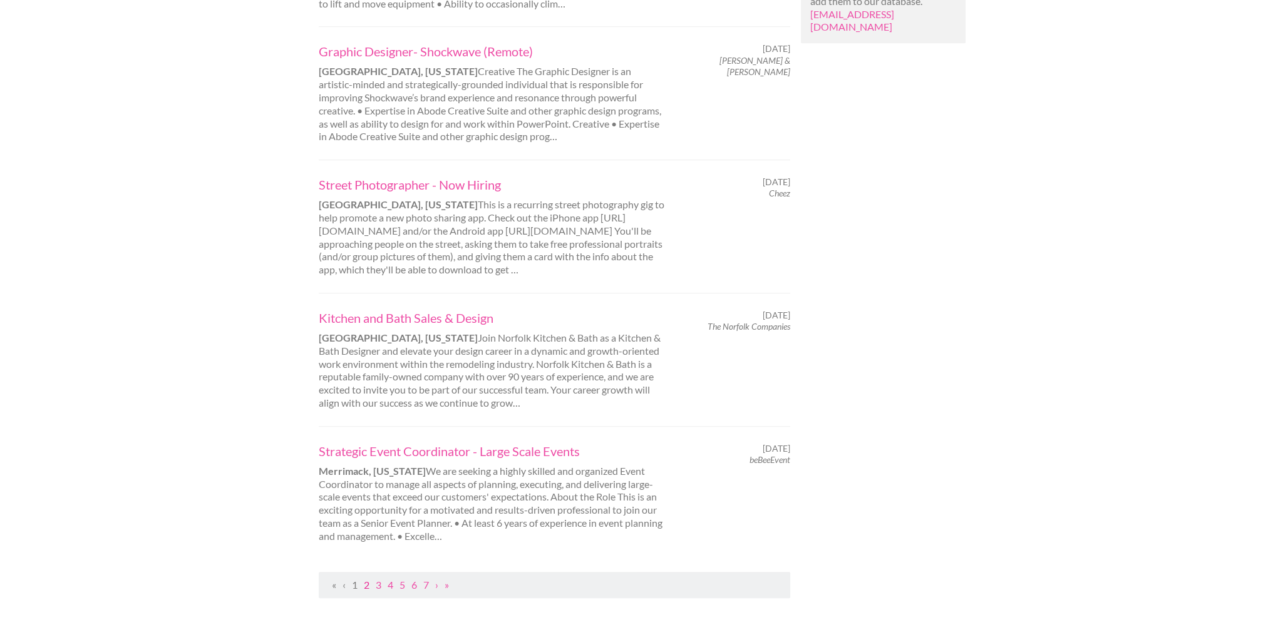
click at [364, 588] on link "2" at bounding box center [367, 585] width 6 height 12
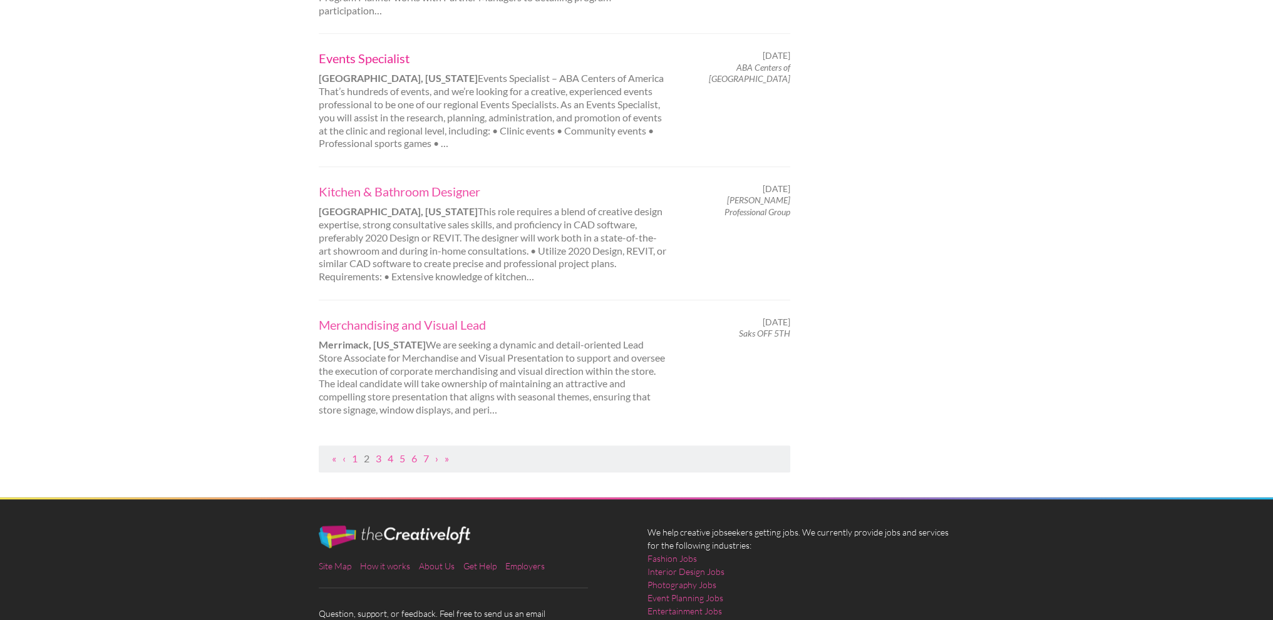
scroll to position [1252, 0]
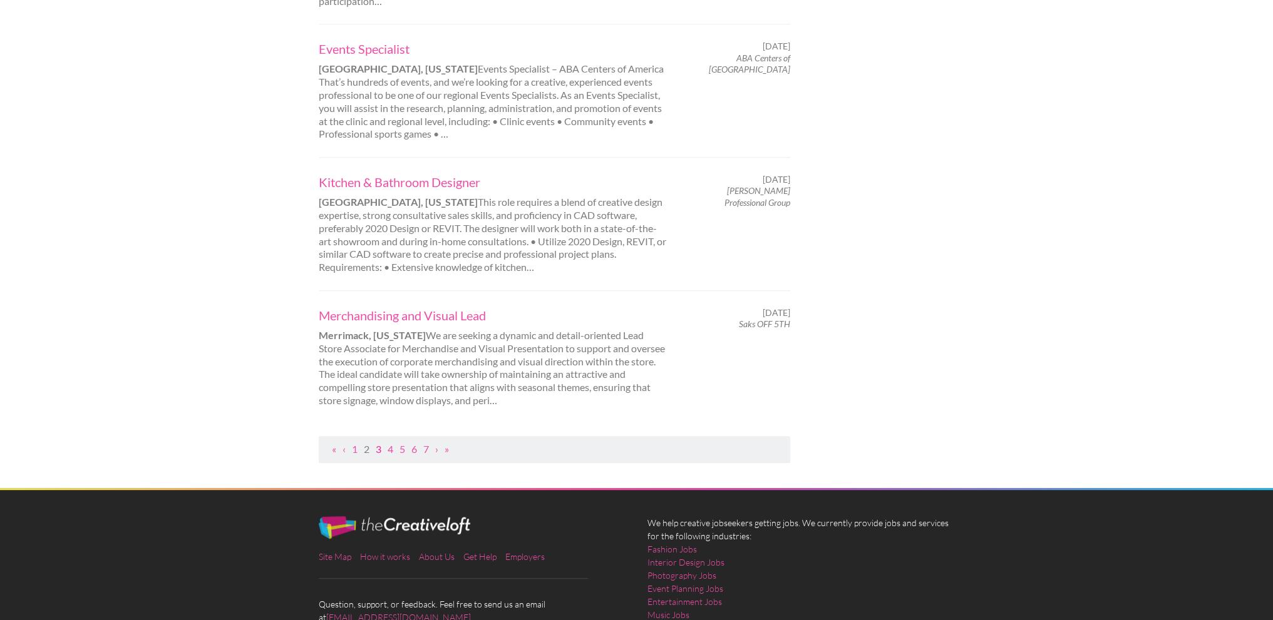
click at [379, 443] on link "3" at bounding box center [379, 449] width 6 height 12
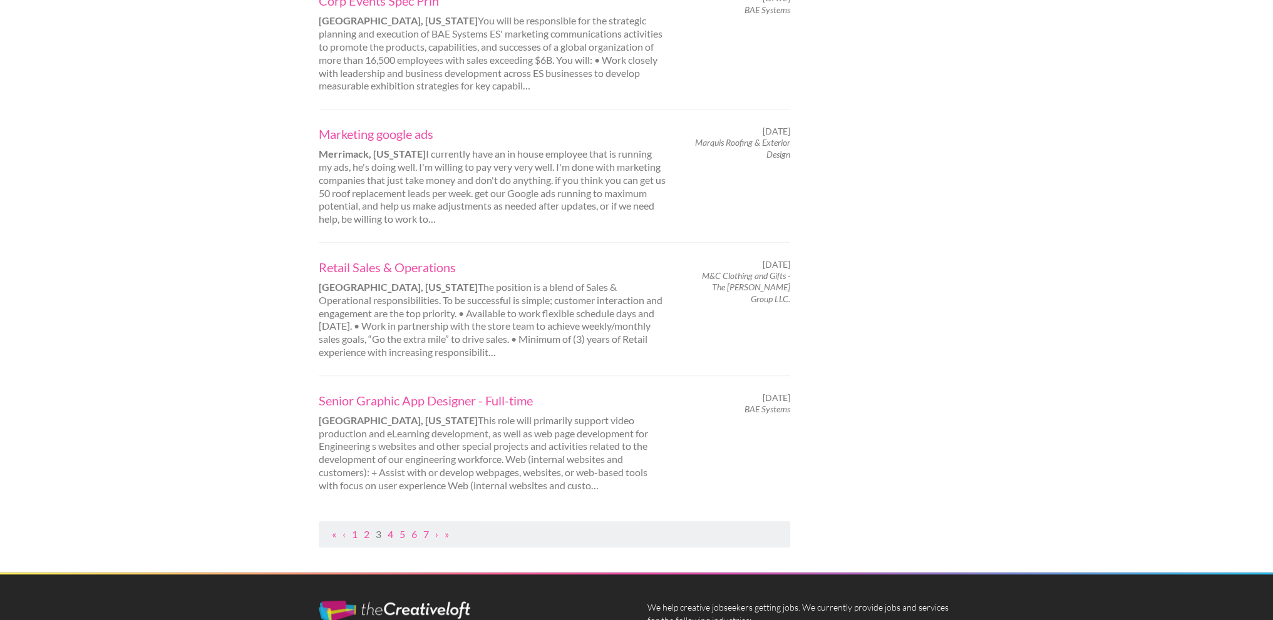
scroll to position [1190, 0]
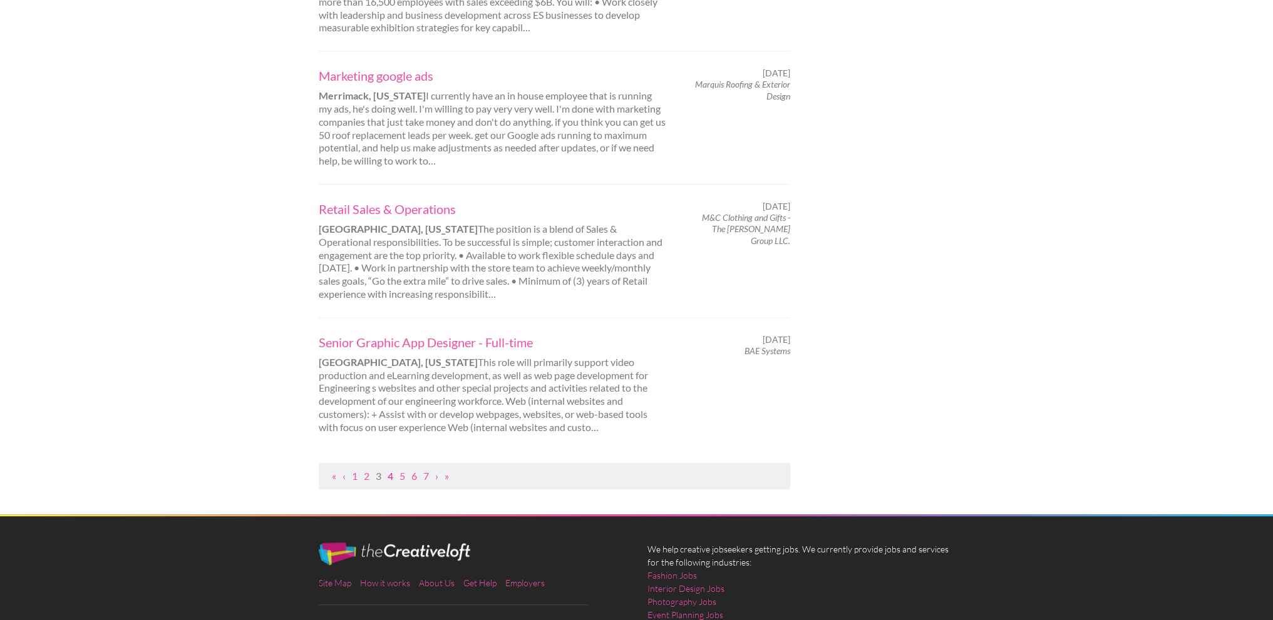
click at [389, 470] on link "4" at bounding box center [391, 476] width 6 height 12
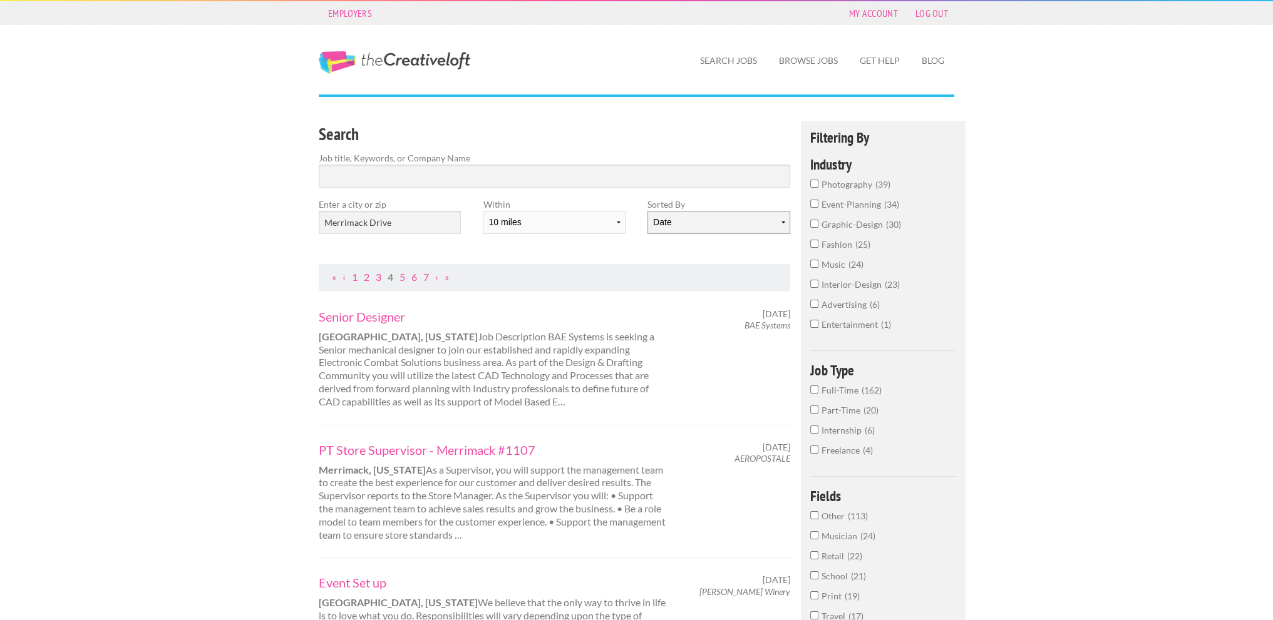
click at [739, 232] on select "Date Relevance" at bounding box center [718, 222] width 142 height 23
click at [647, 211] on select "Date Relevance" at bounding box center [718, 222] width 142 height 23
click at [819, 180] on label "photography 39" at bounding box center [883, 188] width 146 height 20
click at [818, 180] on input "photography 39" at bounding box center [814, 184] width 8 height 8
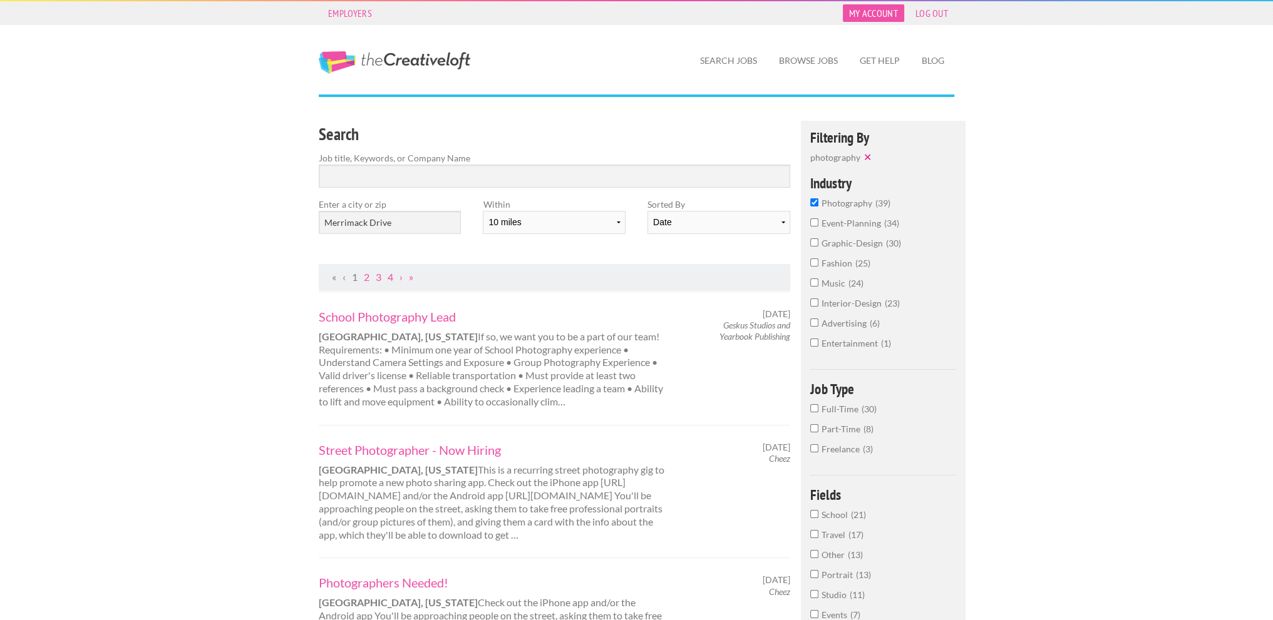
click at [871, 13] on link "My Account" at bounding box center [873, 13] width 61 height 18
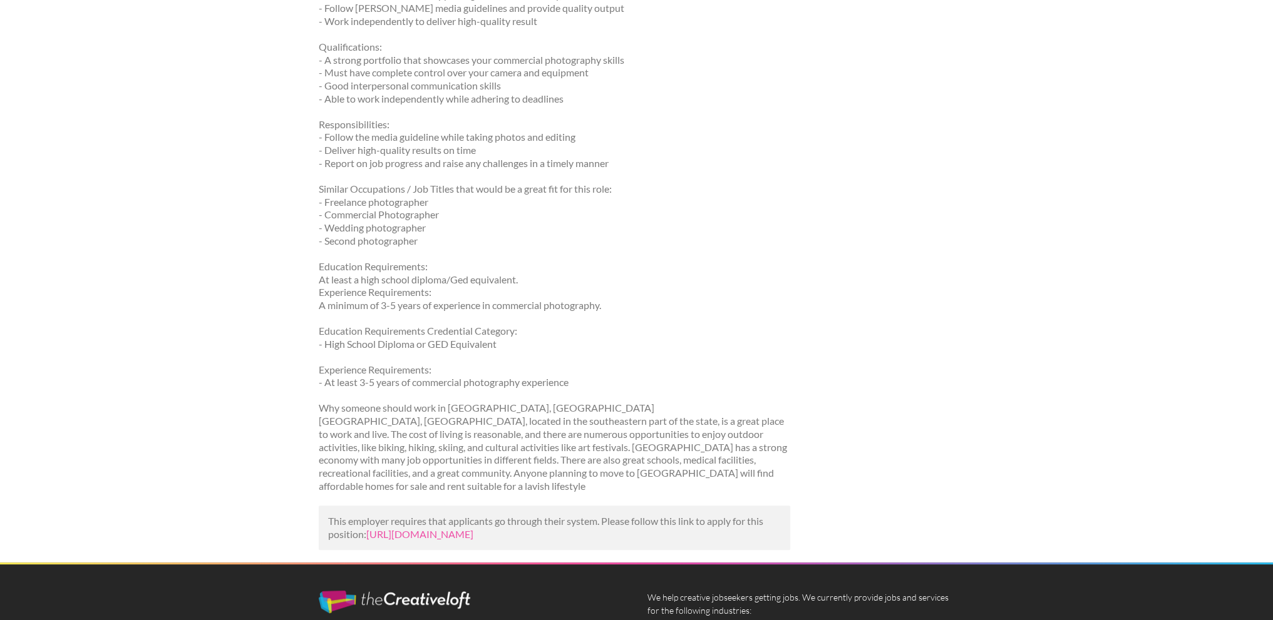
scroll to position [771, 0]
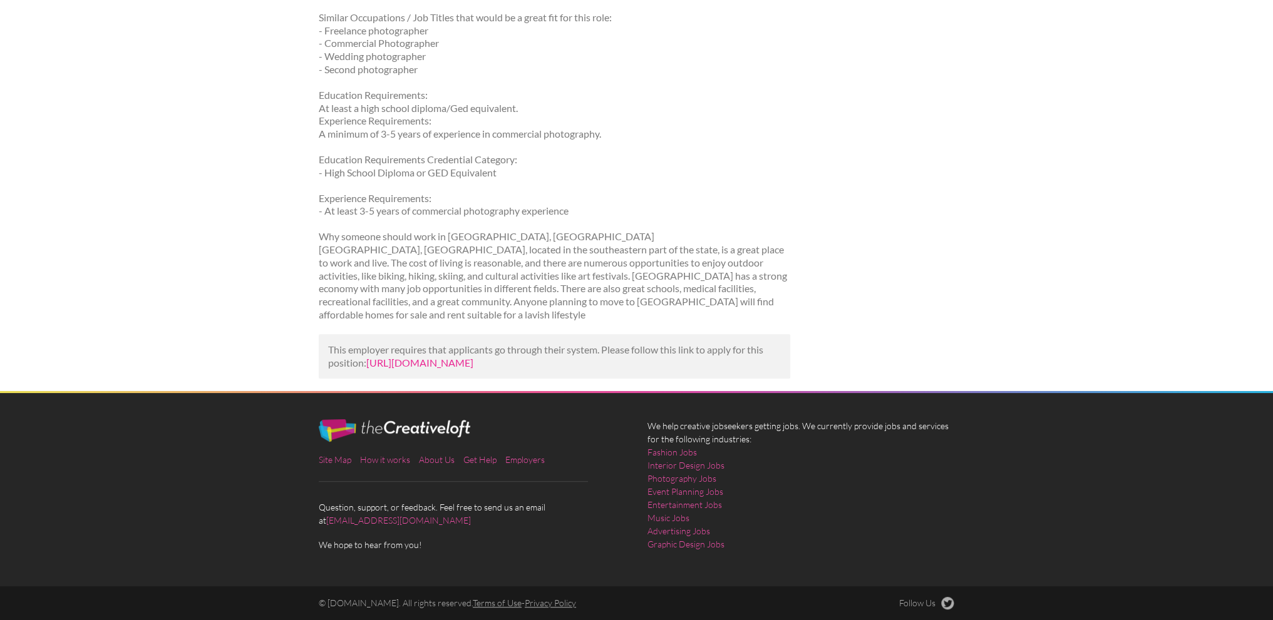
click at [473, 357] on link "[URL][DOMAIN_NAME]" at bounding box center [419, 363] width 107 height 12
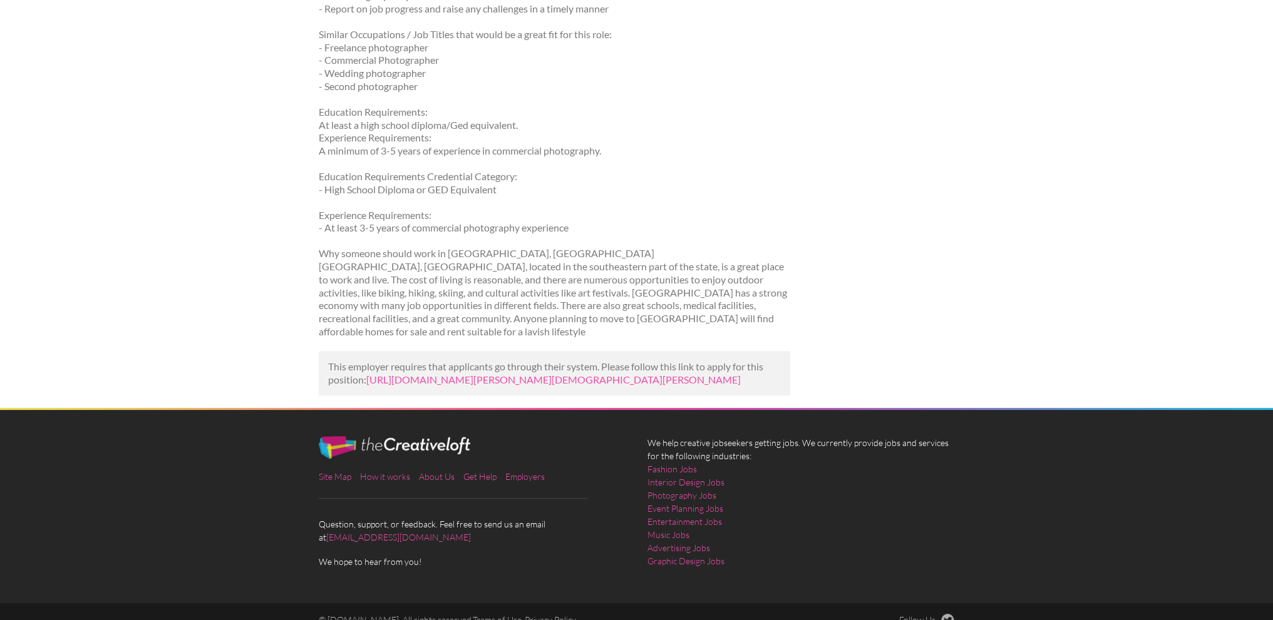
scroll to position [784, 0]
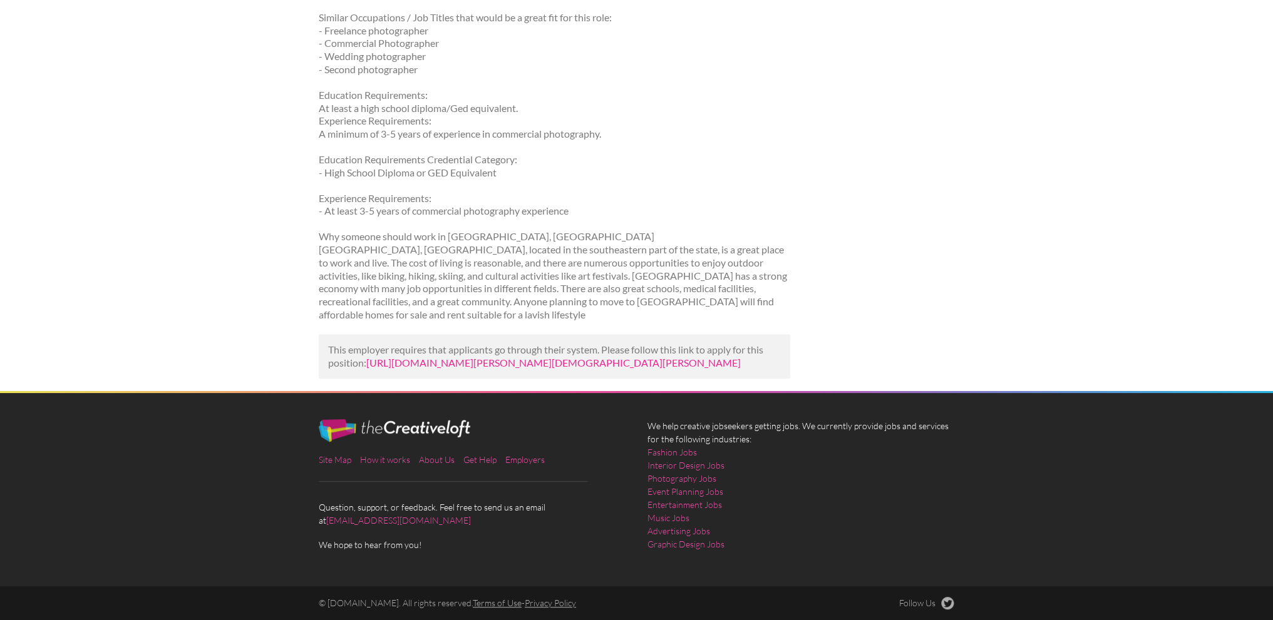
click at [531, 357] on link "[URL][DOMAIN_NAME][PERSON_NAME][DEMOGRAPHIC_DATA][PERSON_NAME]" at bounding box center [553, 363] width 374 height 12
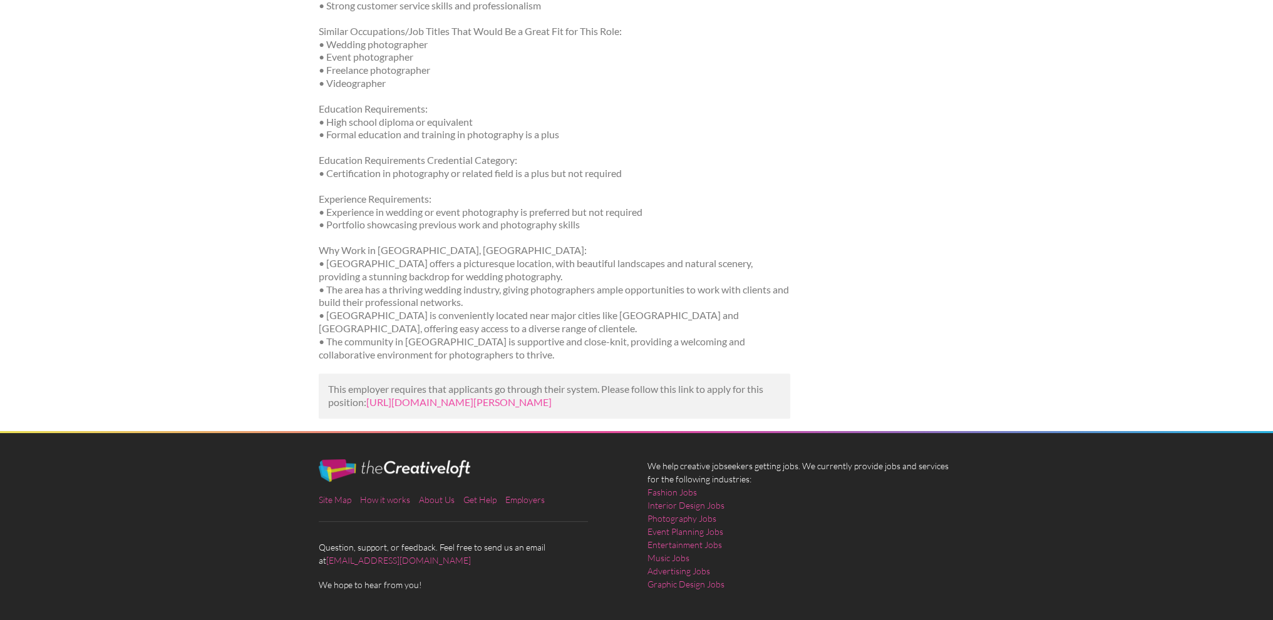
scroll to position [775, 0]
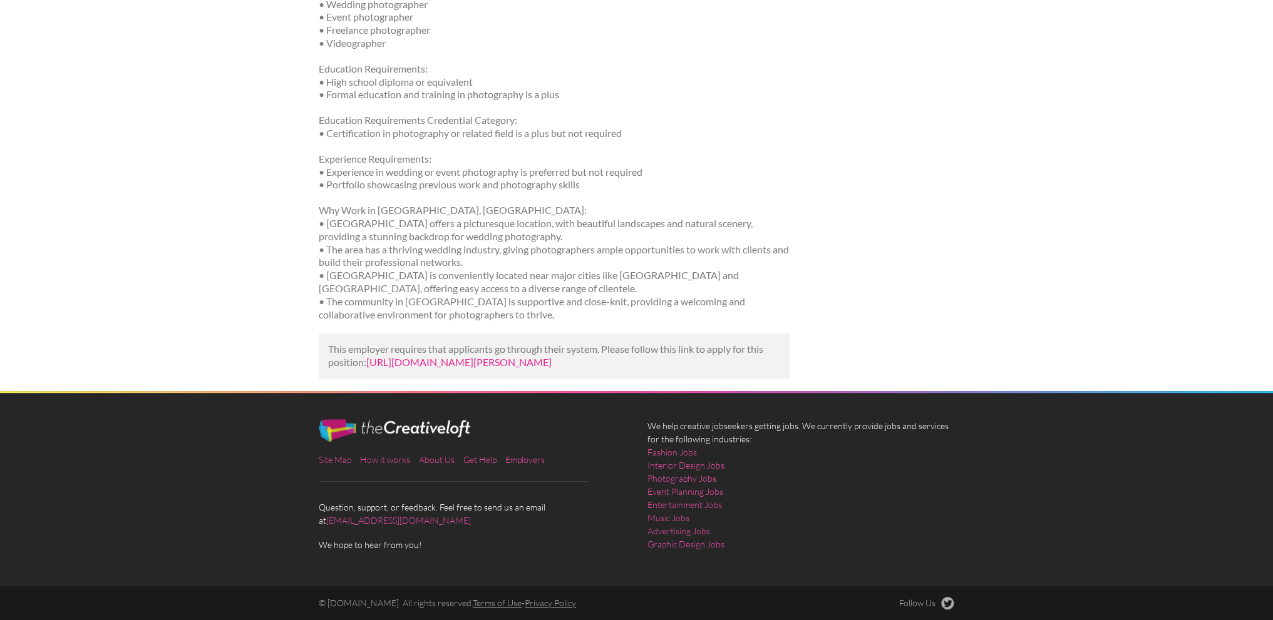
click at [483, 356] on link "https://www.get.it/job/wedding-photographer-in-merrimack-nh-at-tolman-media-new…" at bounding box center [458, 362] width 185 height 12
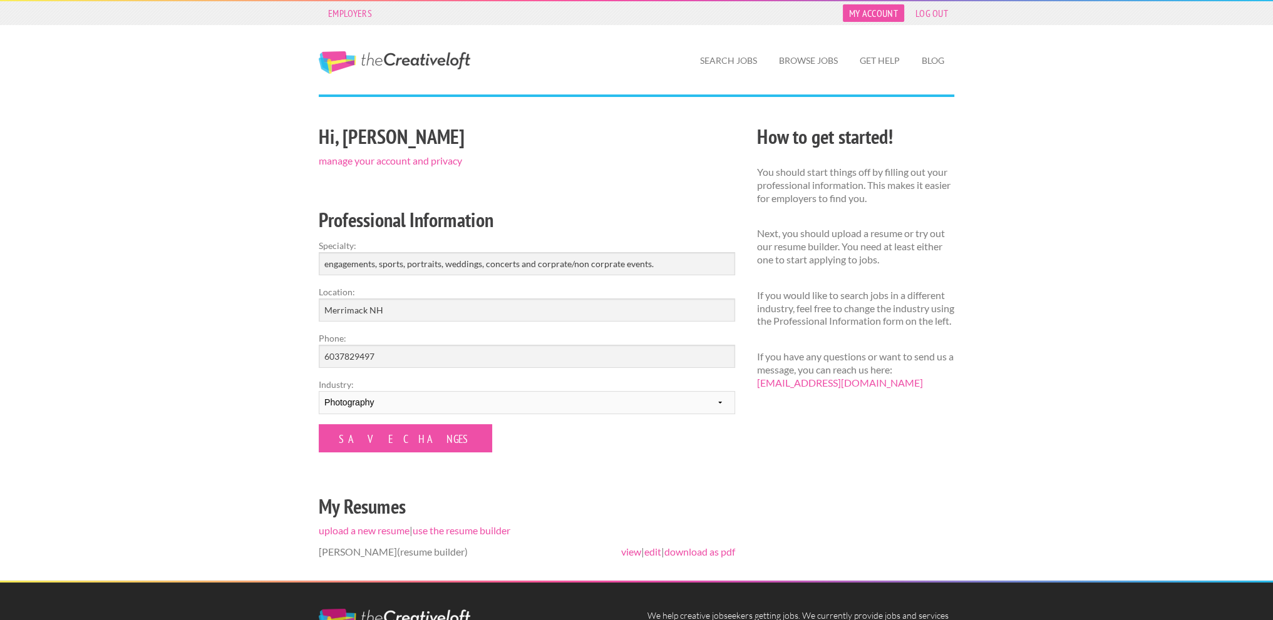
click at [887, 6] on link "My Account" at bounding box center [873, 13] width 61 height 18
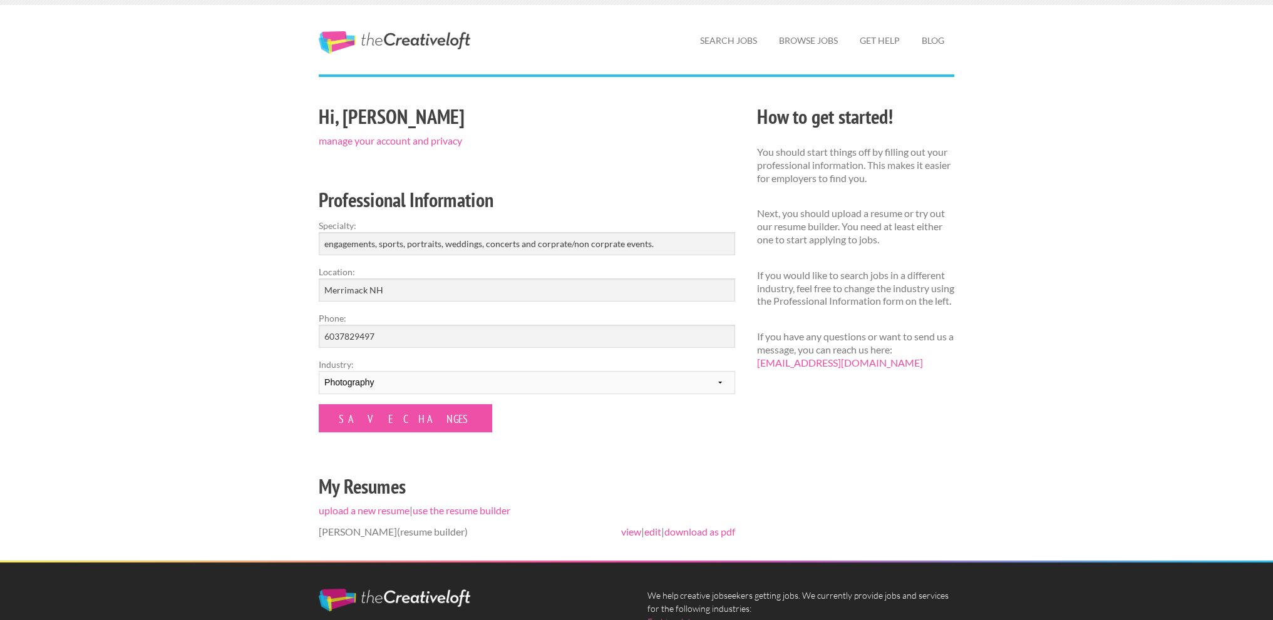
scroll to position [63, 0]
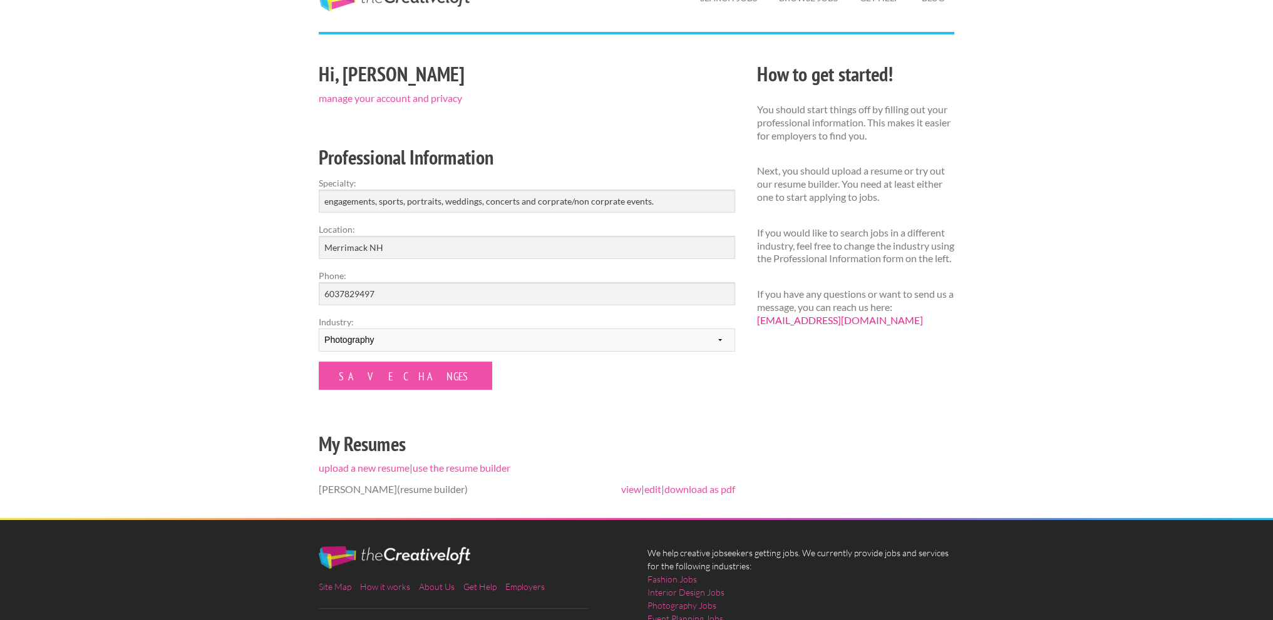
click at [813, 326] on link "[EMAIL_ADDRESS][DOMAIN_NAME]" at bounding box center [840, 320] width 166 height 12
drag, startPoint x: 888, startPoint y: 332, endPoint x: 757, endPoint y: 345, distance: 131.5
click at [757, 340] on div "How to get started! You should start things off by filling out your professiona…" at bounding box center [855, 199] width 219 height 282
copy link "[EMAIL_ADDRESS][DOMAIN_NAME]"
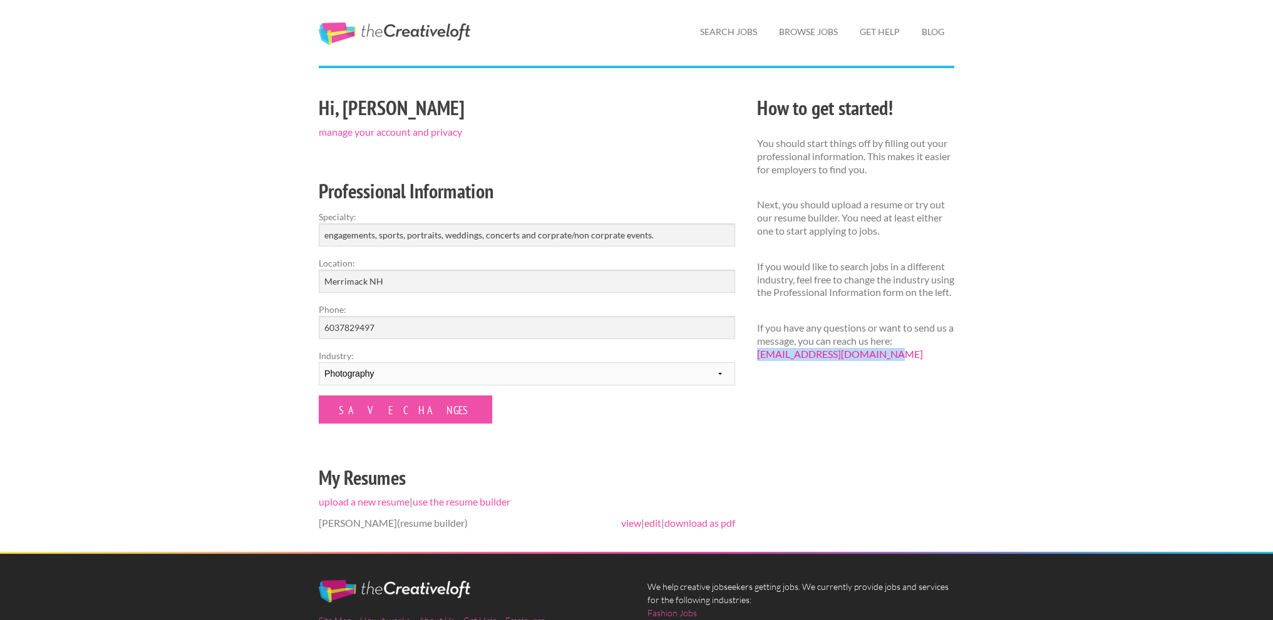
scroll to position [0, 0]
